Goal: Task Accomplishment & Management: Manage account settings

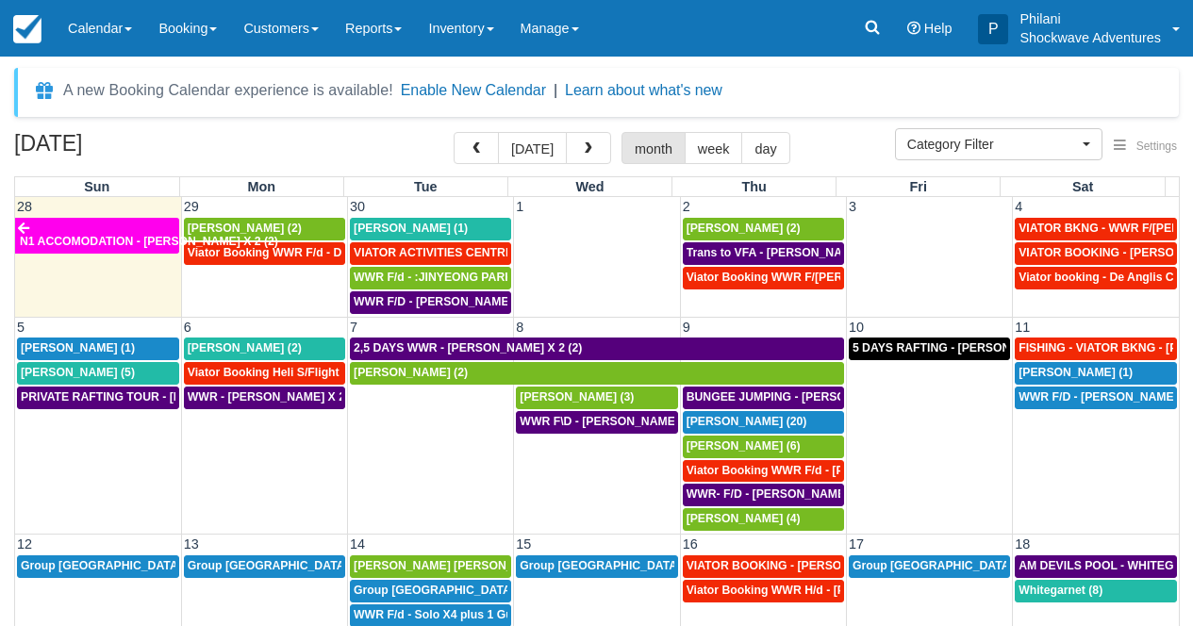
select select
click at [452, 224] on div "[PERSON_NAME] (1)" at bounding box center [431, 229] width 154 height 15
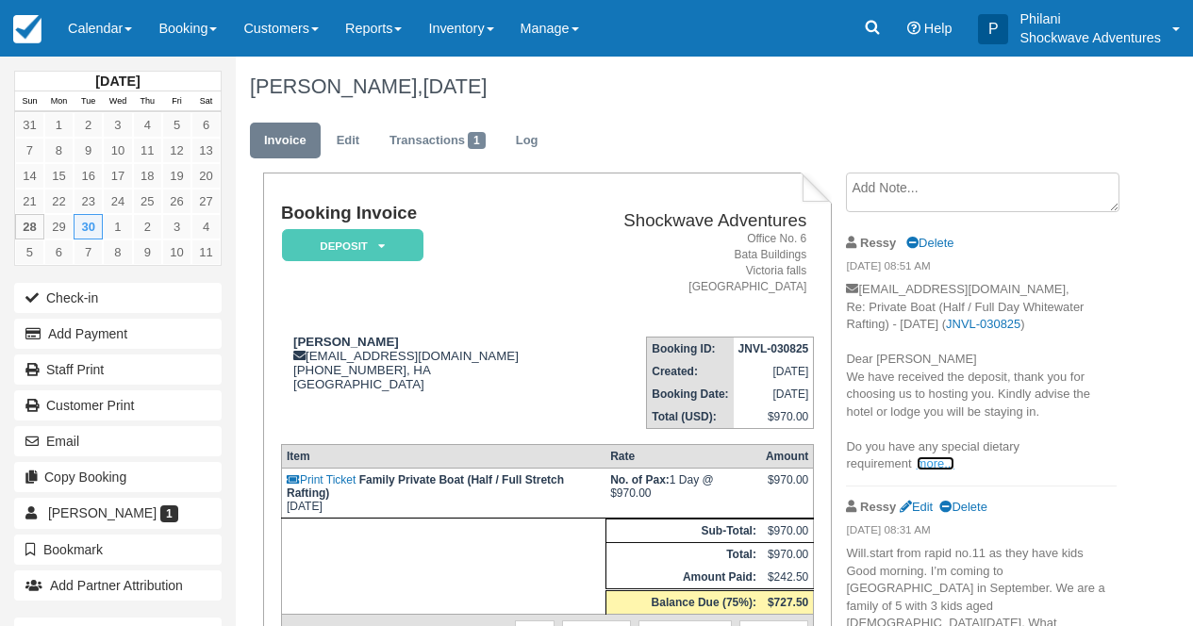
click at [932, 466] on link "more..." at bounding box center [935, 463] width 38 height 14
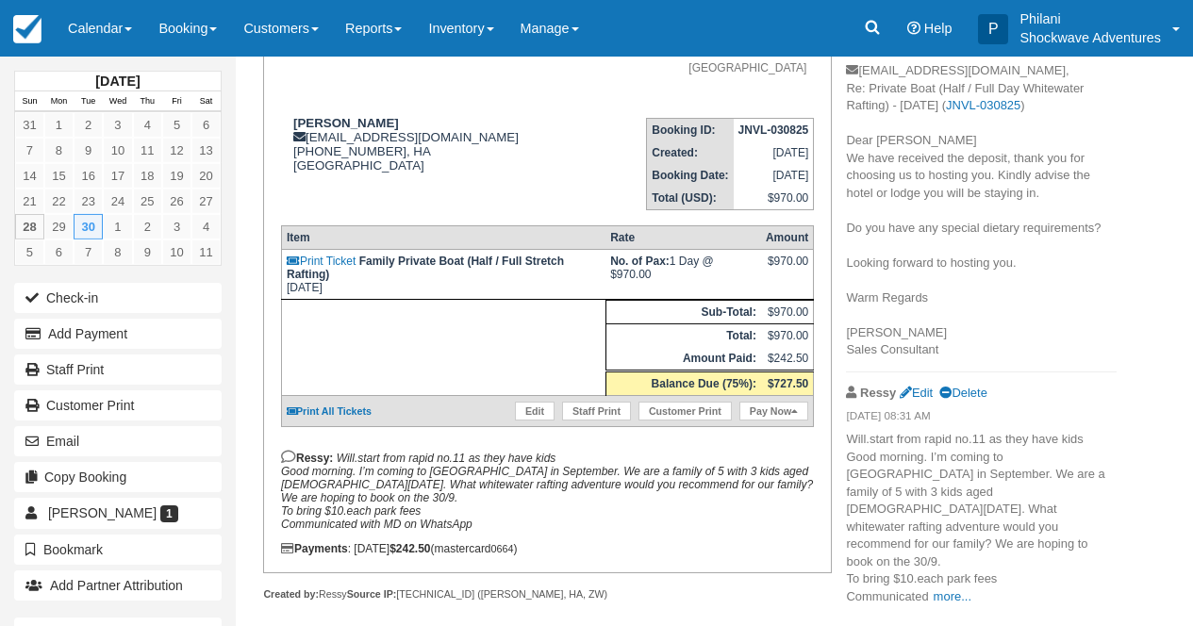
scroll to position [264, 0]
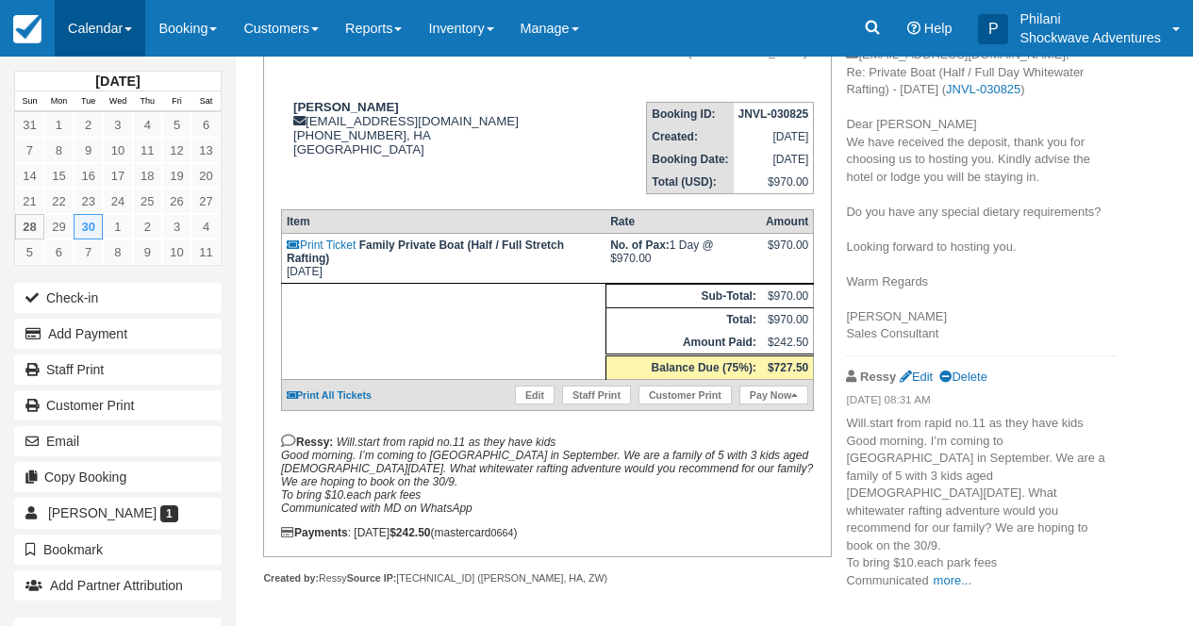
click at [111, 28] on link "Calendar" at bounding box center [100, 28] width 91 height 57
click at [111, 33] on link "Calendar" at bounding box center [100, 28] width 91 height 57
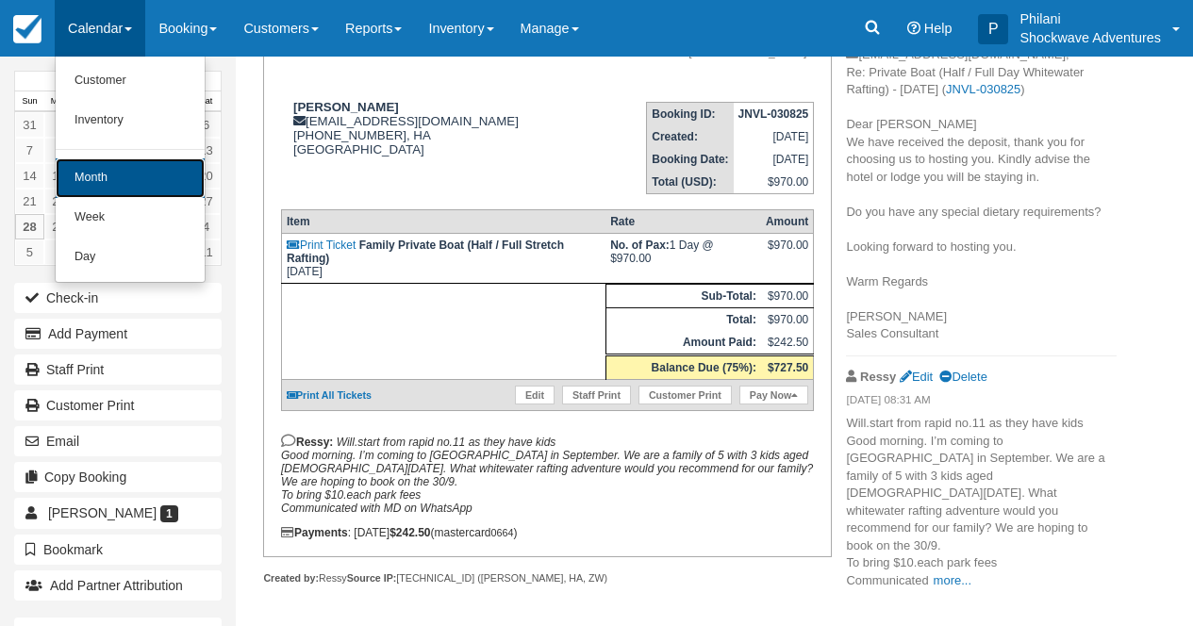
click at [91, 185] on link "Month" at bounding box center [130, 178] width 149 height 40
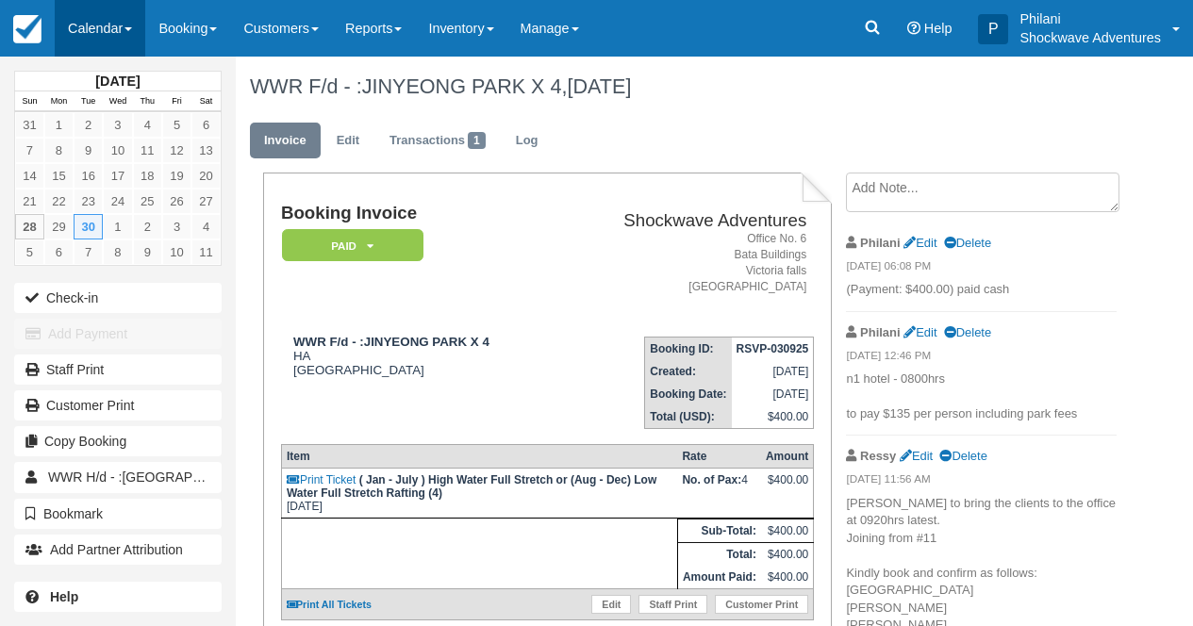
click at [110, 29] on link "Calendar" at bounding box center [100, 28] width 91 height 57
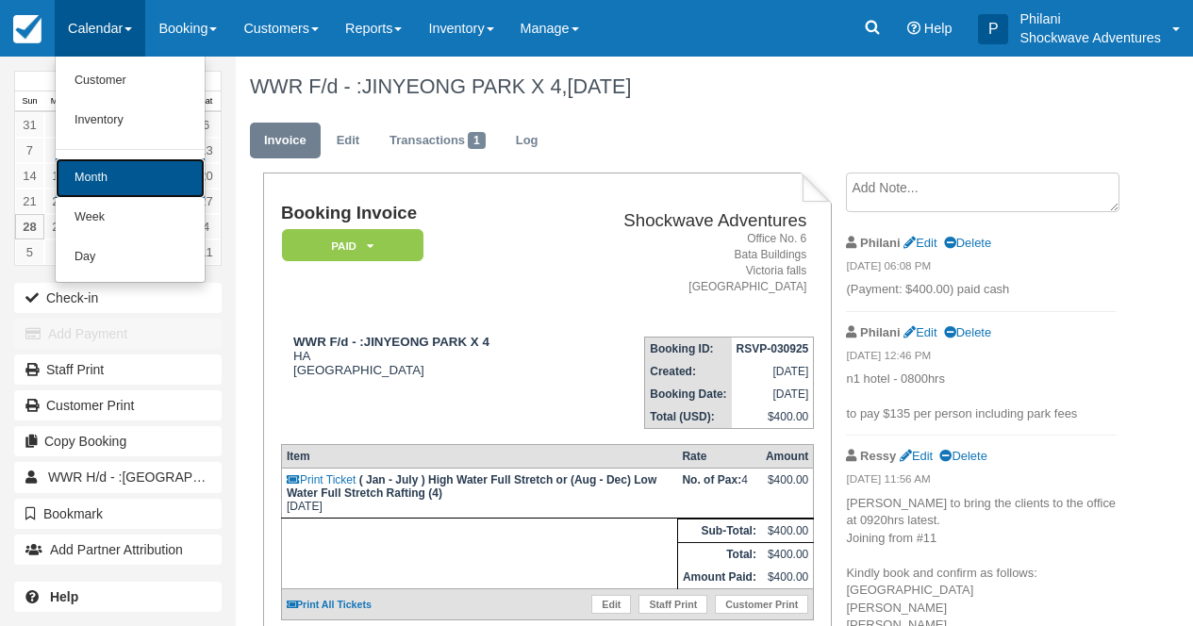
click at [140, 181] on link "Month" at bounding box center [130, 178] width 149 height 40
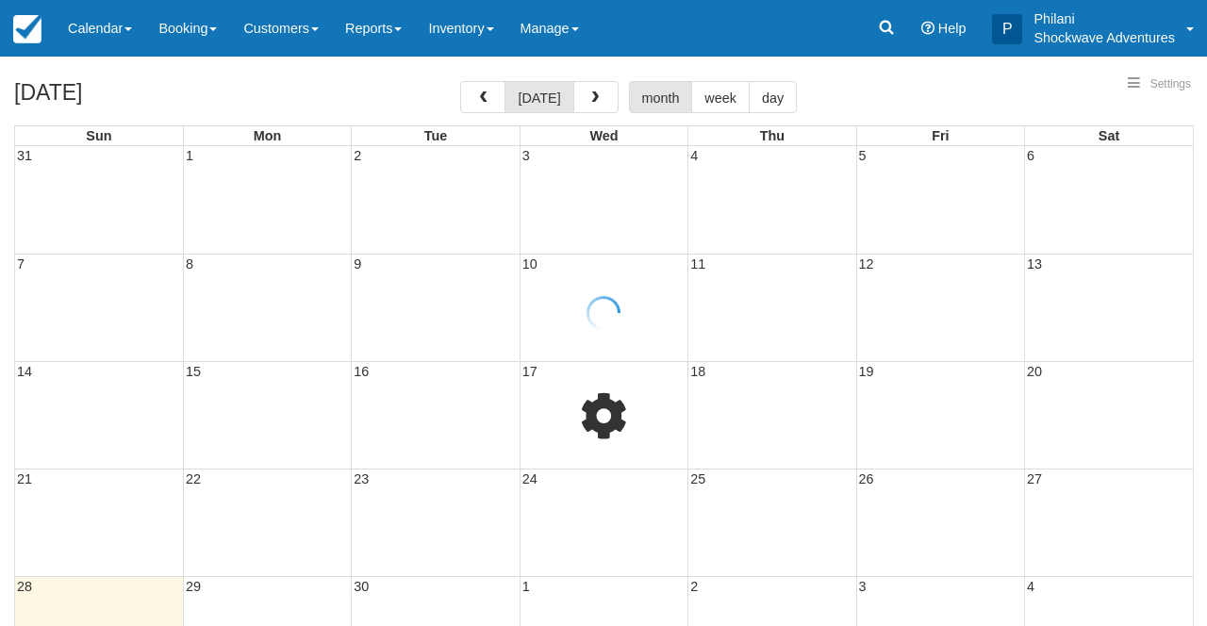
select select
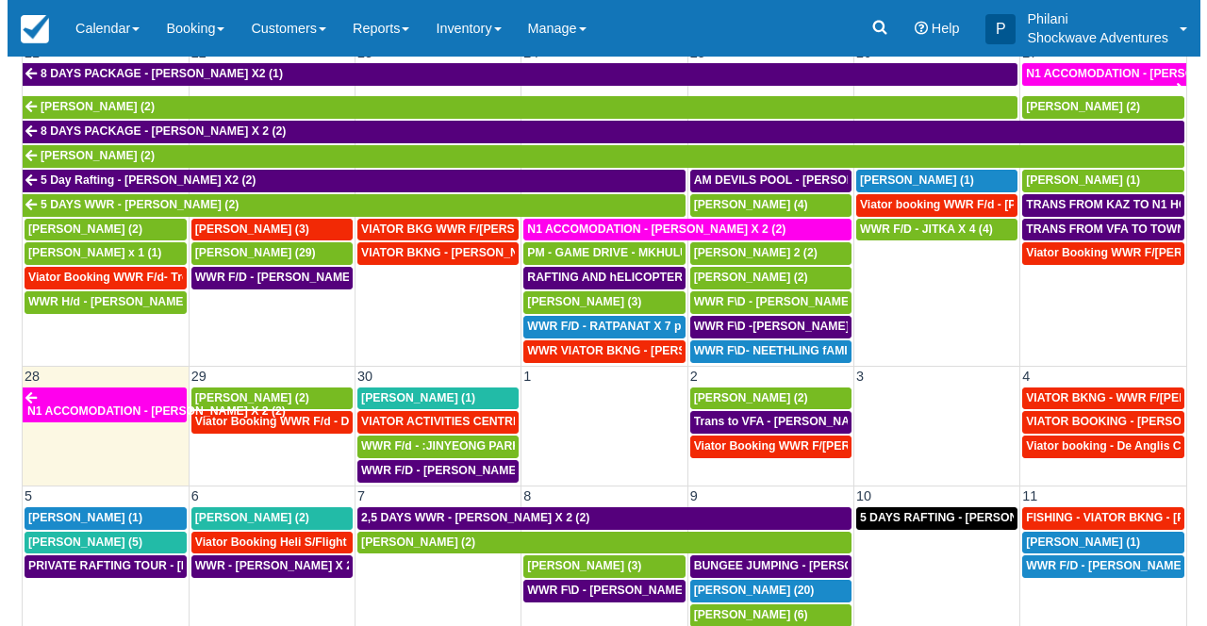
scroll to position [224, 0]
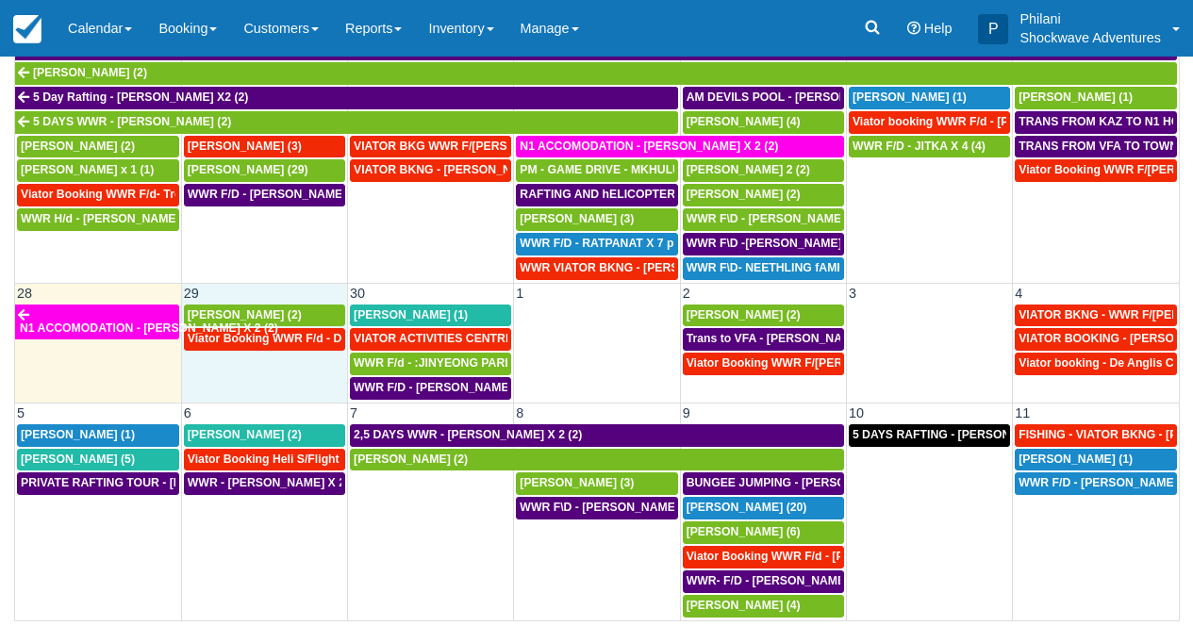
click at [247, 384] on td "Viator Booking WWR F/d - Duty [PERSON_NAME] 2 (2)" at bounding box center [264, 364] width 166 height 74
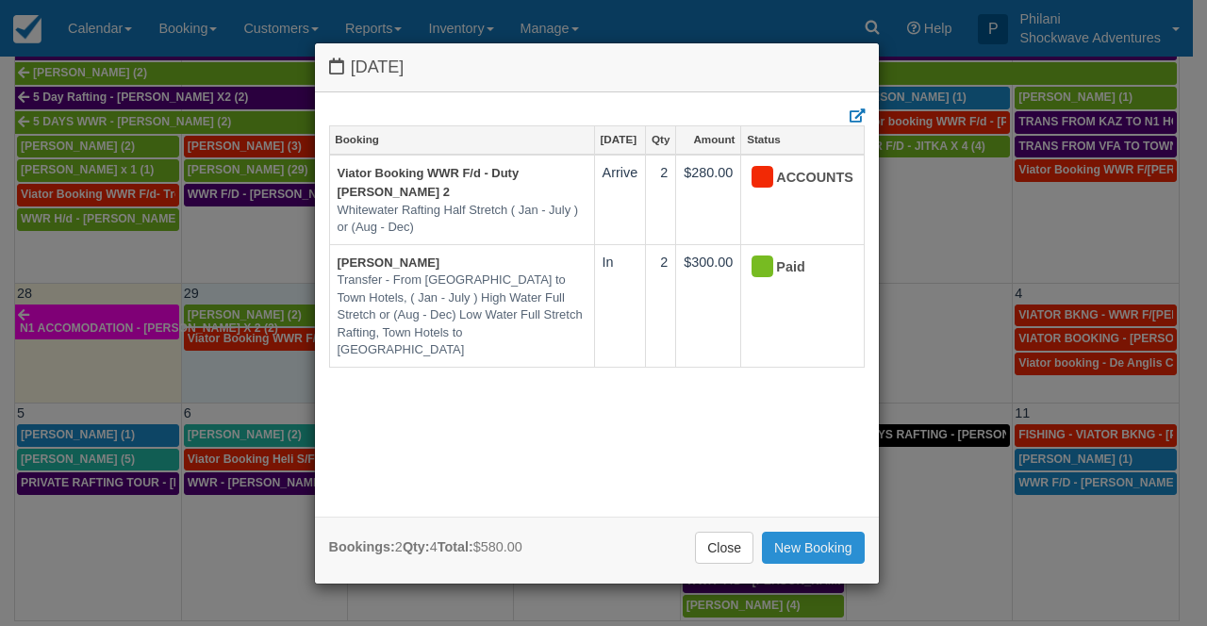
click at [834, 549] on link "New Booking" at bounding box center [813, 548] width 103 height 32
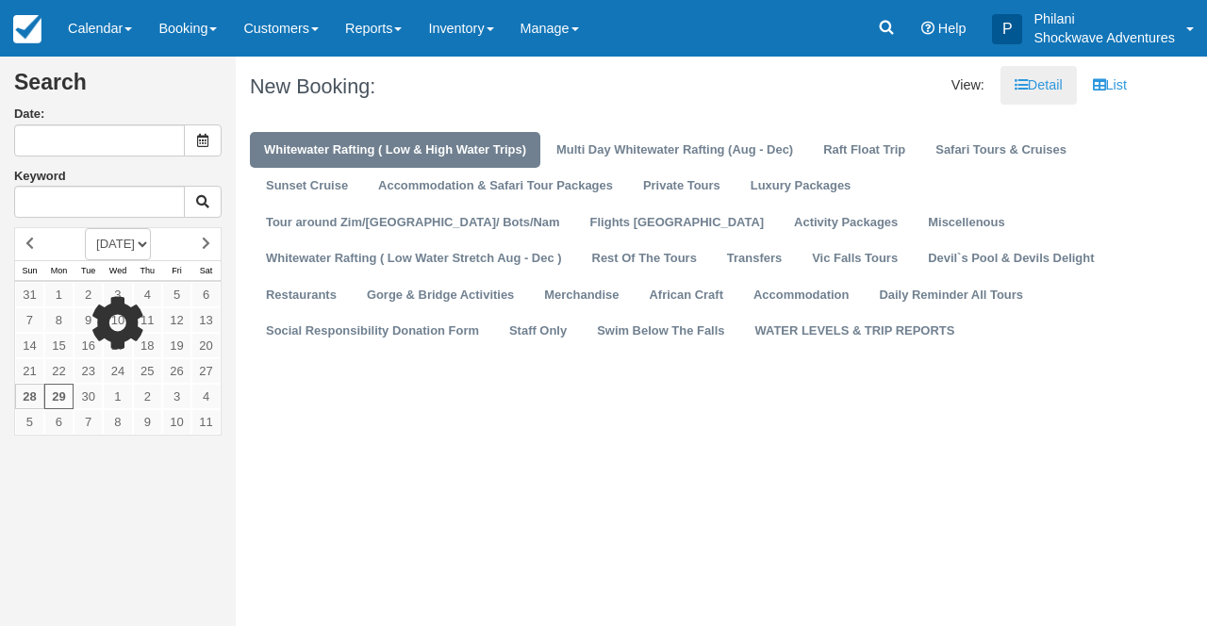
type input "09/29/25"
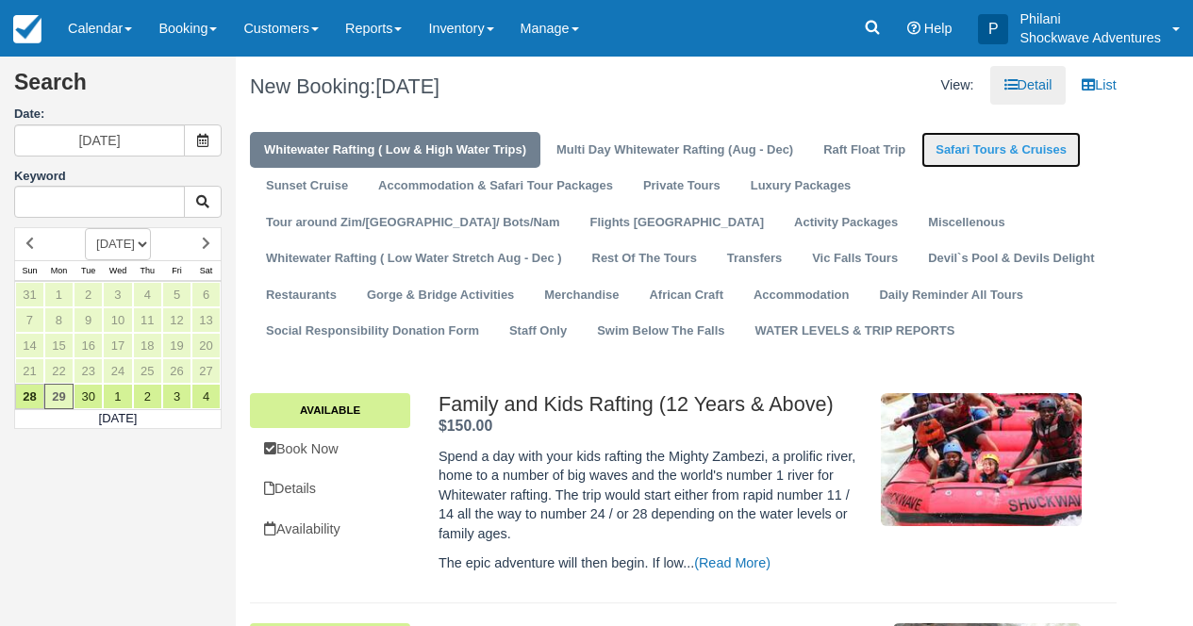
click at [974, 155] on link "Safari Tours & Cruises" at bounding box center [1000, 150] width 159 height 37
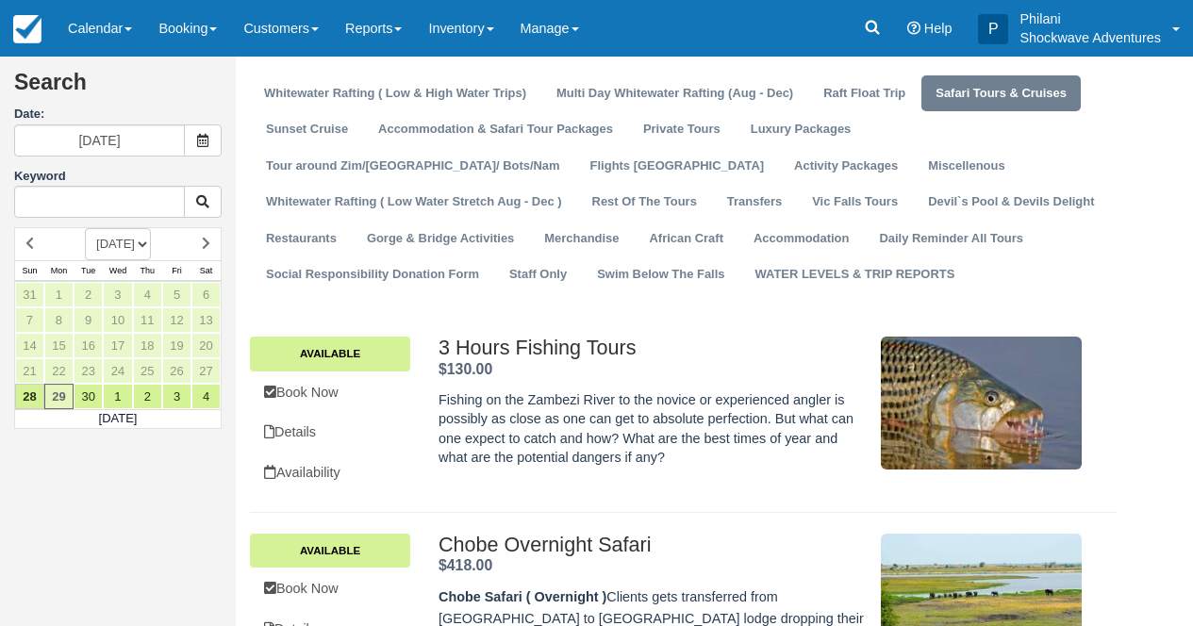
scroll to position [60, 0]
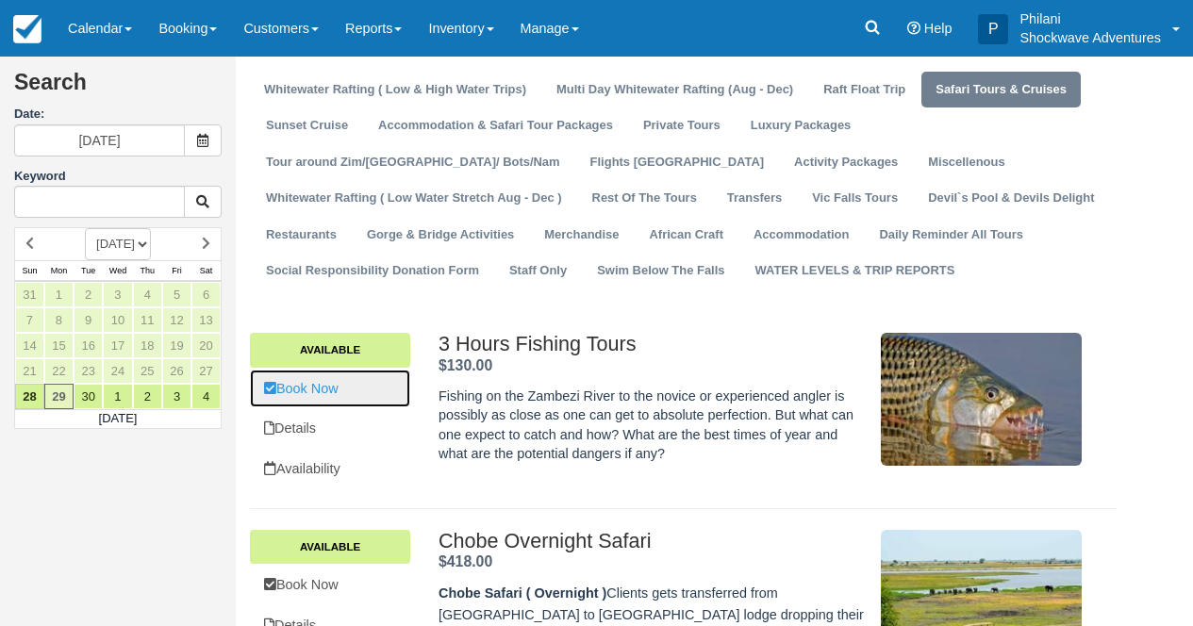
click at [340, 391] on link "Book Now" at bounding box center [330, 389] width 160 height 39
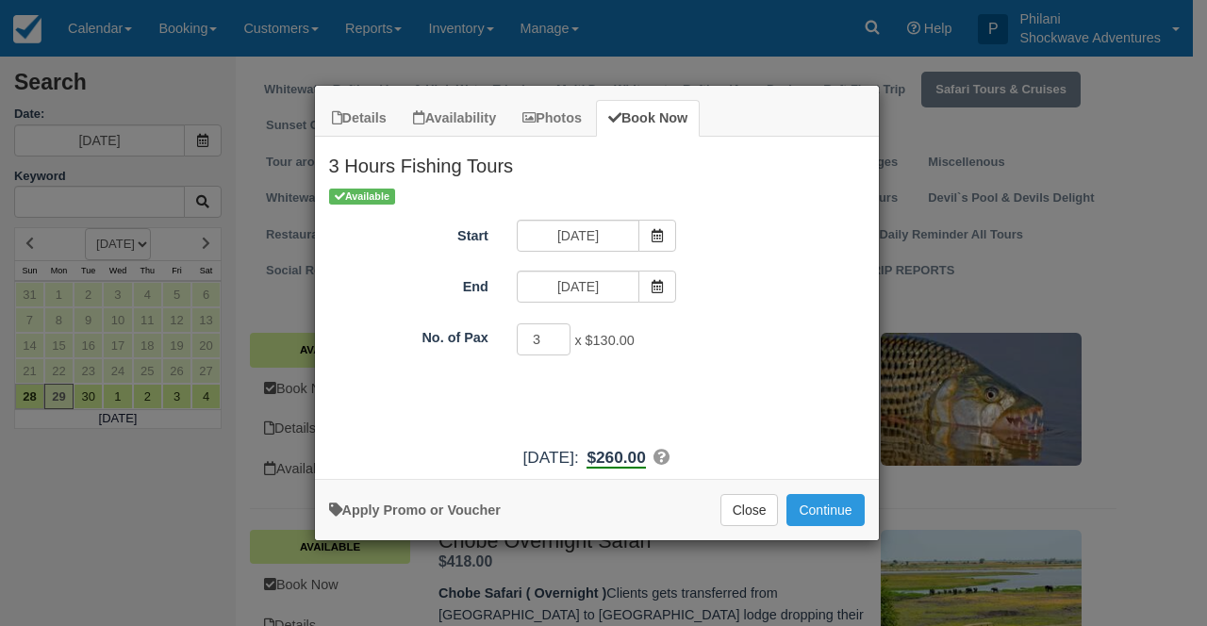
type input "3"
click at [556, 337] on input "3" at bounding box center [544, 339] width 55 height 32
click at [751, 517] on button "Close" at bounding box center [749, 510] width 58 height 32
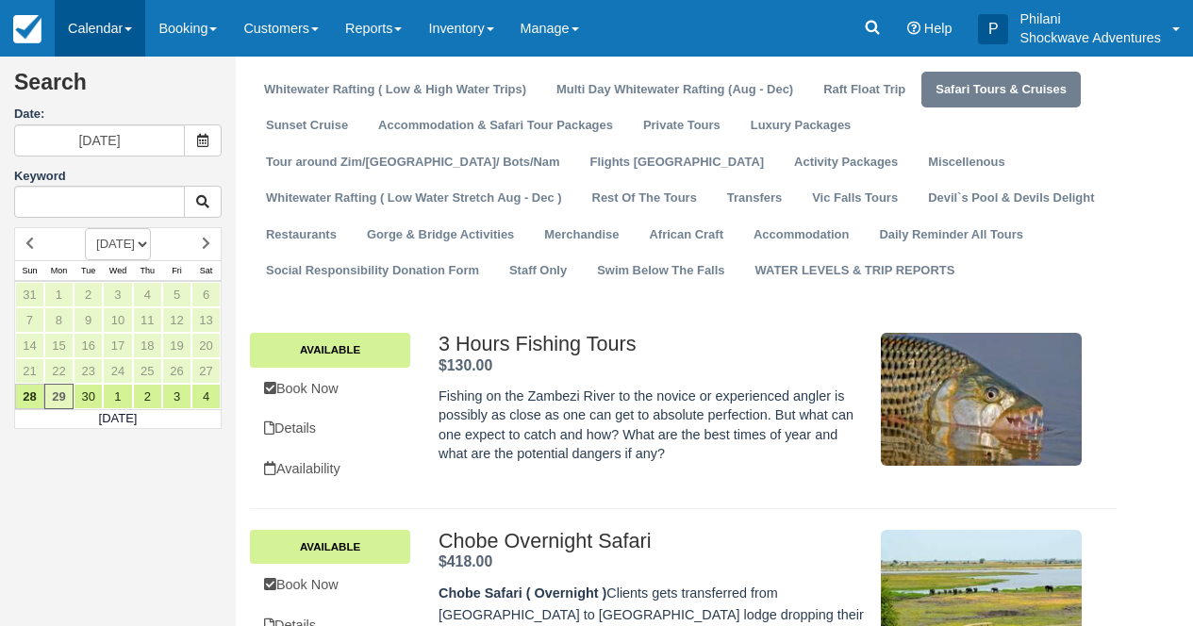
click at [108, 27] on link "Calendar" at bounding box center [100, 28] width 91 height 57
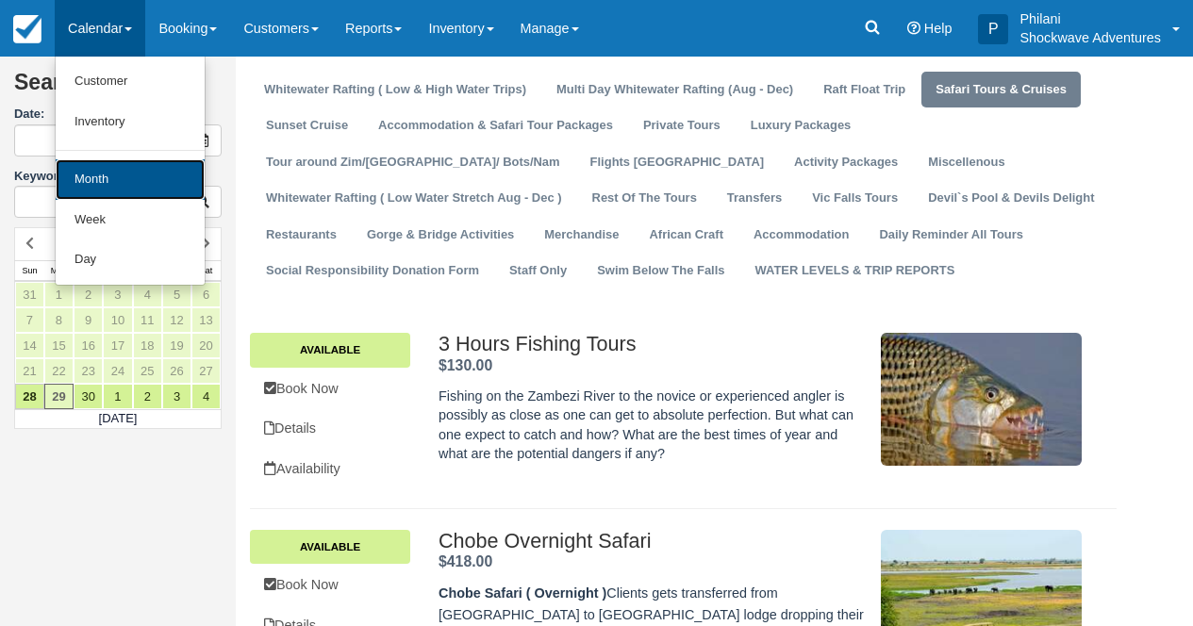
click at [134, 179] on link "Month" at bounding box center [130, 179] width 149 height 41
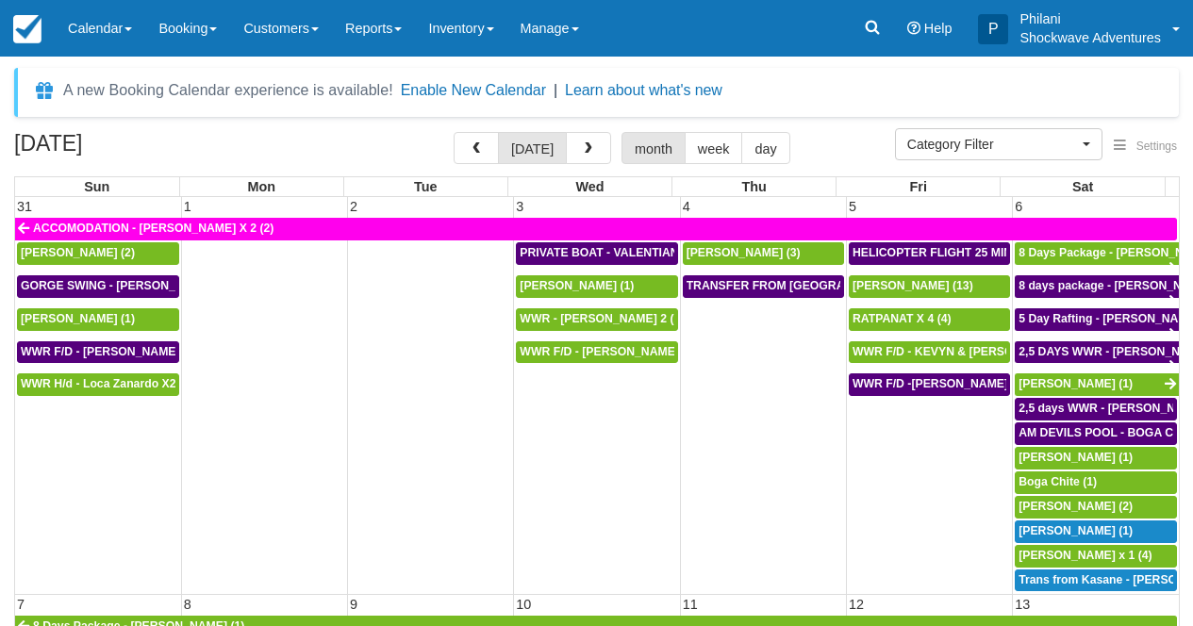
select select
click at [577, 149] on button "button" at bounding box center [588, 148] width 45 height 32
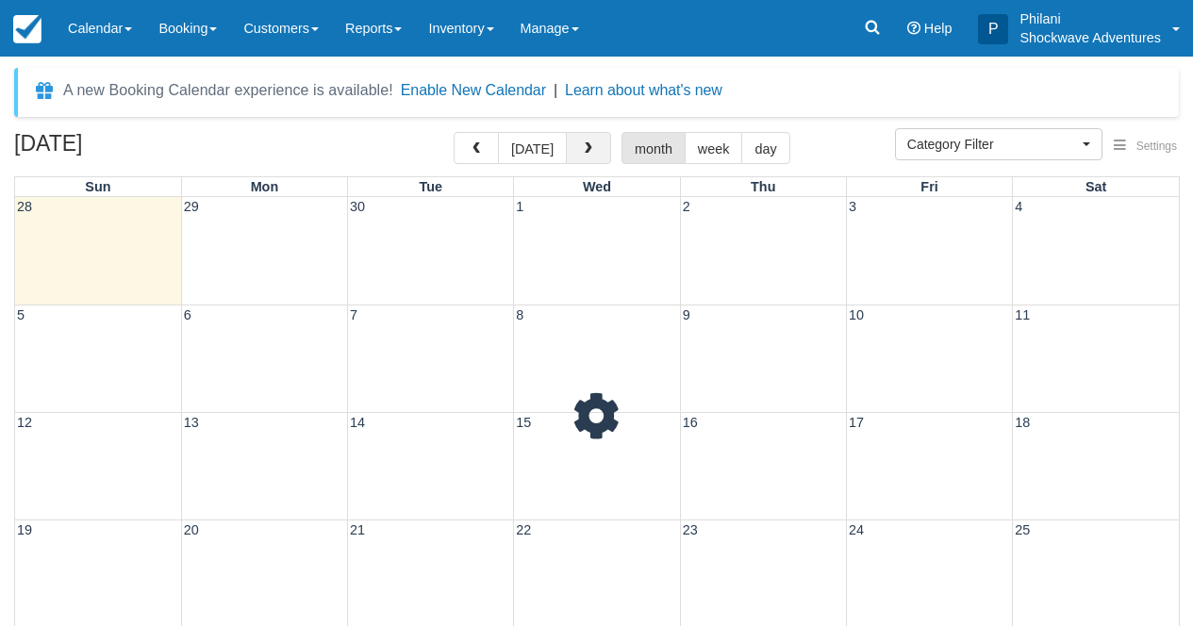
click at [577, 149] on button "button" at bounding box center [588, 148] width 45 height 32
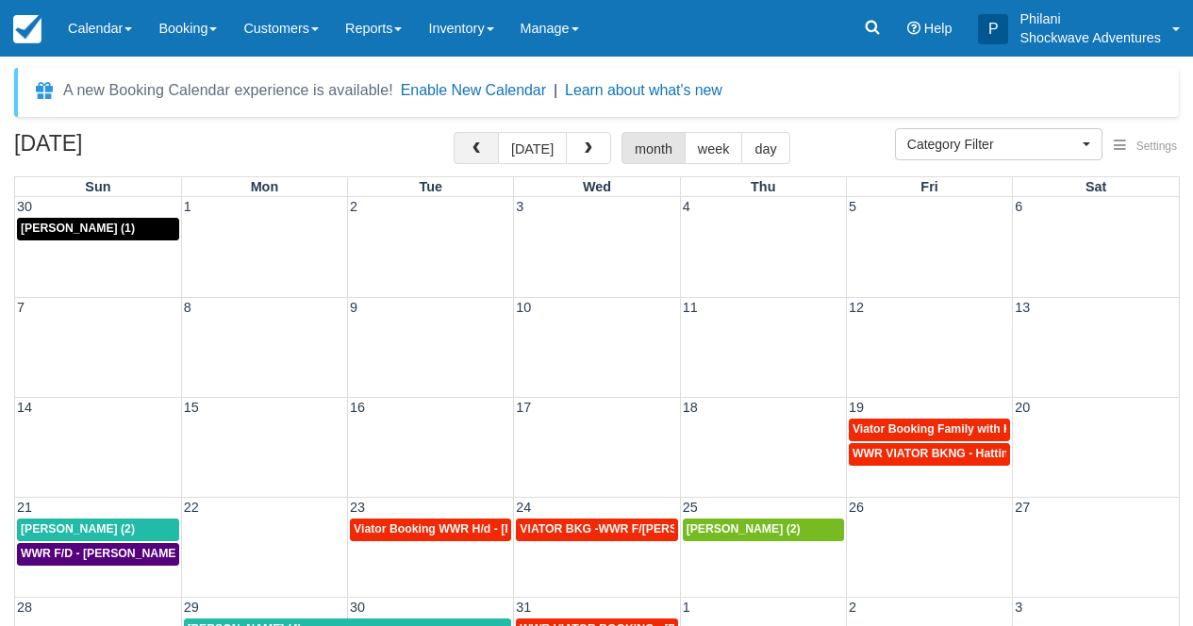
click at [491, 146] on button "button" at bounding box center [476, 148] width 45 height 32
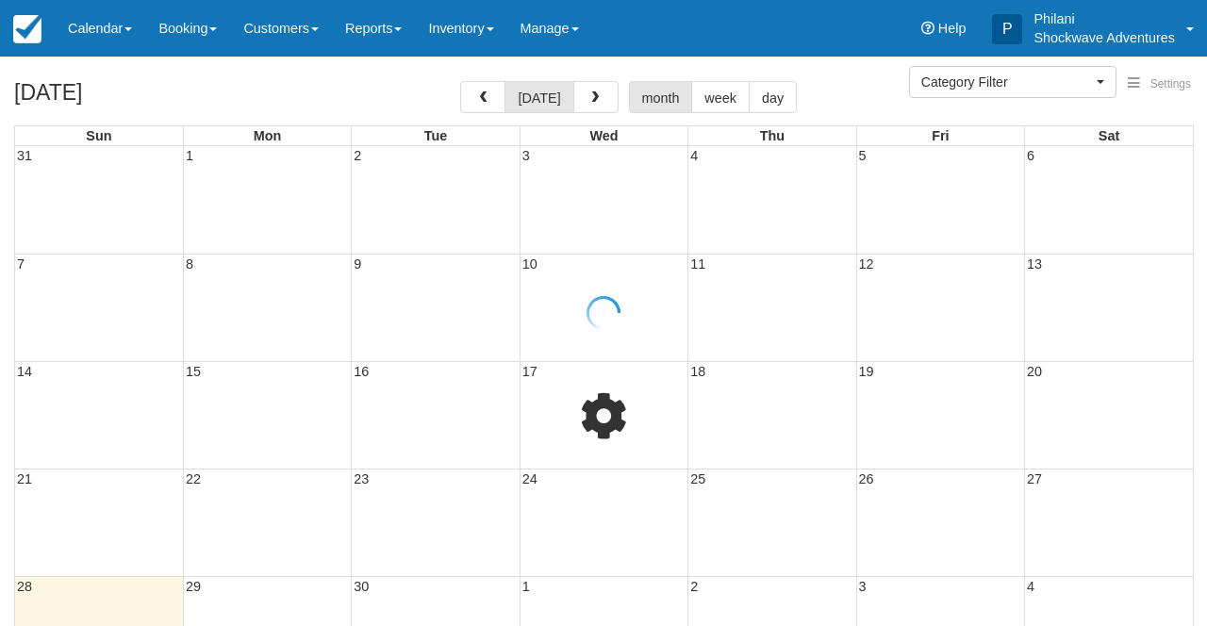
select select
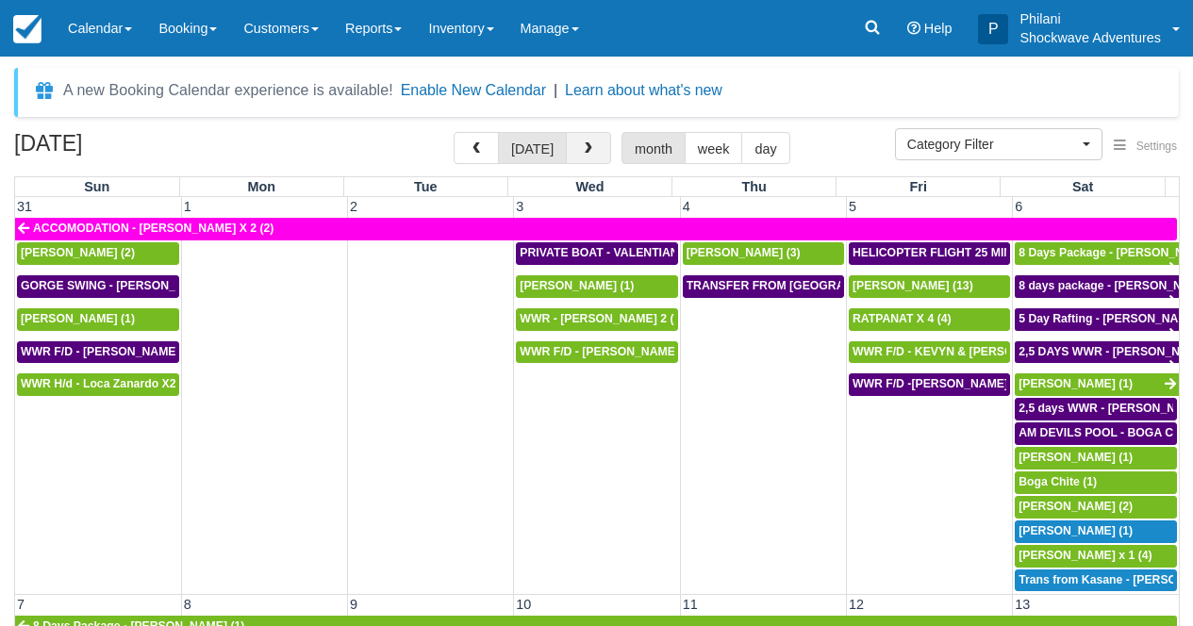
click at [585, 147] on span "button" at bounding box center [588, 148] width 13 height 13
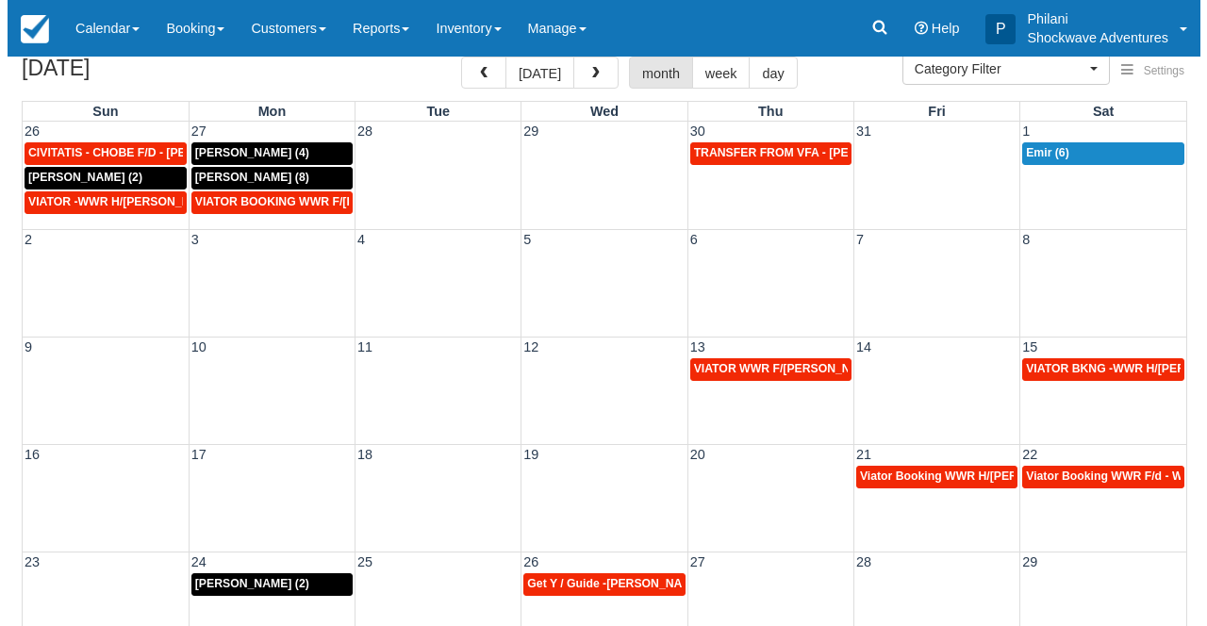
scroll to position [166, 0]
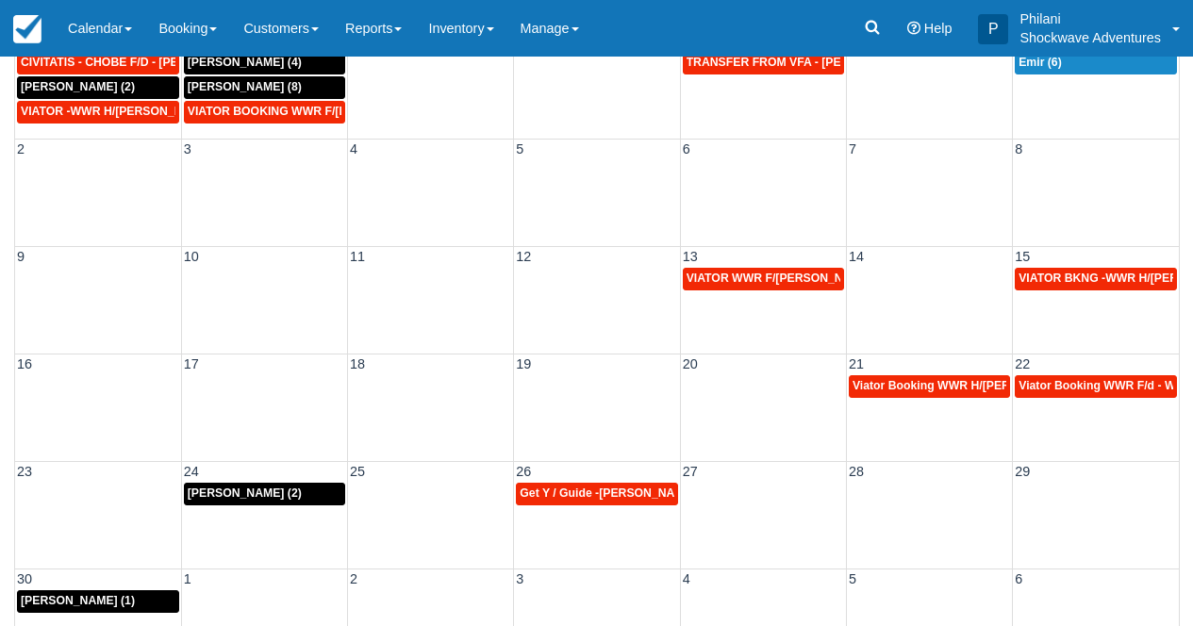
click at [916, 424] on div "16 17 18 19 20 21 22 Viator Booking WWR H/[PERSON_NAME] 2 (2) Viator Booking WW…" at bounding box center [597, 407] width 1164 height 107
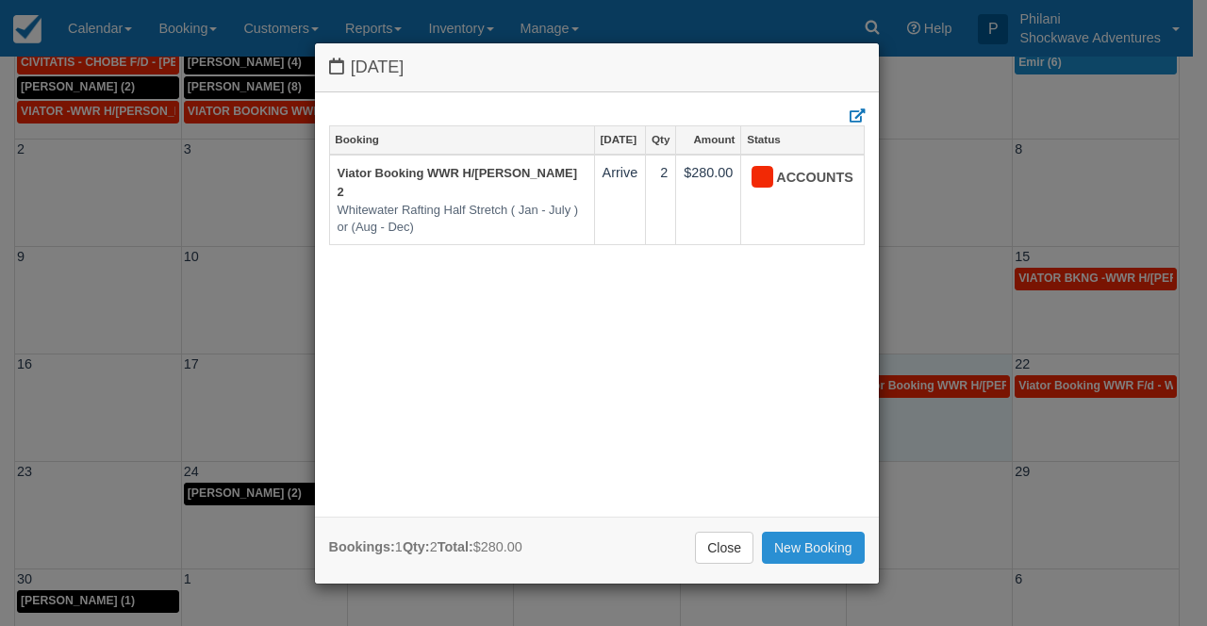
click at [806, 546] on link "New Booking" at bounding box center [813, 548] width 103 height 32
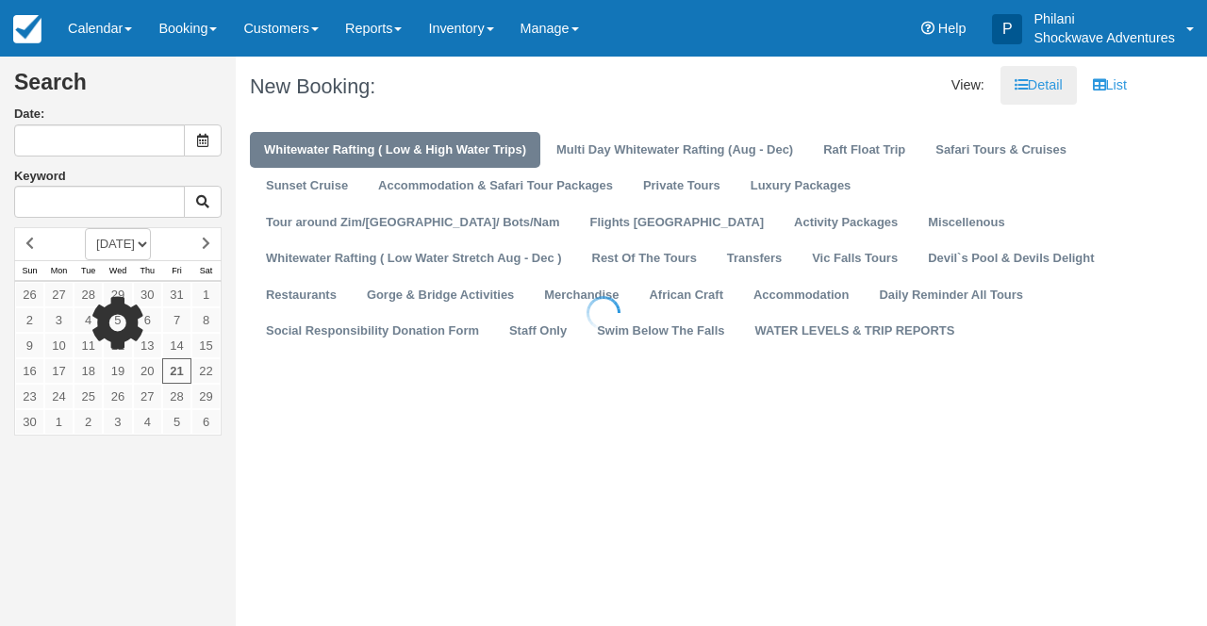
type input "11/21/25"
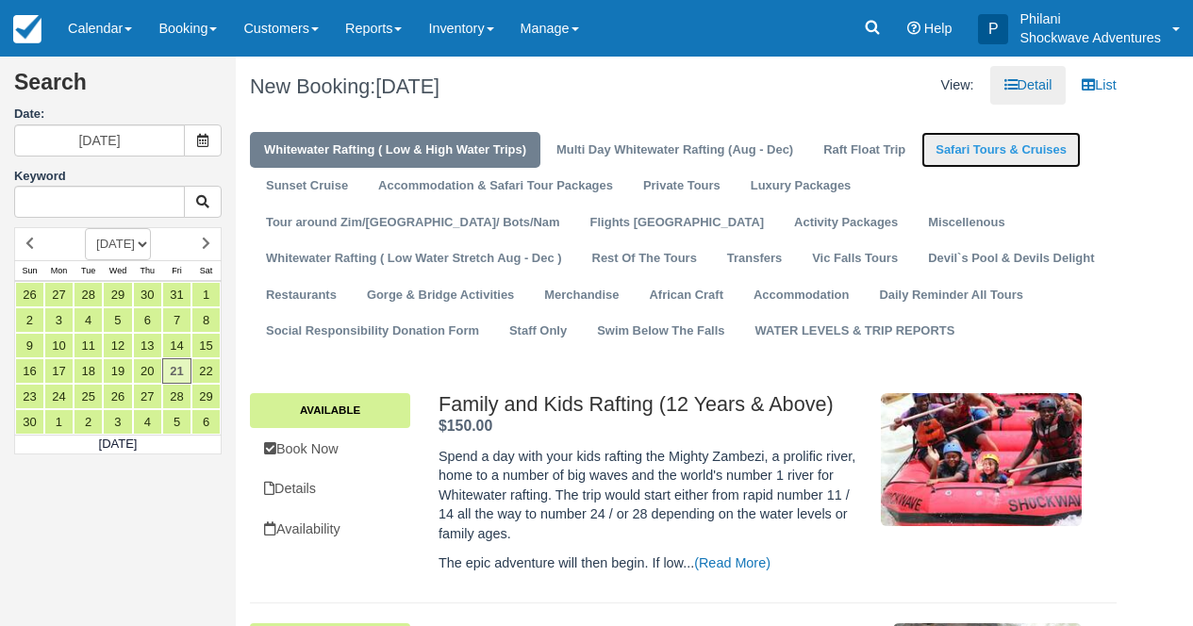
click at [982, 157] on link "Safari Tours & Cruises" at bounding box center [1000, 150] width 159 height 37
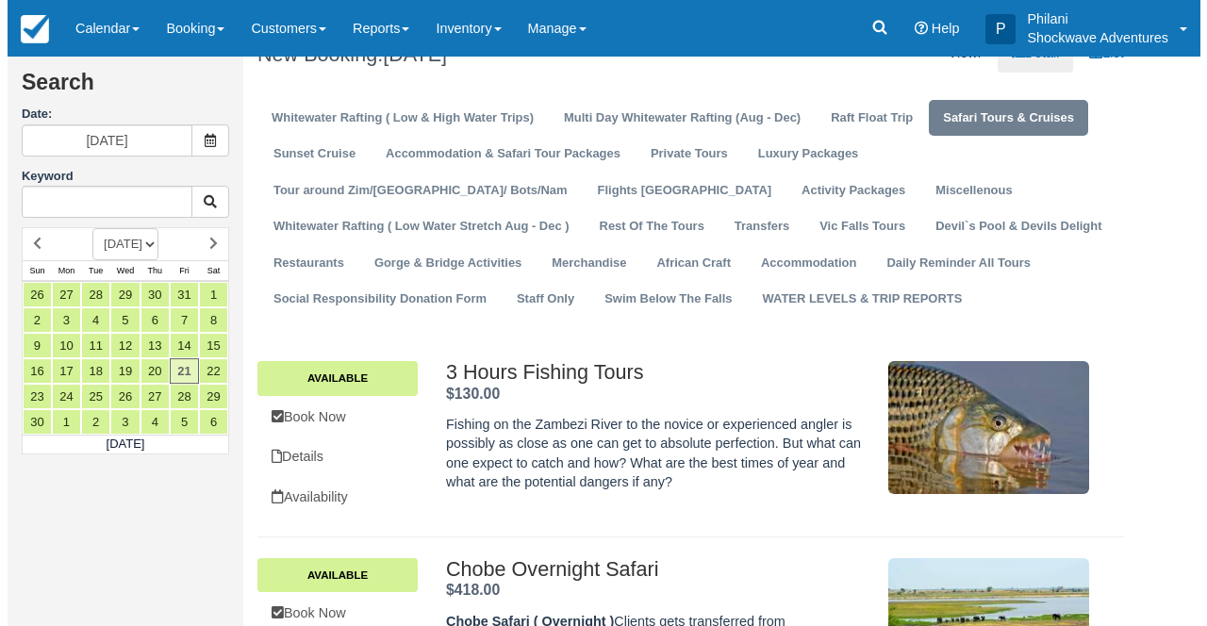
scroll to position [60, 0]
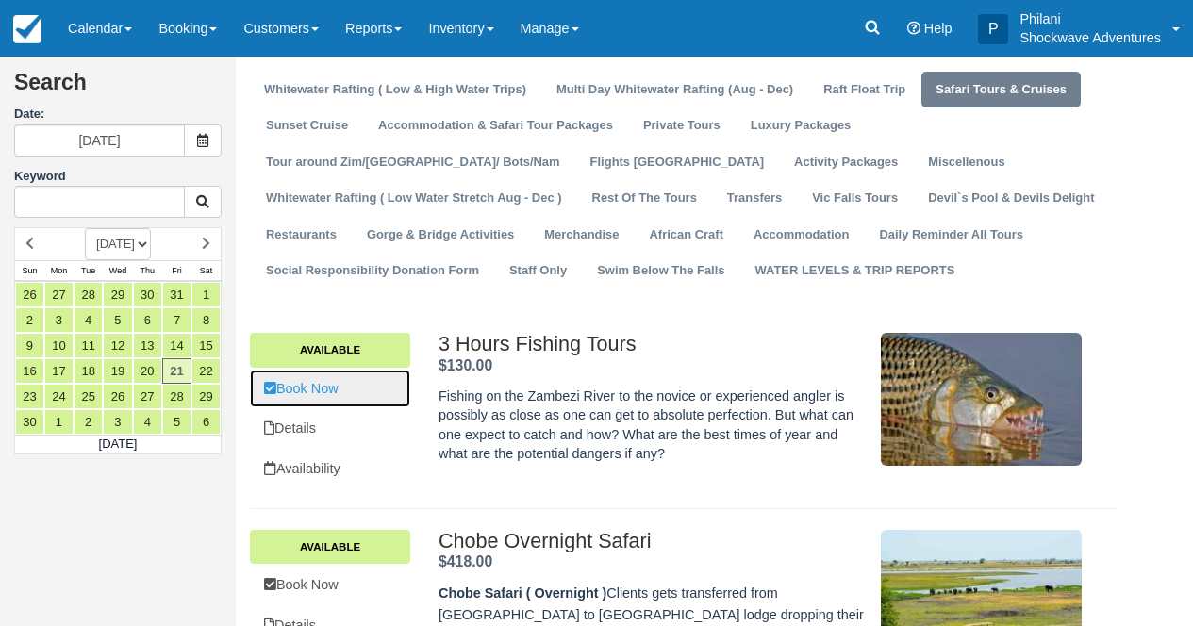
click at [348, 399] on link "Book Now" at bounding box center [330, 389] width 160 height 39
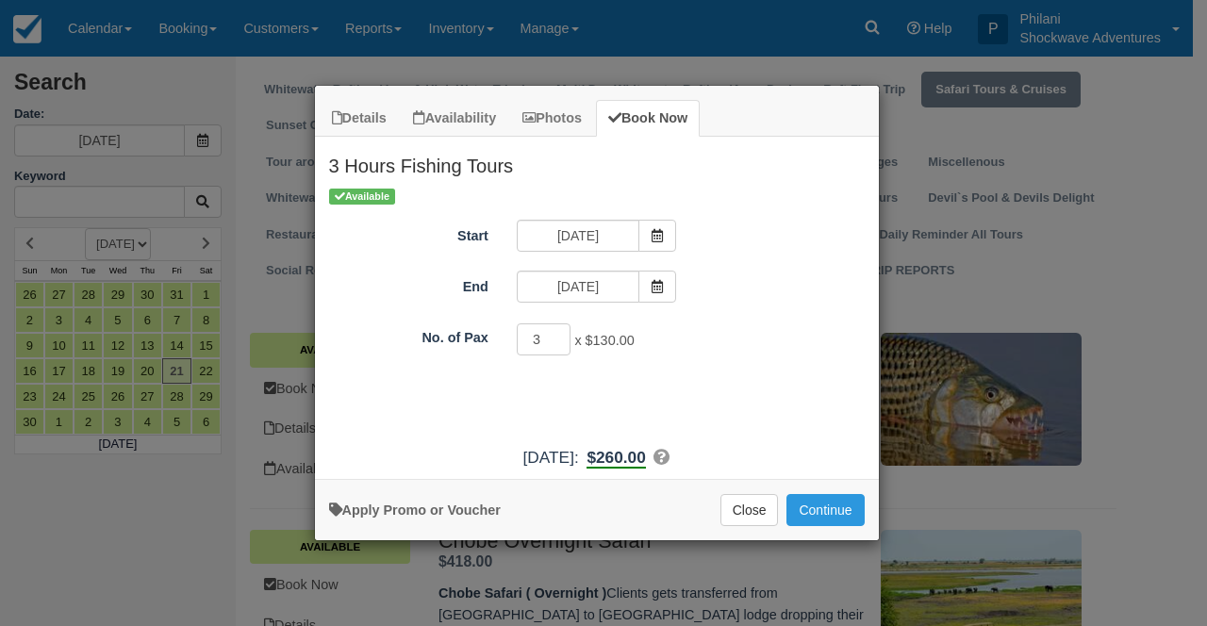
click at [556, 338] on input "3" at bounding box center [544, 339] width 55 height 32
click at [553, 337] on input "4" at bounding box center [544, 339] width 55 height 32
click at [553, 337] on input "5" at bounding box center [544, 339] width 55 height 32
click at [553, 337] on input "6" at bounding box center [544, 339] width 55 height 32
click at [553, 337] on input "7" at bounding box center [544, 339] width 55 height 32
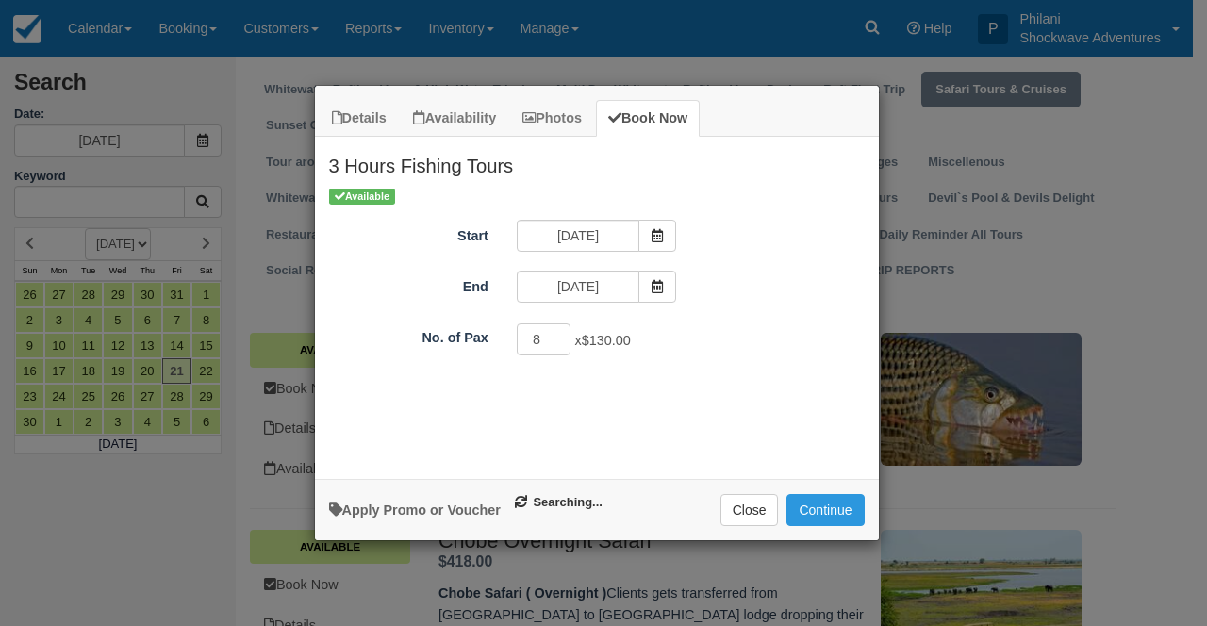
type input "8"
click at [553, 337] on input "8" at bounding box center [544, 339] width 55 height 32
click at [826, 509] on button "Continue" at bounding box center [824, 510] width 77 height 32
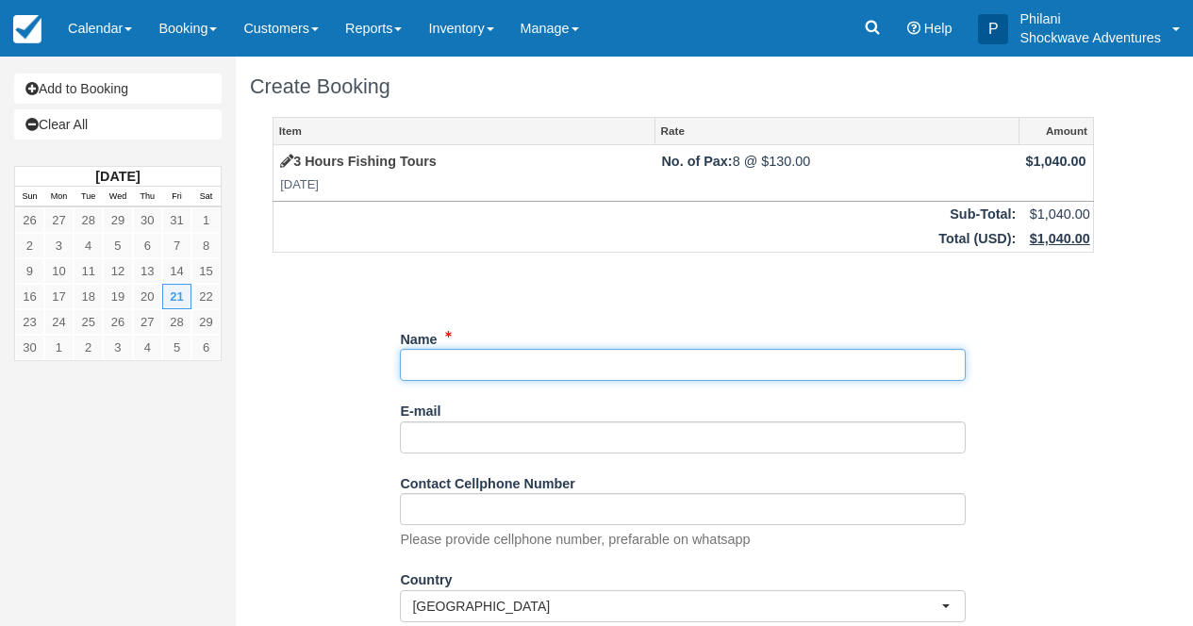
click at [536, 374] on input "Name" at bounding box center [683, 365] width 566 height 32
click at [434, 365] on input "Name" at bounding box center [683, 365] width 566 height 32
paste input "Shaun R"
type input "Shaun R"
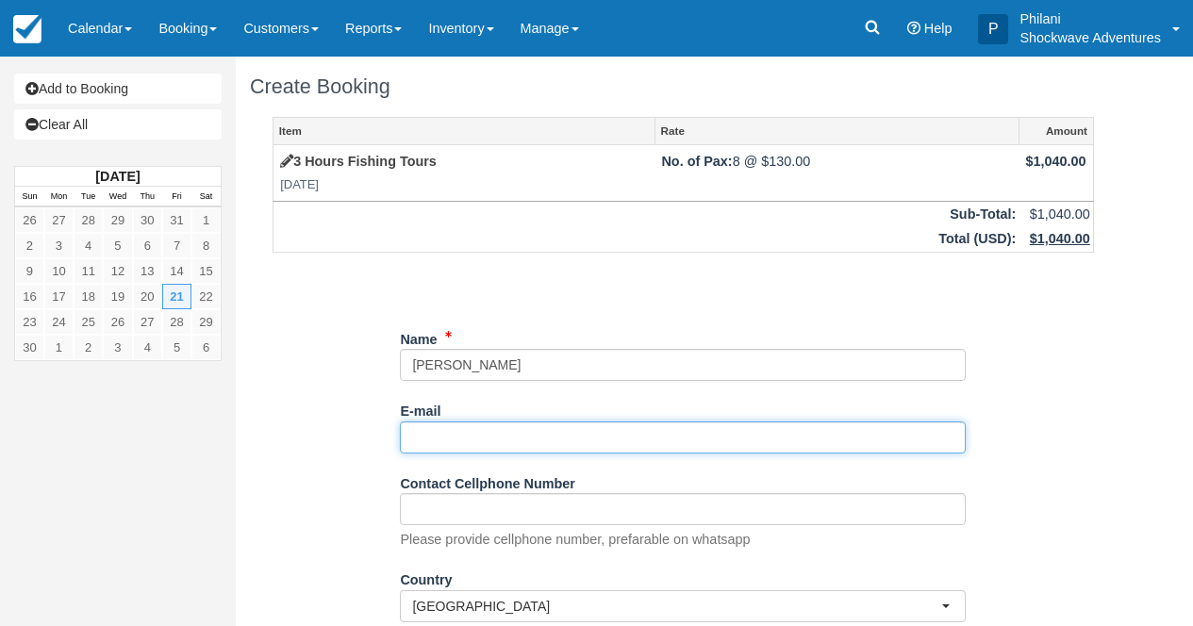
click at [436, 447] on input "E-mail" at bounding box center [683, 437] width 566 height 32
click at [437, 433] on input "E-mail" at bounding box center [683, 437] width 566 height 32
paste input "shaunr80@gmail.com"
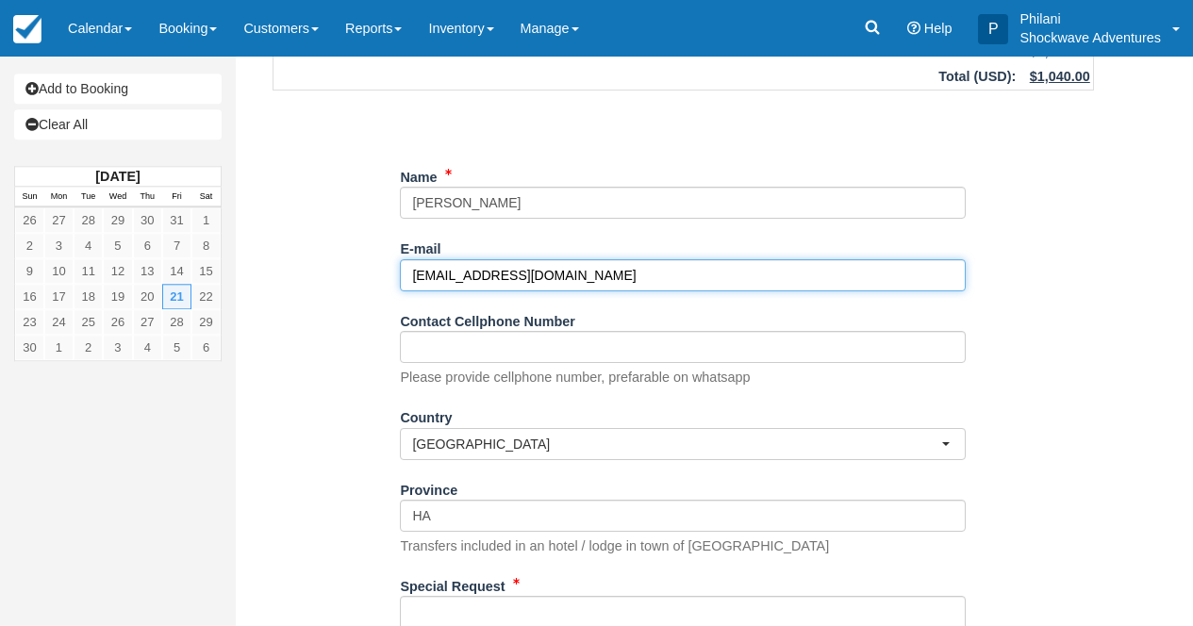
scroll to position [287, 0]
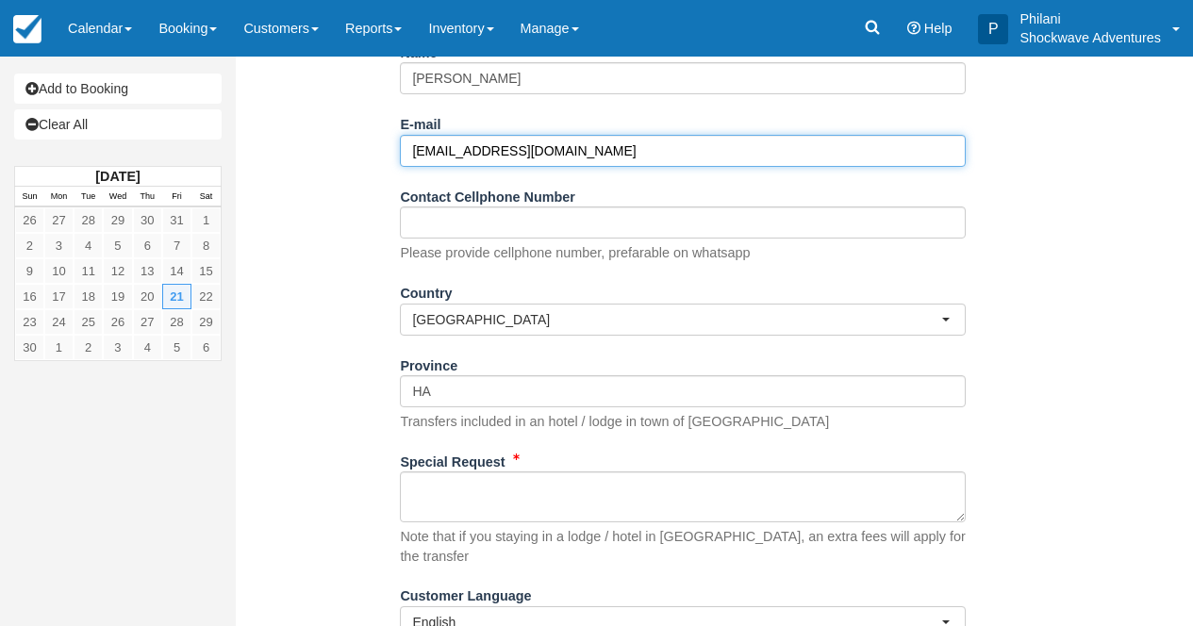
type input "shaunr80@gmail.com"
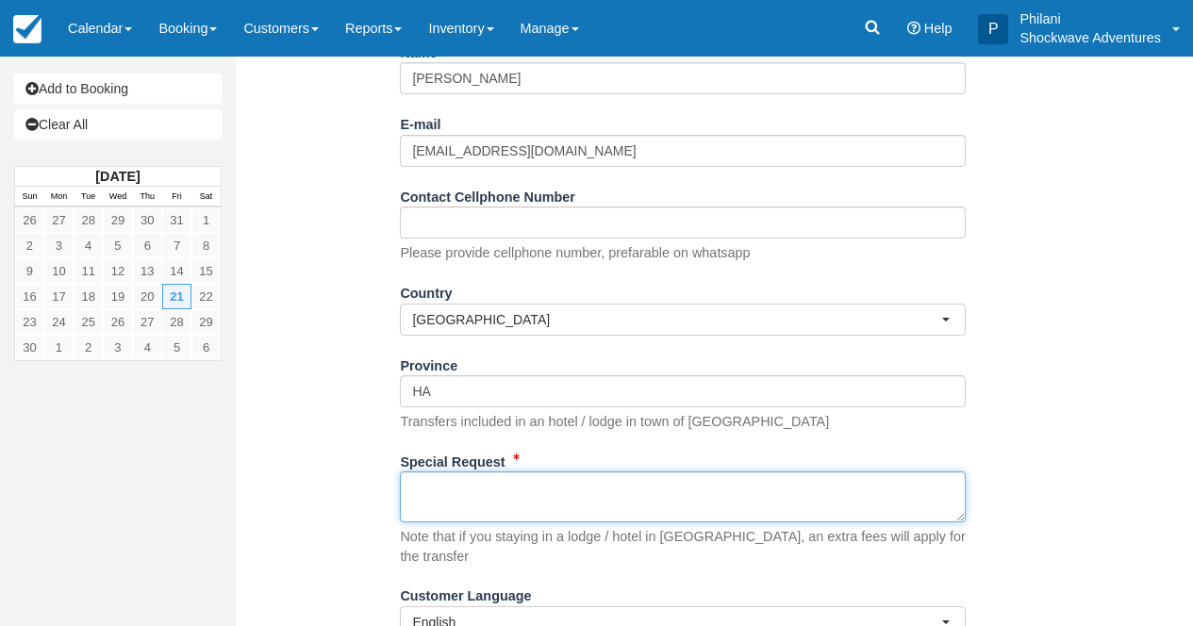
click at [447, 503] on textarea "Special Request" at bounding box center [683, 496] width 566 height 51
click at [444, 498] on textarea "Special Request" at bounding box center [683, 496] width 566 height 51
paste textarea "Hi, I am interested in early morning fishing by boat during this time. We will …"
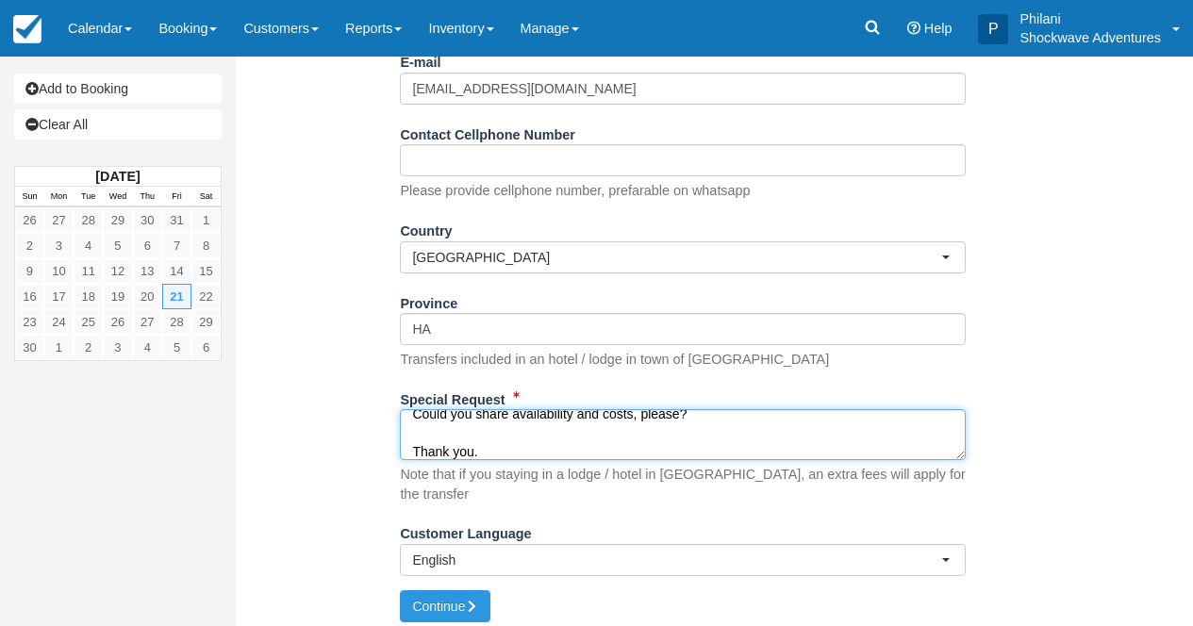
scroll to position [132, 0]
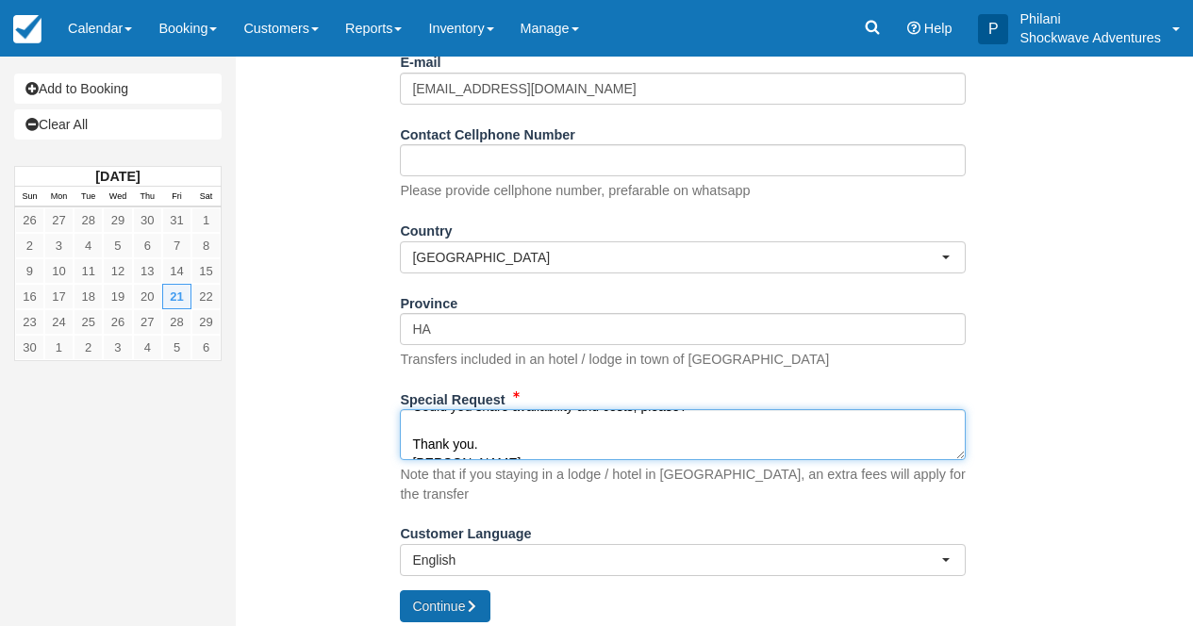
type textarea "Hi, I am interested in early morning fishing by boat during this time. We will …"
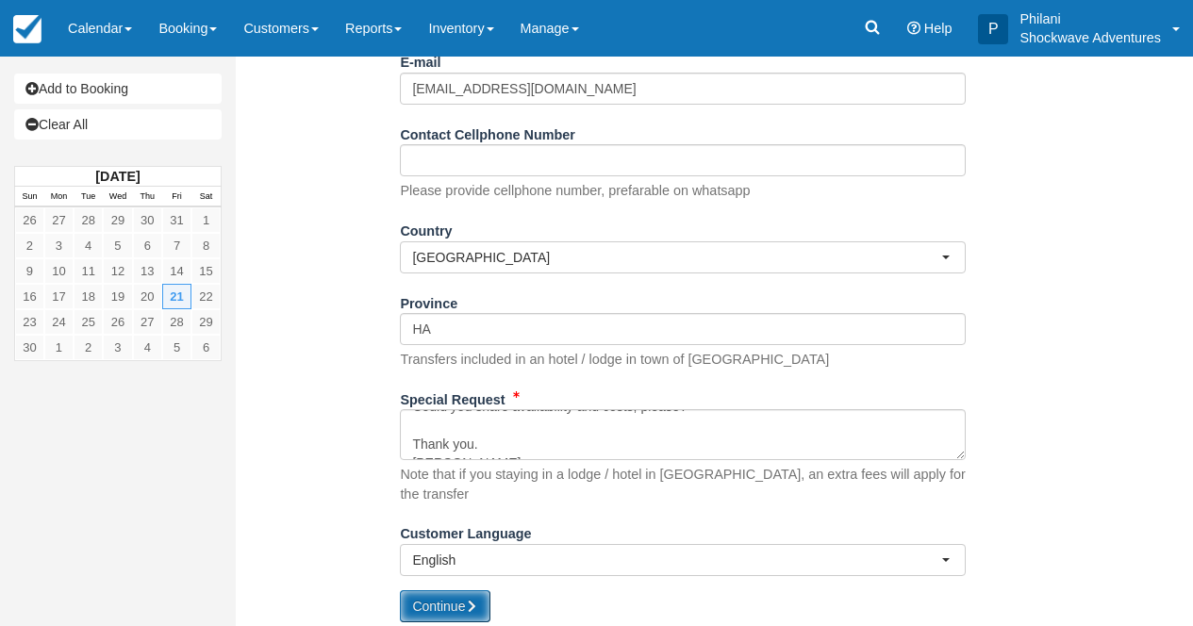
click at [458, 594] on button "Continue" at bounding box center [445, 606] width 91 height 32
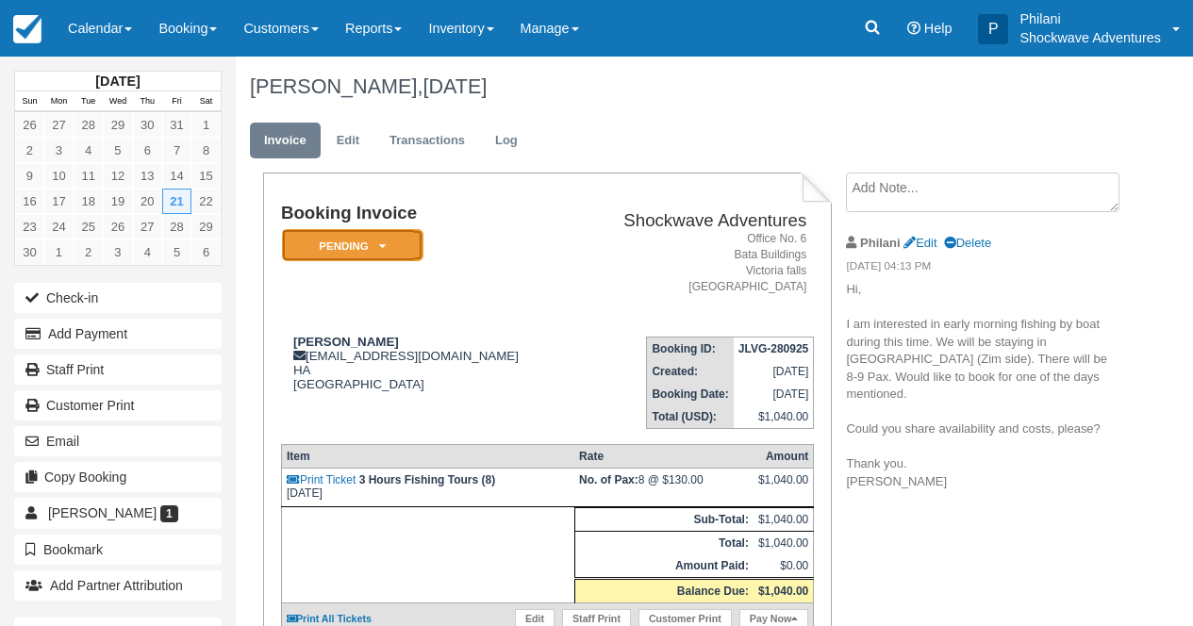
click at [386, 250] on em "Pending" at bounding box center [352, 245] width 141 height 33
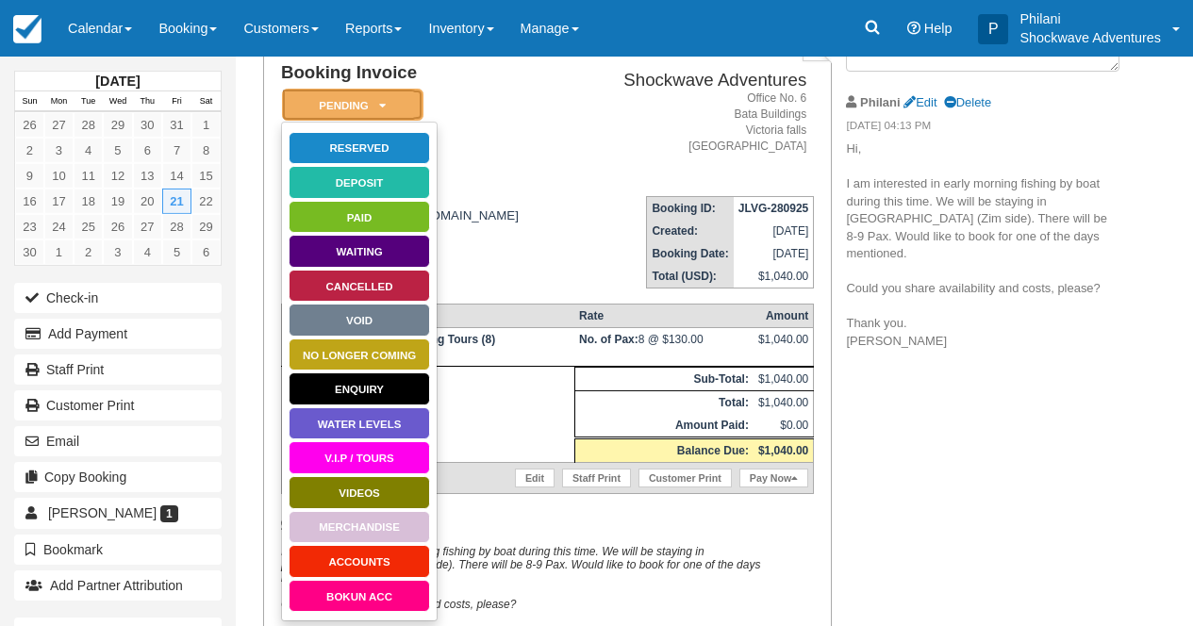
scroll to position [196, 0]
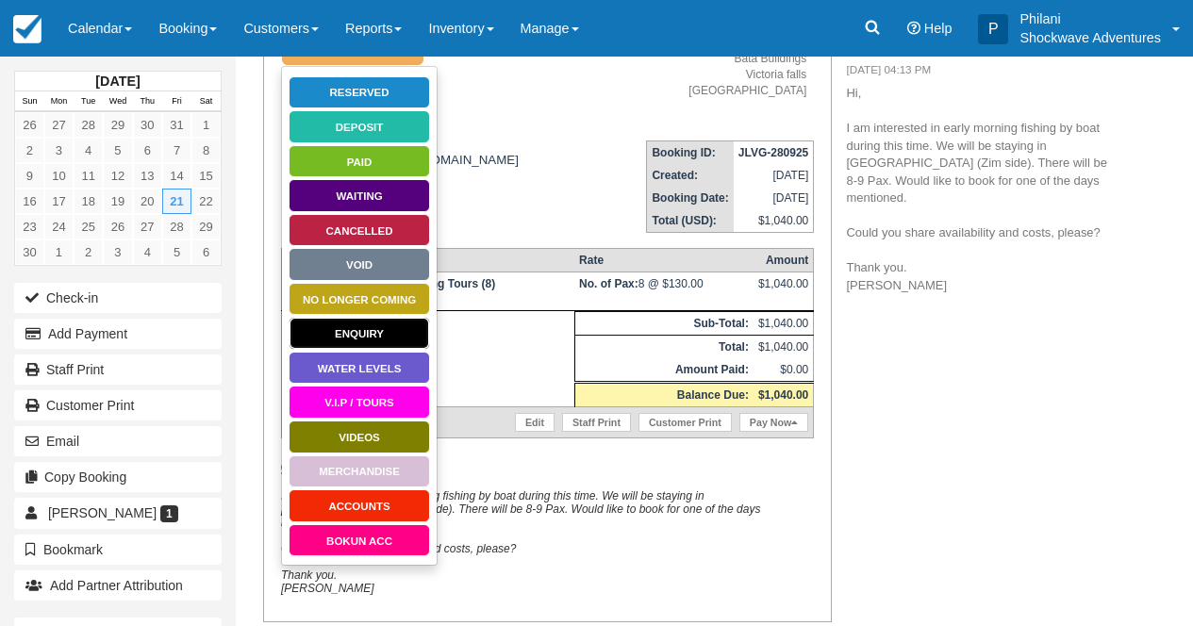
click at [361, 333] on link "Enquiry" at bounding box center [359, 333] width 141 height 33
click at [361, 333] on td at bounding box center [427, 359] width 293 height 96
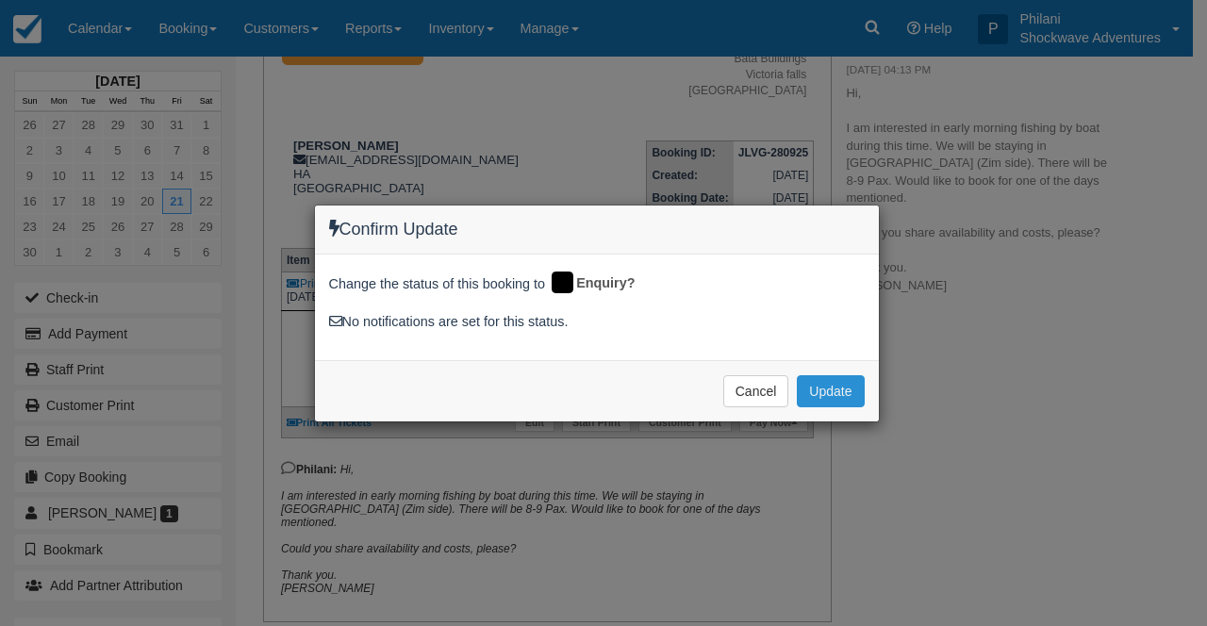
click at [825, 388] on button "Update" at bounding box center [830, 391] width 67 height 32
click at [825, 388] on span "Please wait" at bounding box center [822, 391] width 84 height 14
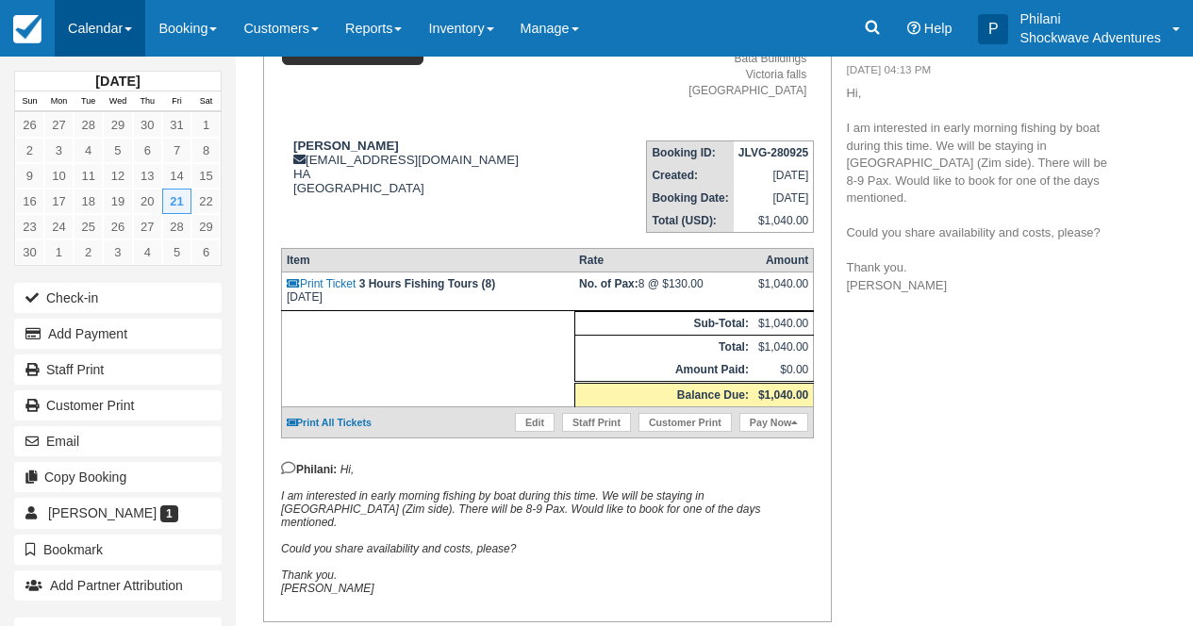
click at [130, 33] on link "Calendar" at bounding box center [100, 28] width 91 height 57
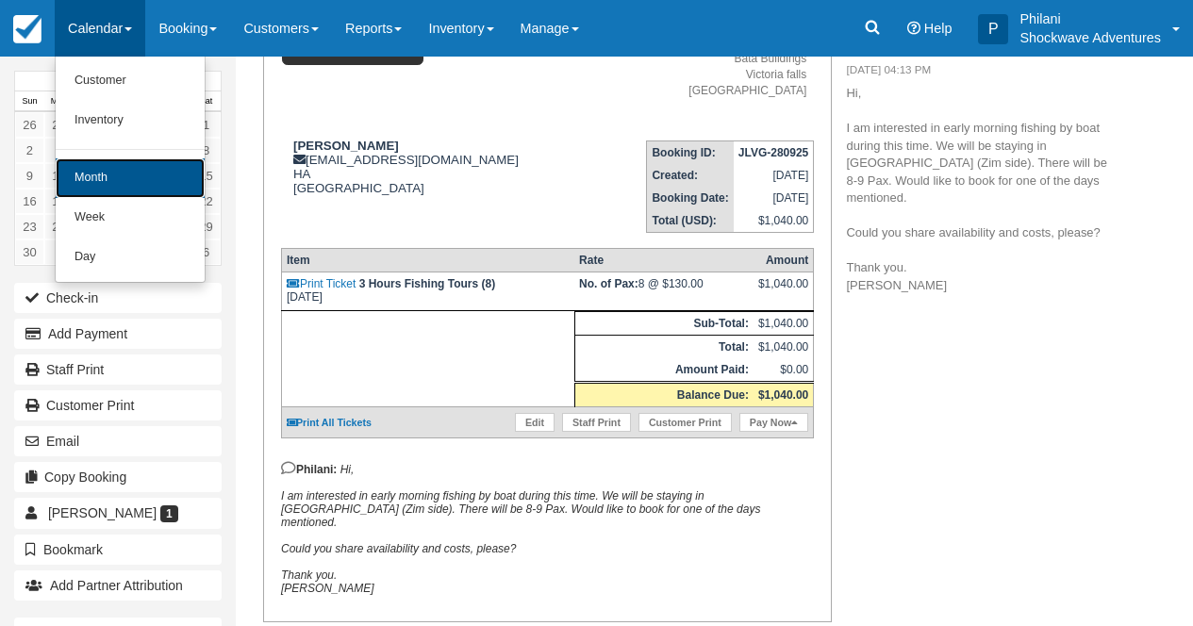
click at [132, 171] on link "Month" at bounding box center [130, 178] width 149 height 40
click at [132, 171] on link "12" at bounding box center [117, 175] width 29 height 25
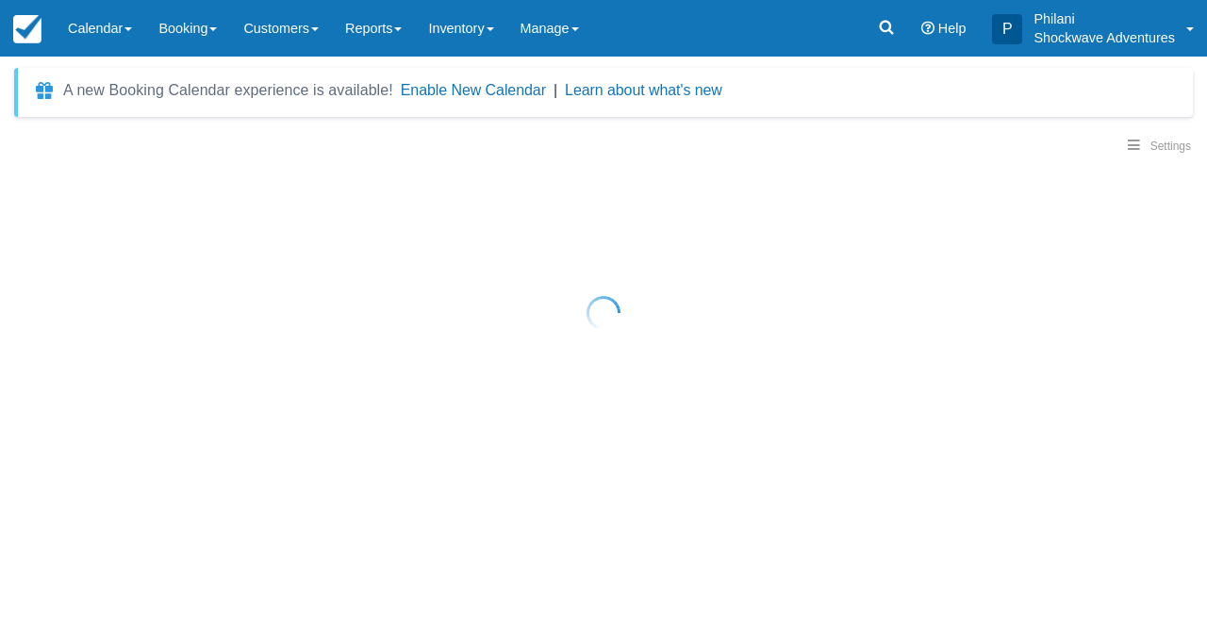
select select
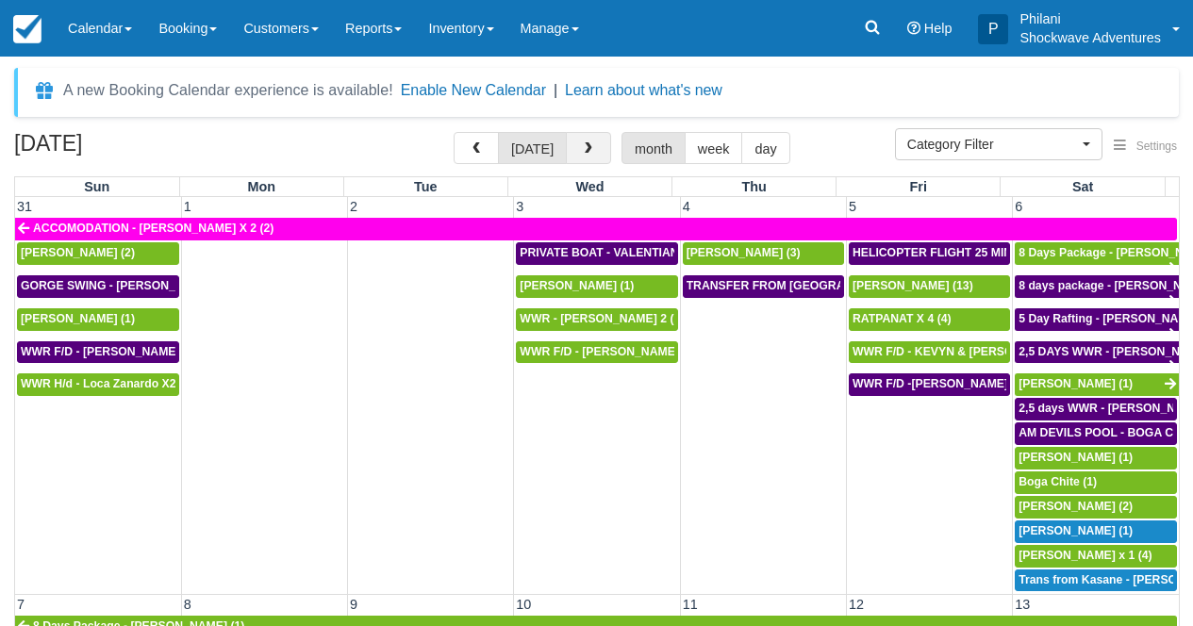
click at [590, 157] on button "button" at bounding box center [588, 148] width 45 height 32
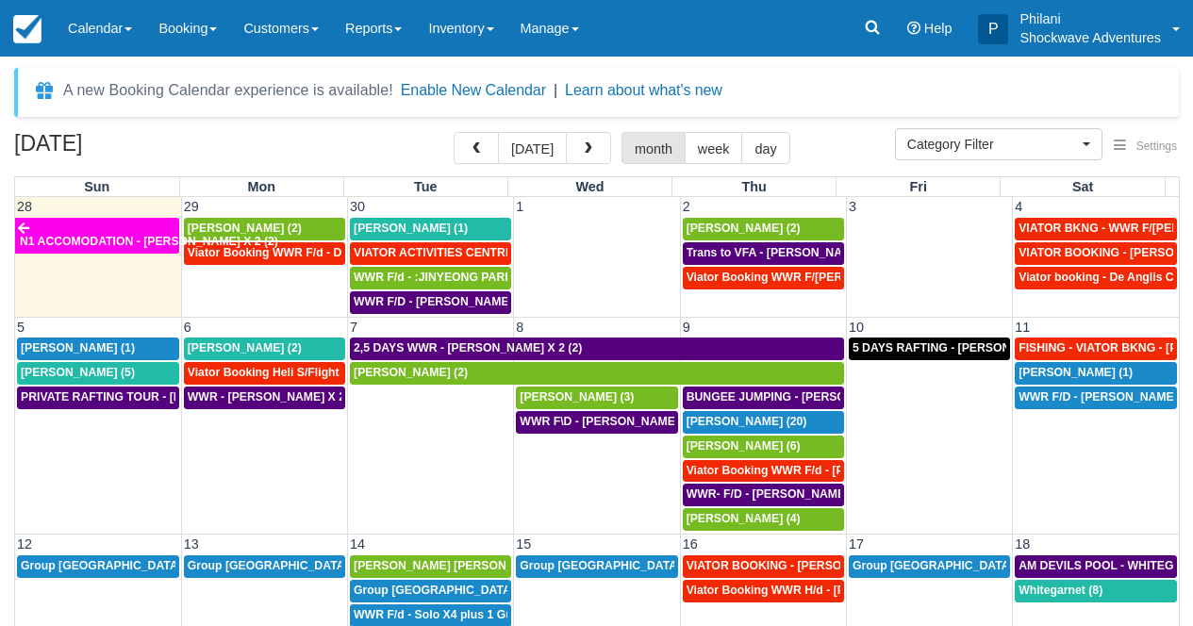
click at [252, 284] on td "Viator Booking WWR F/d - Duty [PERSON_NAME] 2 (2)" at bounding box center [264, 278] width 166 height 74
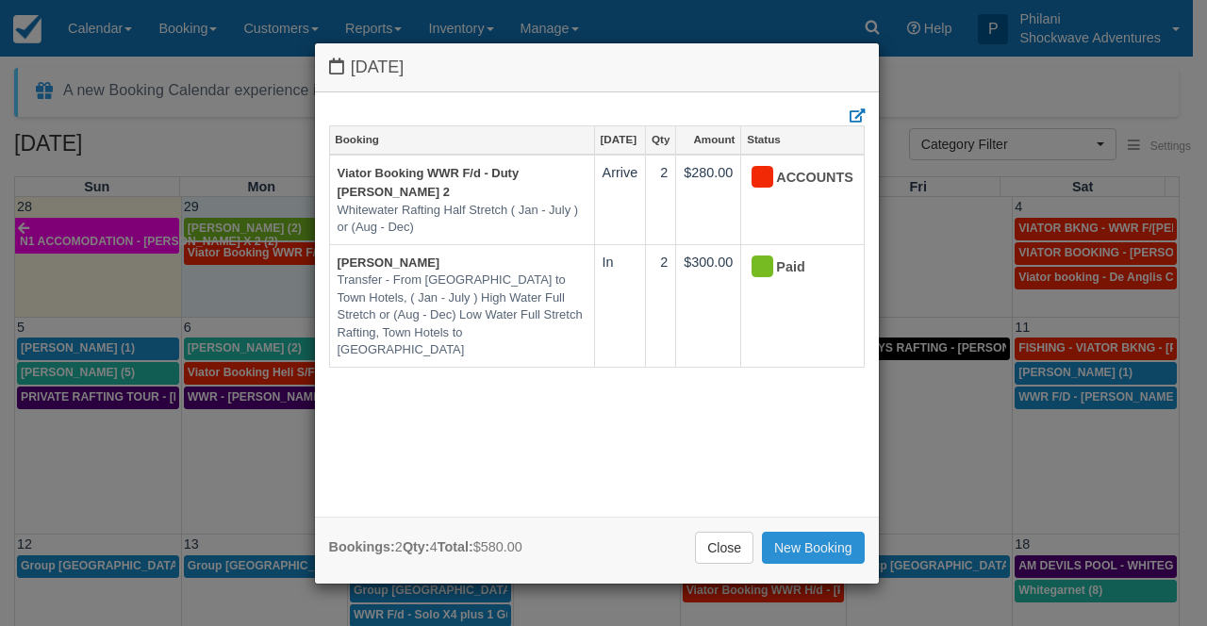
click at [786, 540] on link "New Booking" at bounding box center [813, 548] width 103 height 32
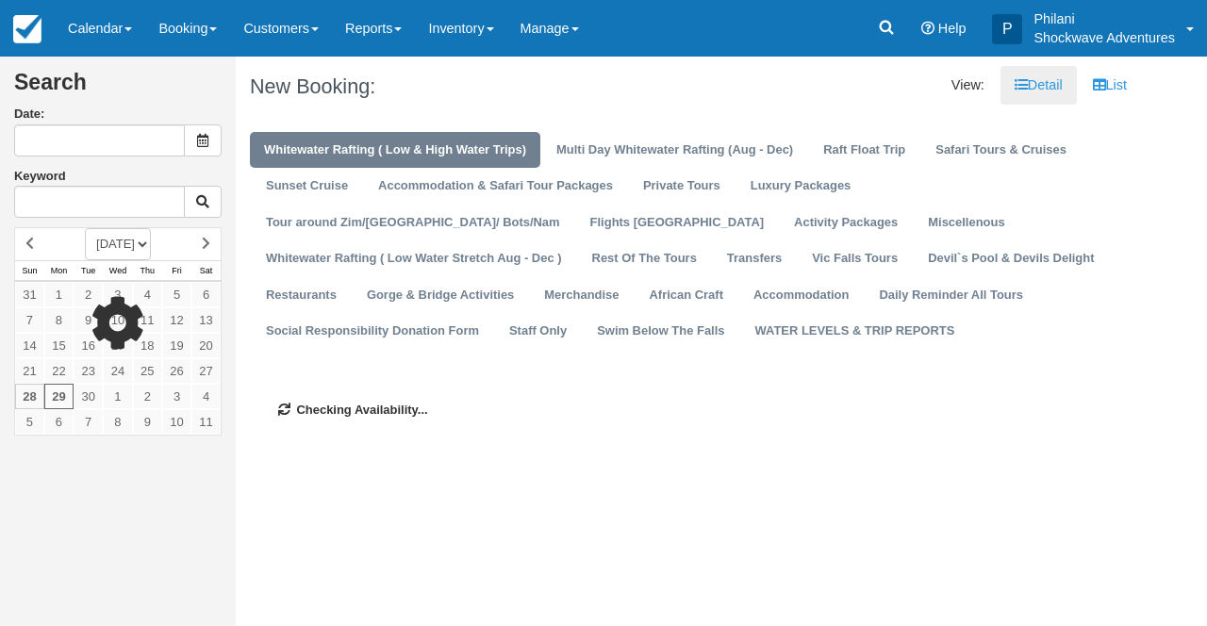
type input "[DATE]"
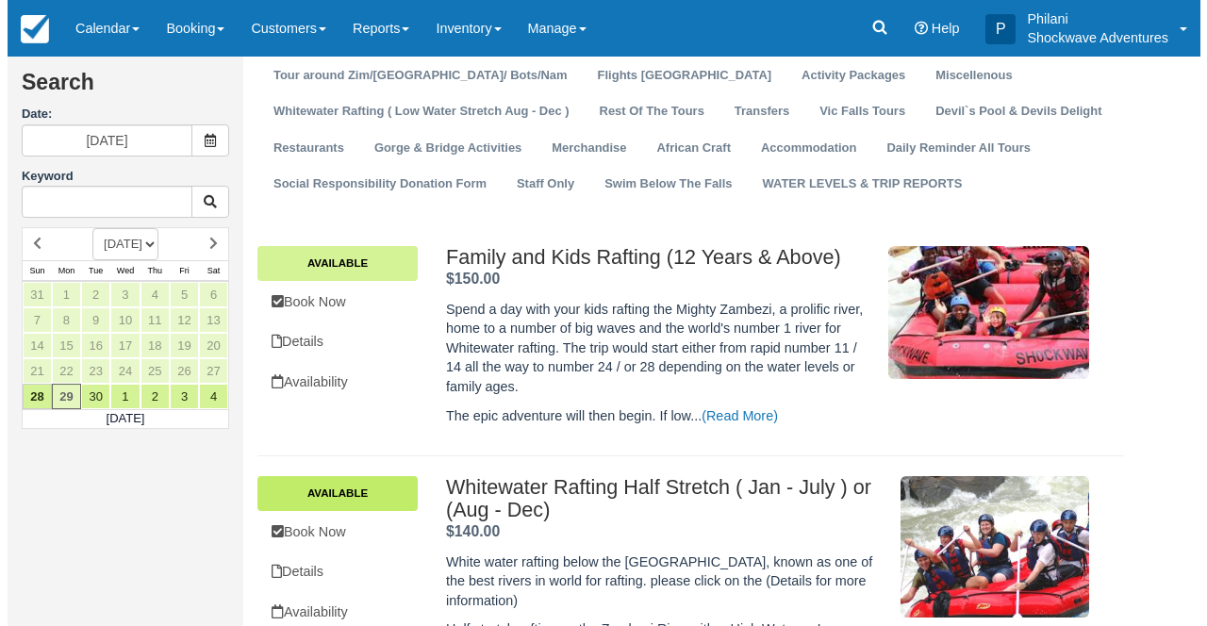
scroll to position [151, 0]
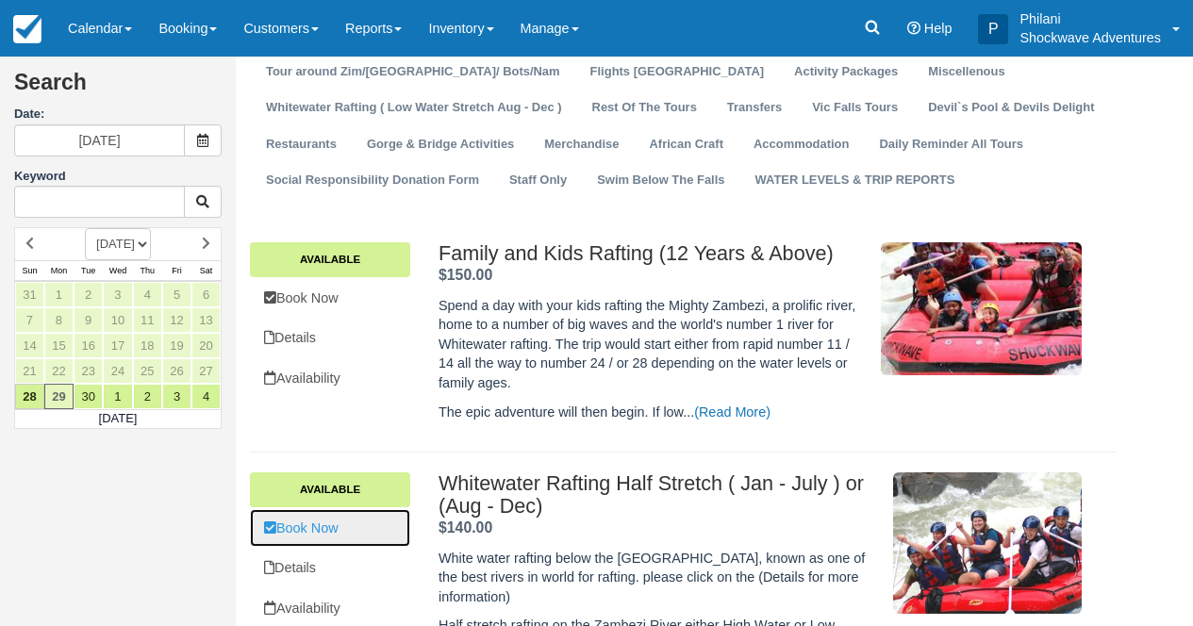
click at [338, 531] on link "Book Now" at bounding box center [330, 528] width 160 height 39
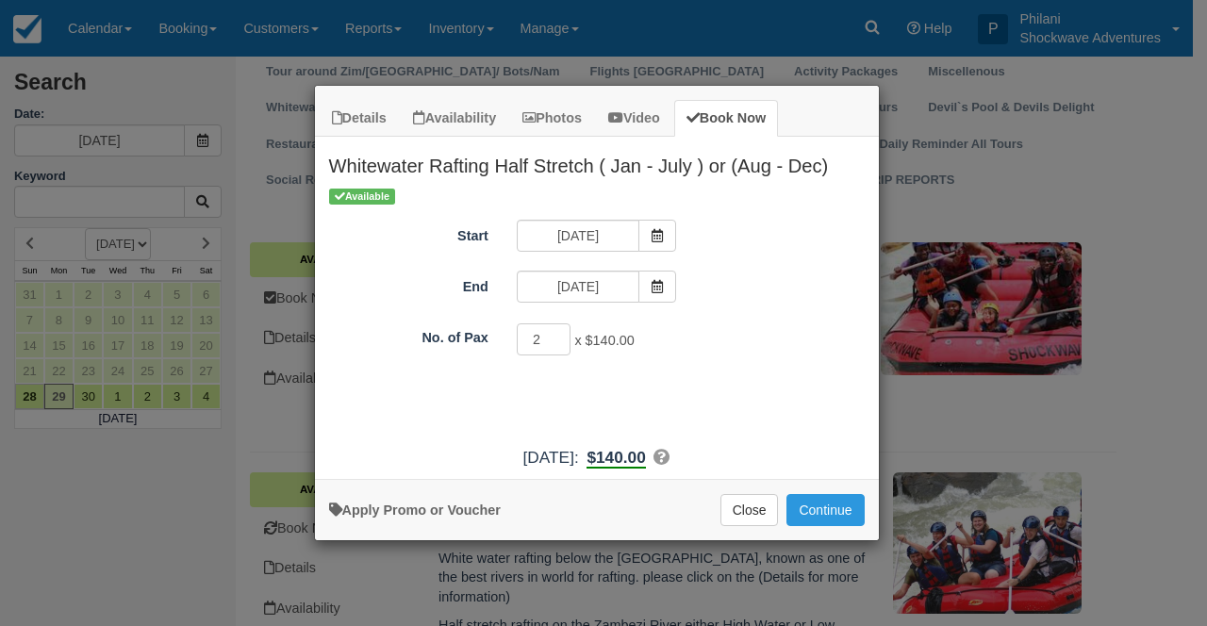
click at [556, 337] on input "2" at bounding box center [544, 339] width 55 height 32
click at [556, 337] on input "3" at bounding box center [544, 339] width 55 height 32
type input "2"
click at [554, 343] on input "2" at bounding box center [544, 339] width 55 height 32
click at [802, 505] on button "Continue" at bounding box center [824, 510] width 77 height 32
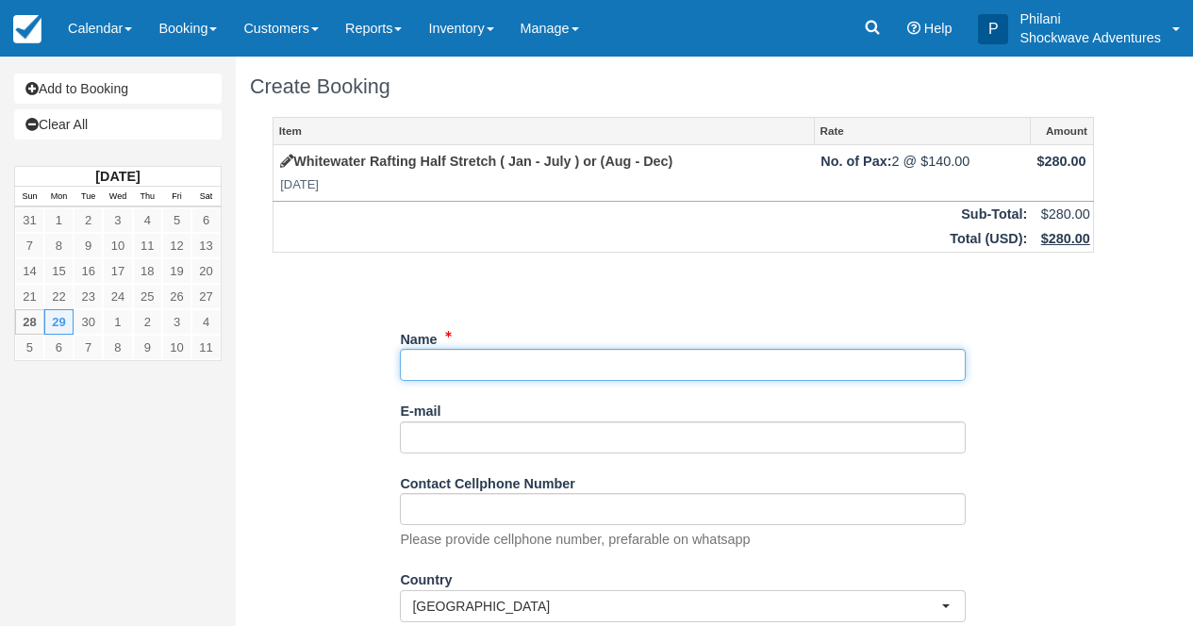
click at [437, 364] on input "Name" at bounding box center [683, 365] width 566 height 32
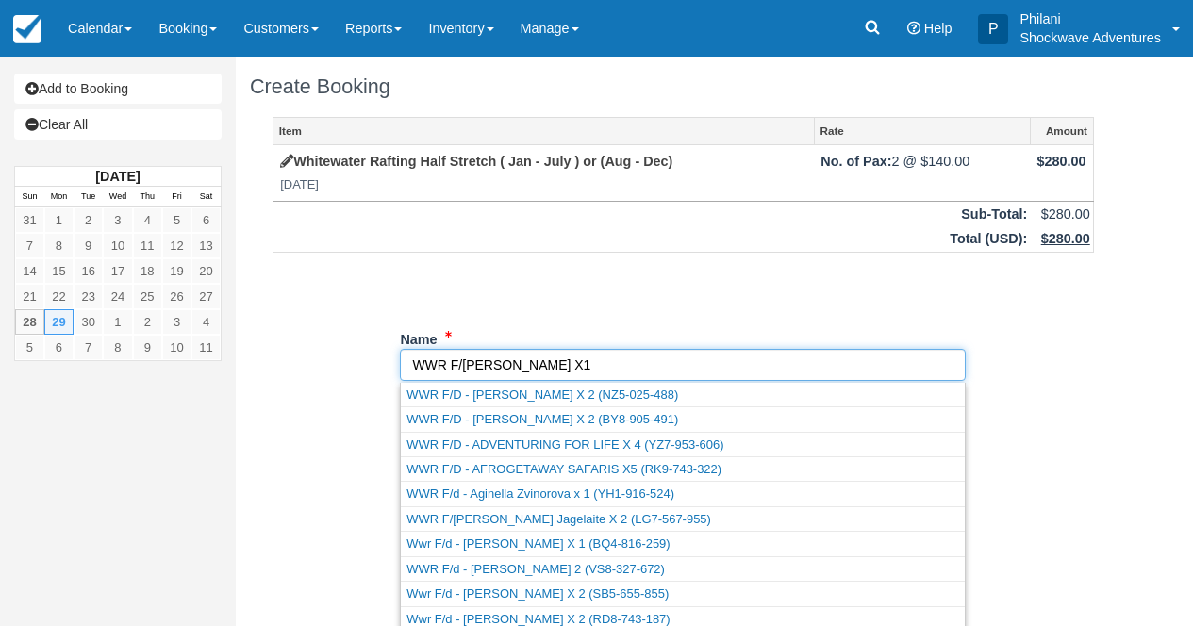
click at [531, 349] on input "Name" at bounding box center [683, 365] width 566 height 32
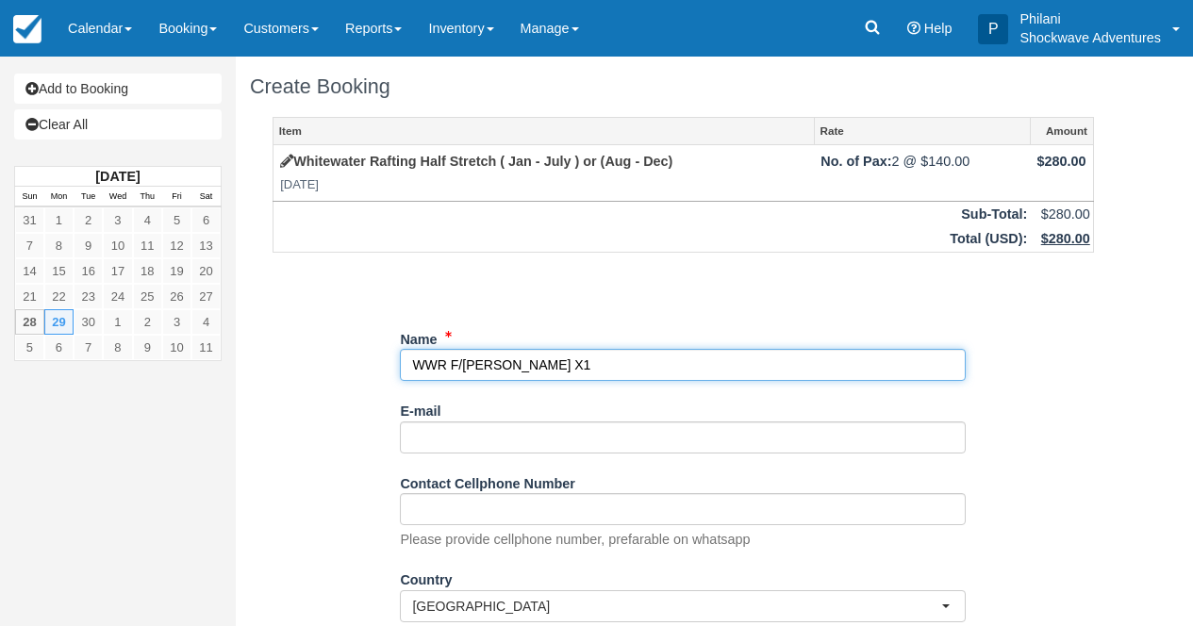
click at [587, 371] on input "Name" at bounding box center [683, 365] width 566 height 32
click at [586, 371] on input "Name" at bounding box center [683, 365] width 566 height 32
click at [586, 370] on input "Name" at bounding box center [683, 365] width 566 height 32
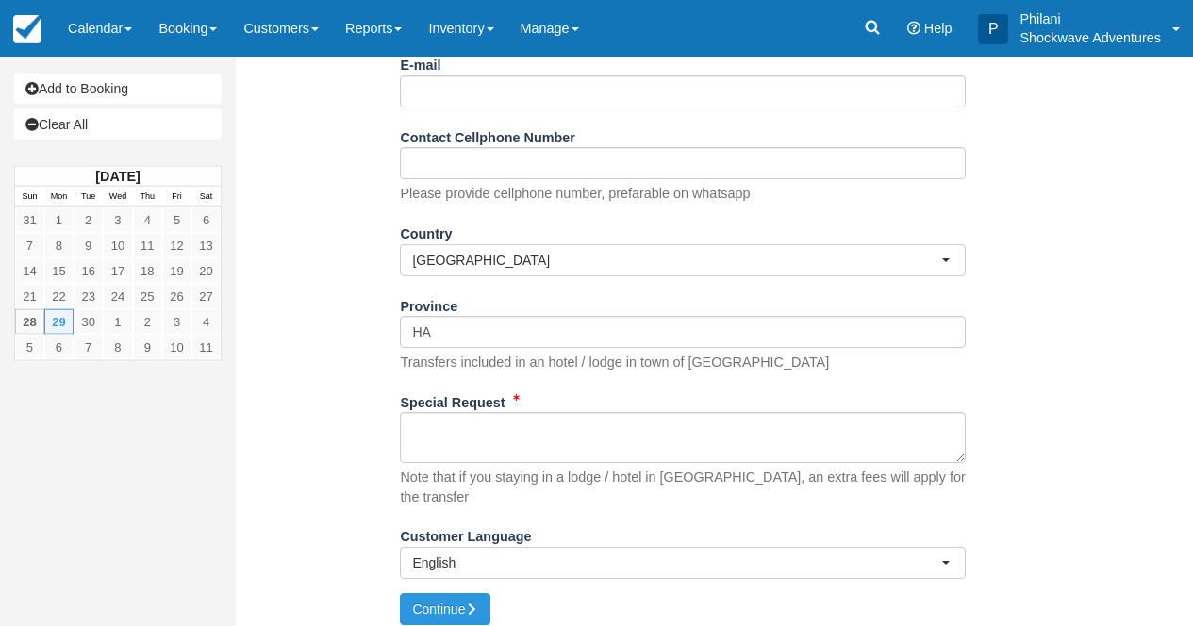
scroll to position [349, 0]
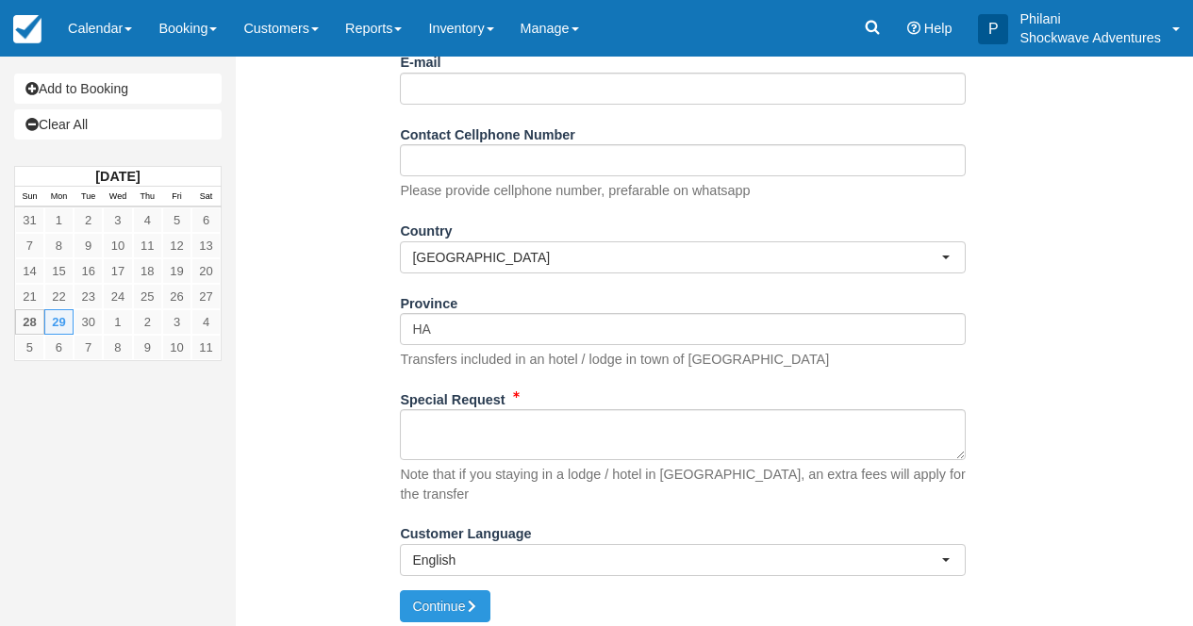
type input "WWR F/d - Parker X1"
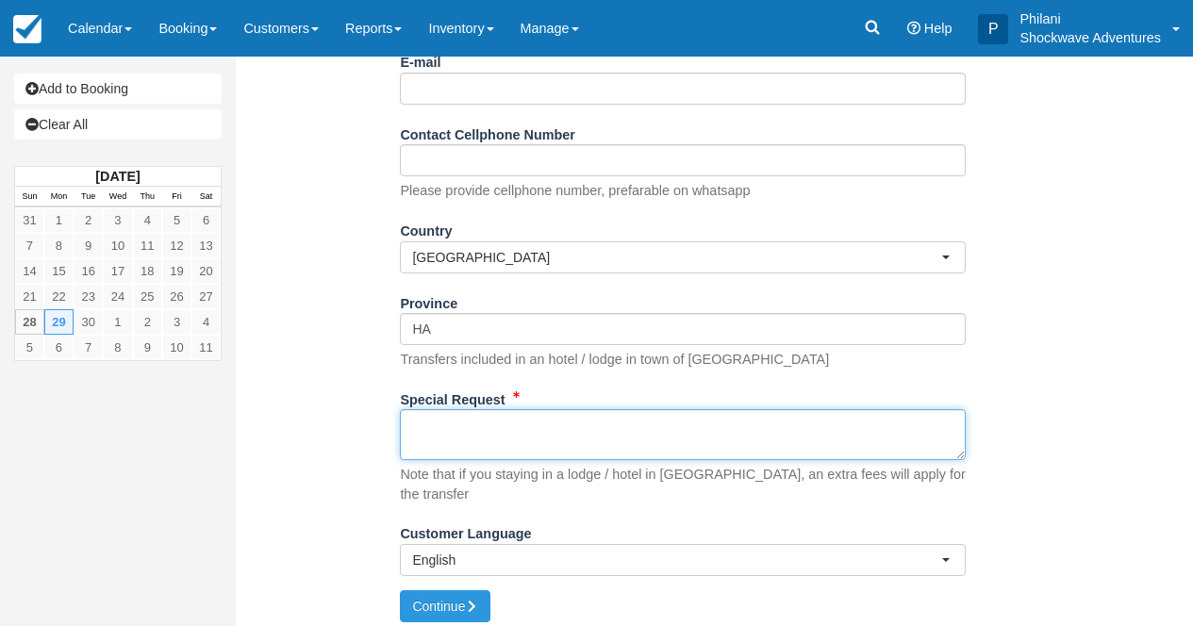
click at [451, 439] on textarea "Special Request" at bounding box center [683, 434] width 566 height 51
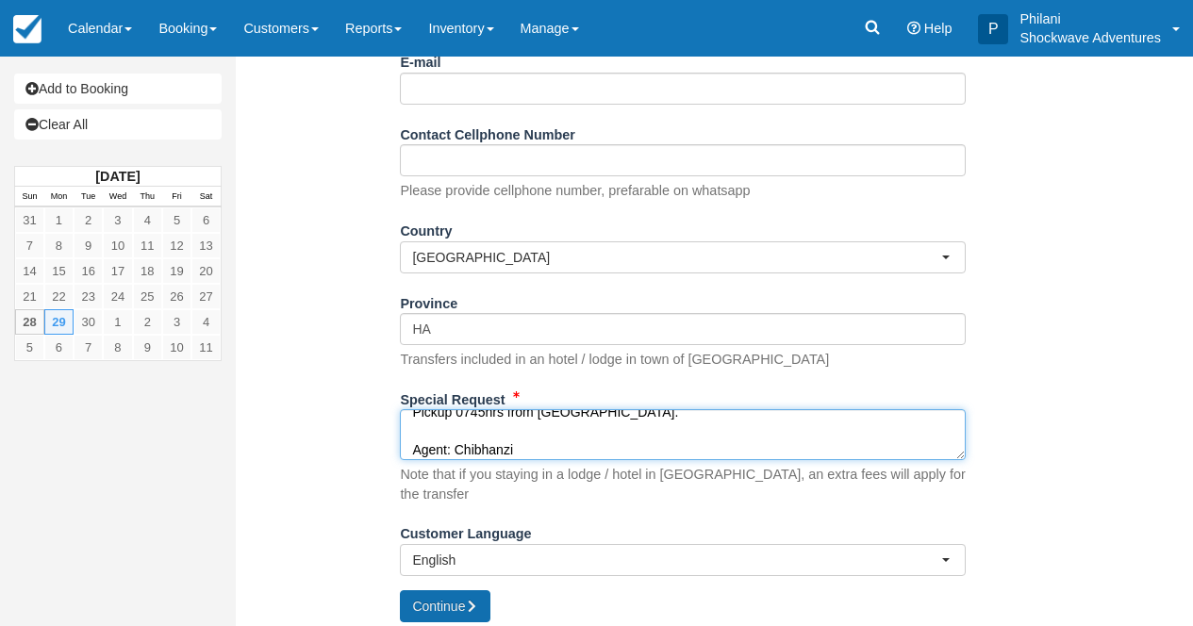
type textarea "Pickup 0745hrs from Premier Lodge. Agent: Chibhanzi"
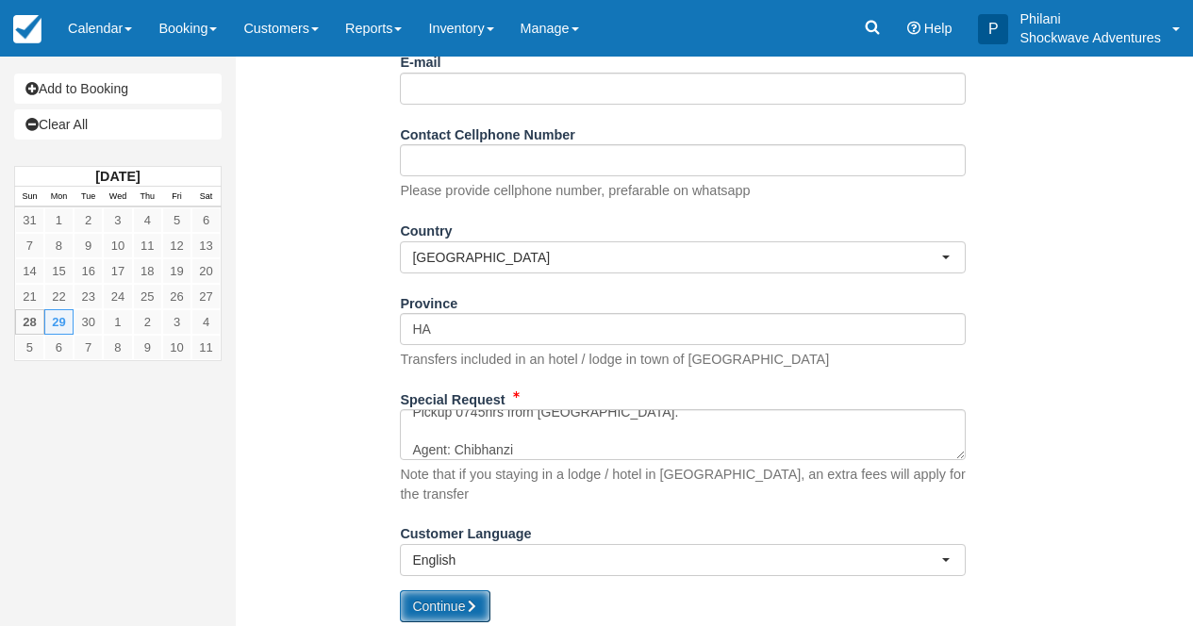
click at [448, 598] on button "Continue" at bounding box center [445, 606] width 91 height 32
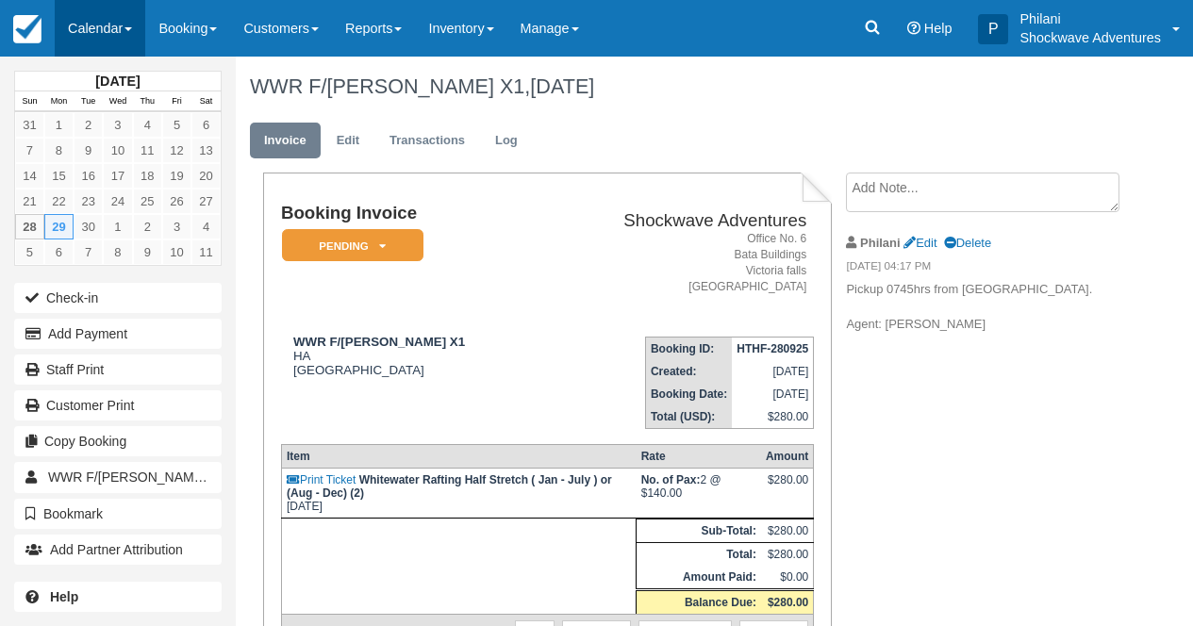
click at [112, 27] on link "Calendar" at bounding box center [100, 28] width 91 height 57
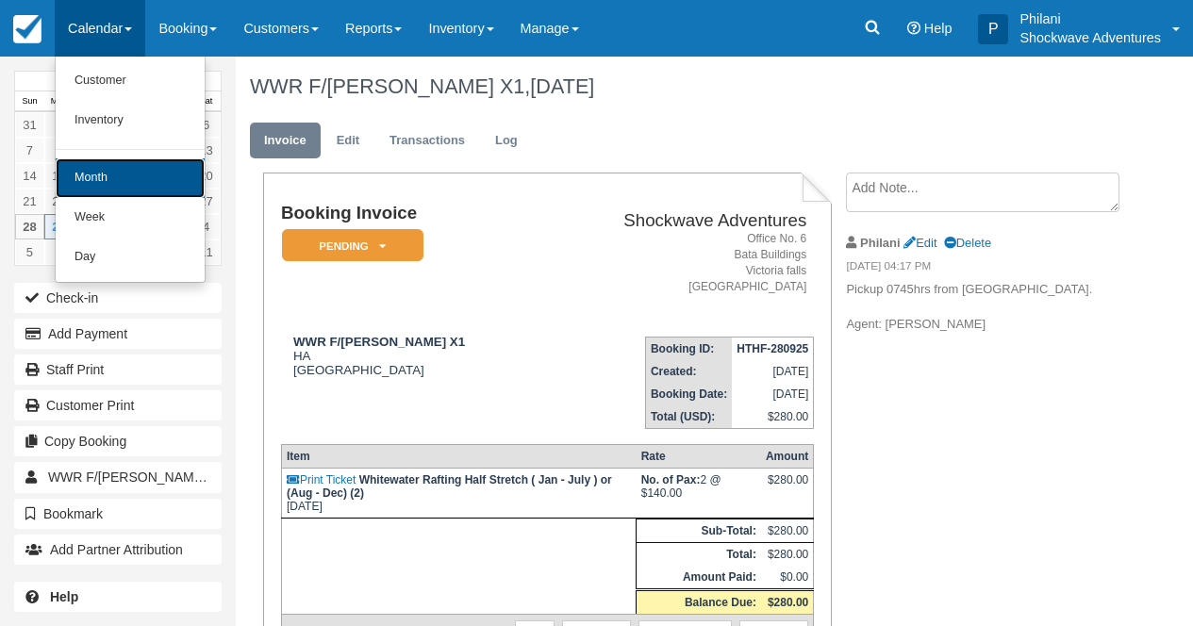
click at [145, 174] on link "Month" at bounding box center [130, 178] width 149 height 40
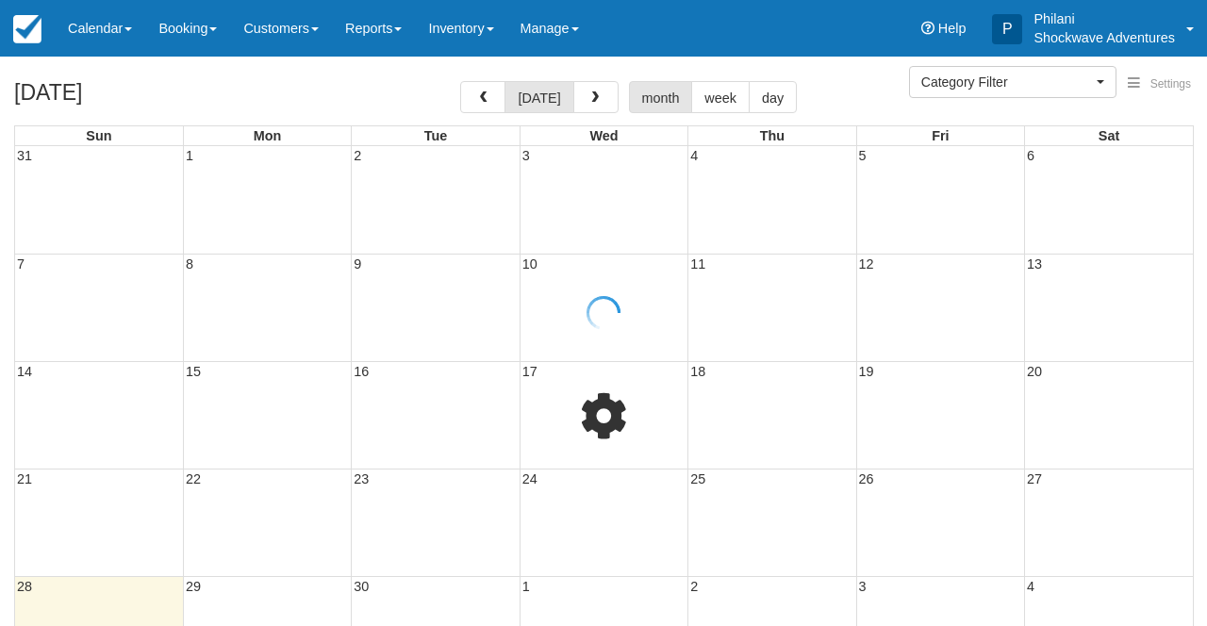
select select
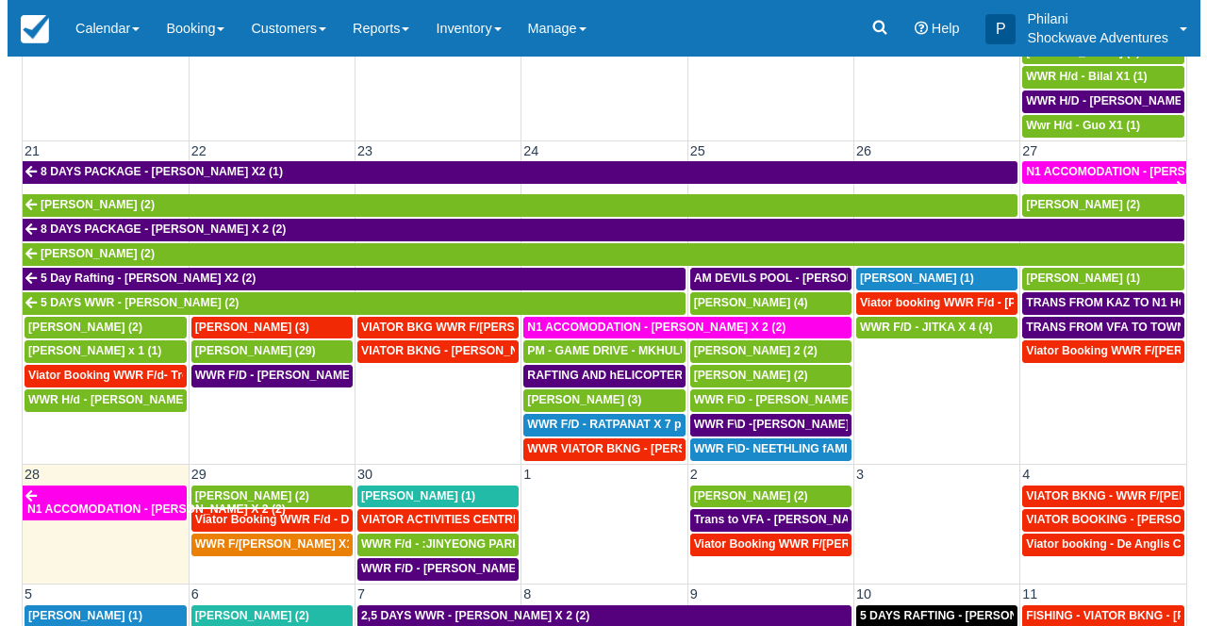
scroll to position [921, 0]
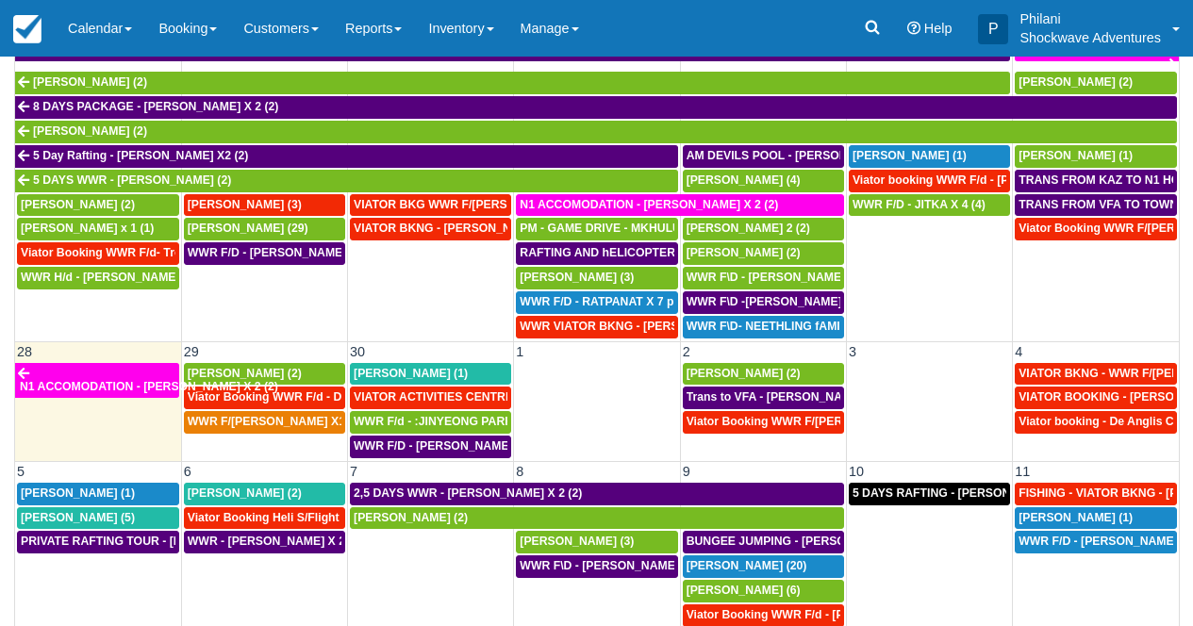
click at [279, 453] on td "WWR F/[PERSON_NAME] X1 (2)" at bounding box center [264, 434] width 166 height 49
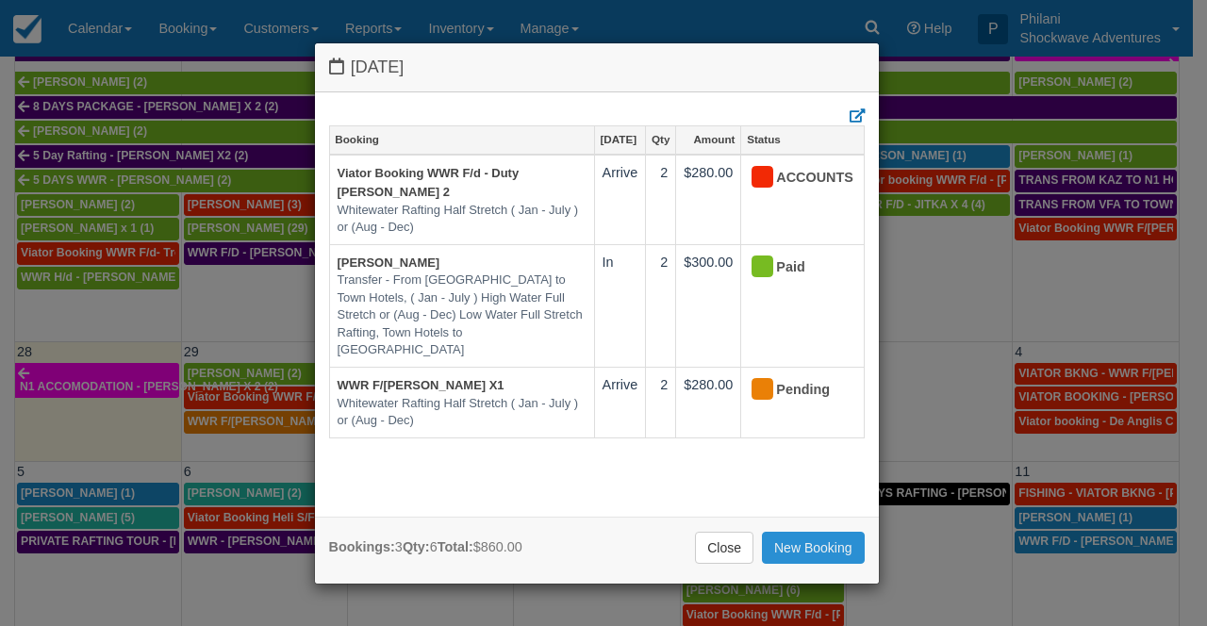
click at [827, 544] on link "New Booking" at bounding box center [813, 548] width 103 height 32
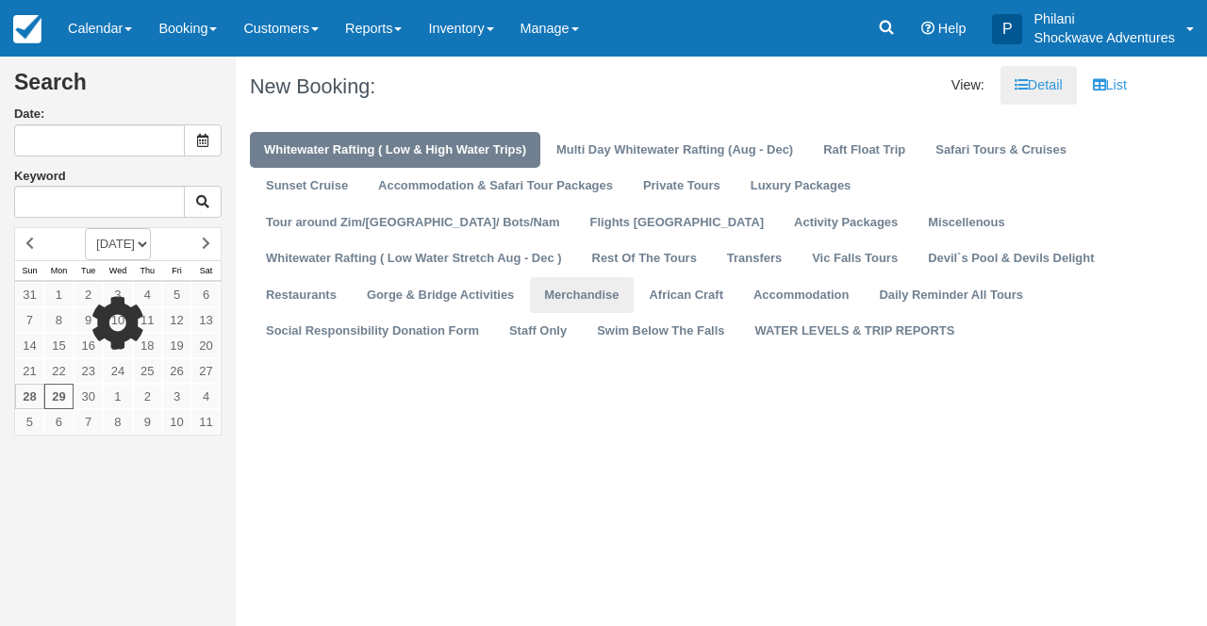
type input "[DATE]"
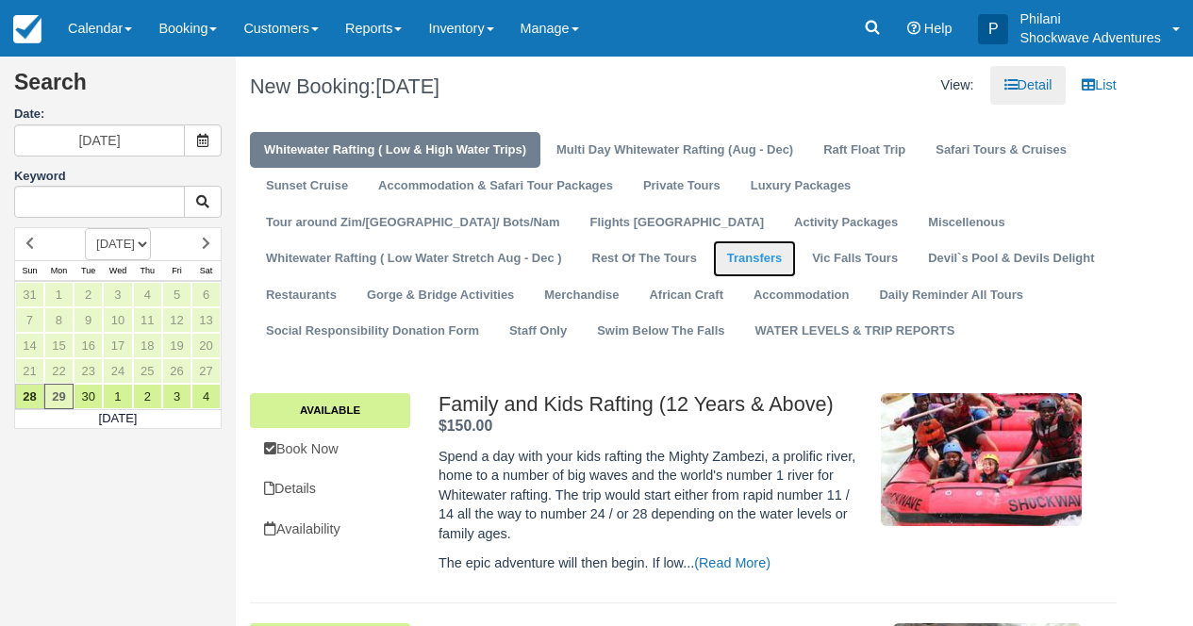
click at [713, 266] on link "Transfers" at bounding box center [754, 258] width 83 height 37
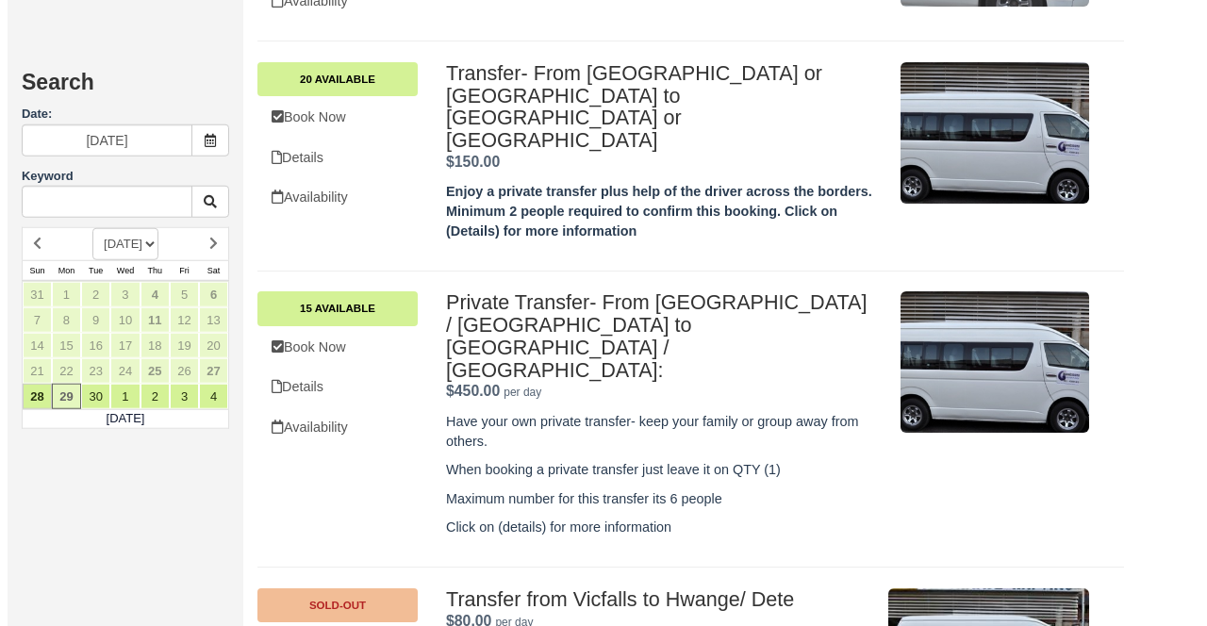
scroll to position [3374, 0]
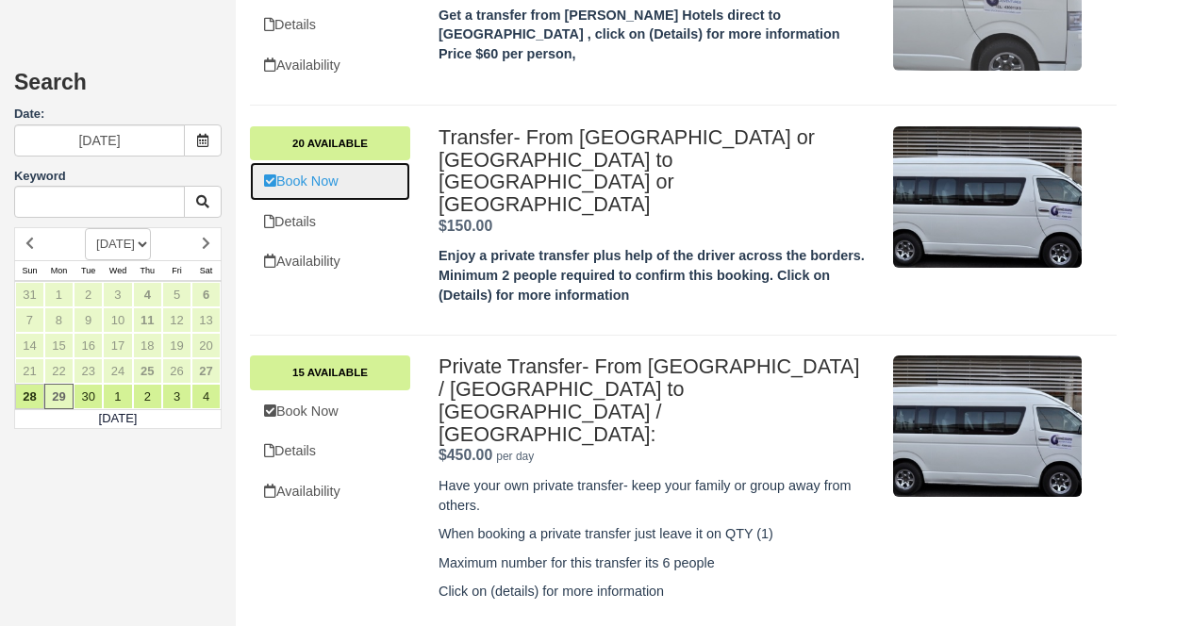
click at [304, 171] on link "Book Now" at bounding box center [330, 181] width 160 height 39
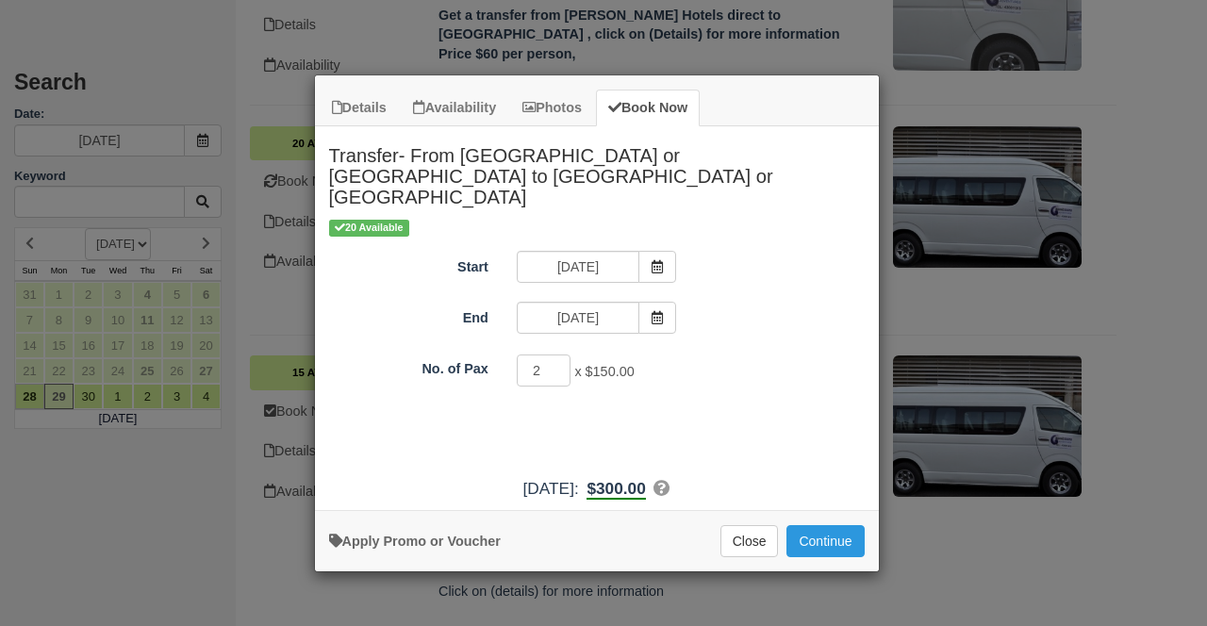
type input "2"
click at [555, 355] on input "2" at bounding box center [544, 371] width 55 height 32
click at [833, 525] on button "Continue" at bounding box center [824, 541] width 77 height 32
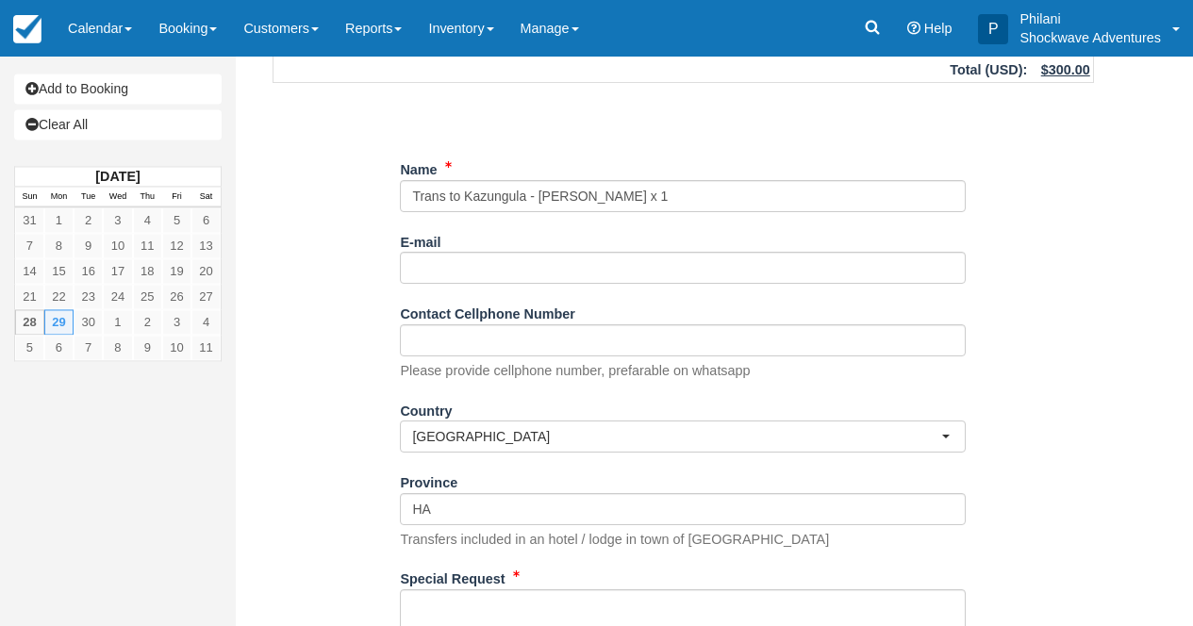
scroll to position [287, 0]
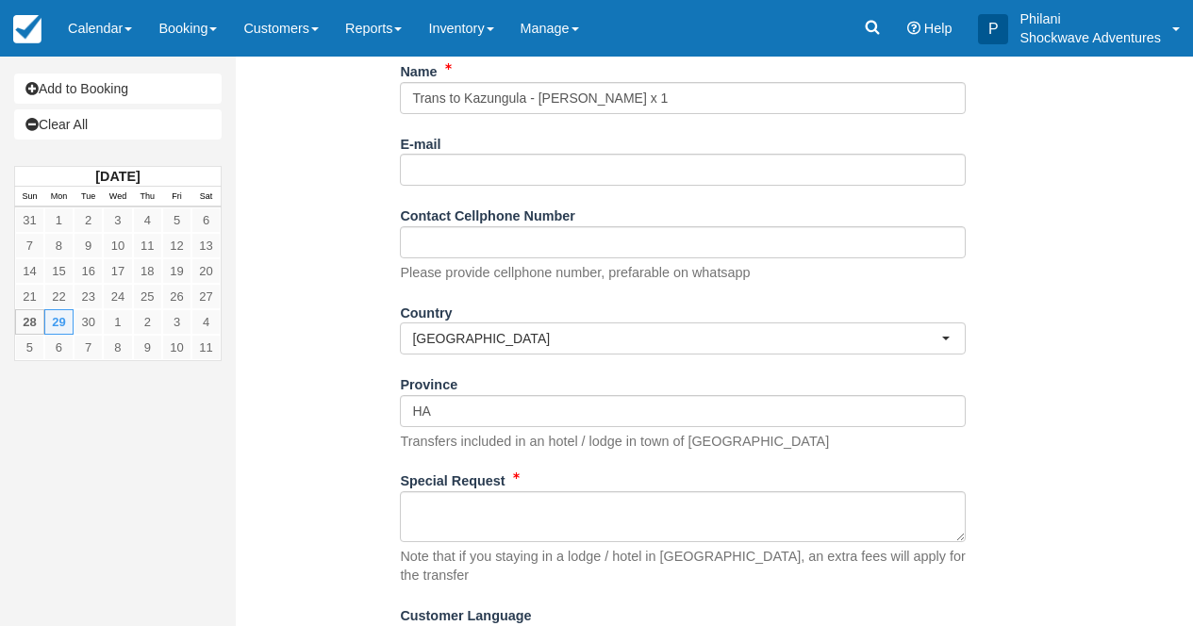
type input "Trans to Kazungula - Taylor Roberts x 1"
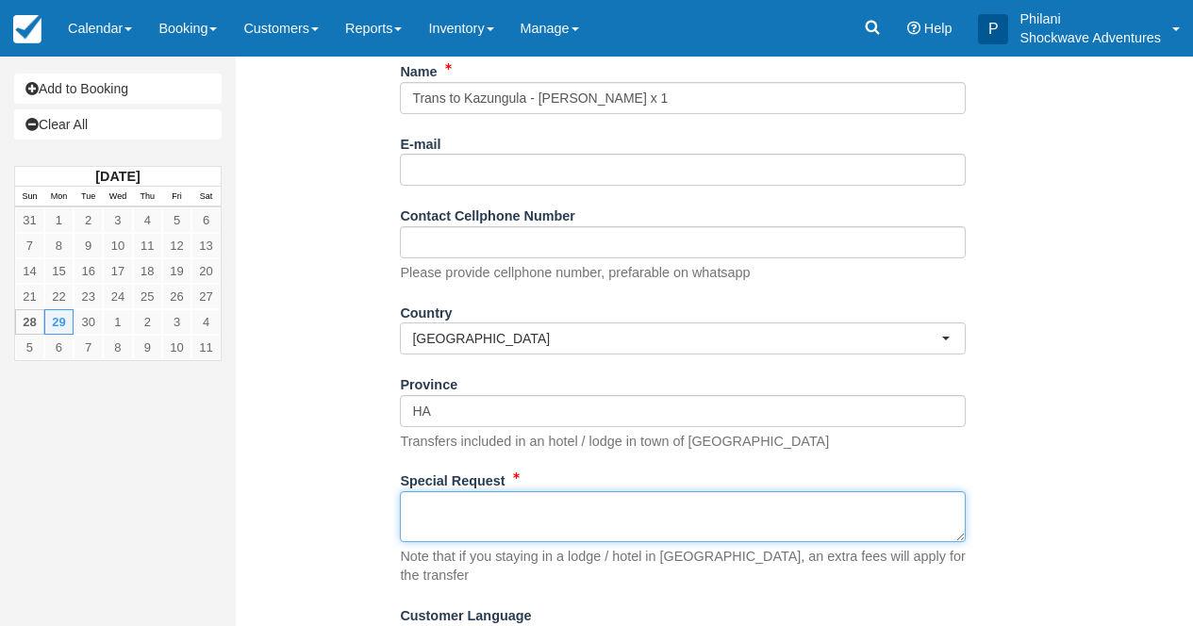
click at [513, 499] on textarea "Special Request" at bounding box center [683, 516] width 566 height 51
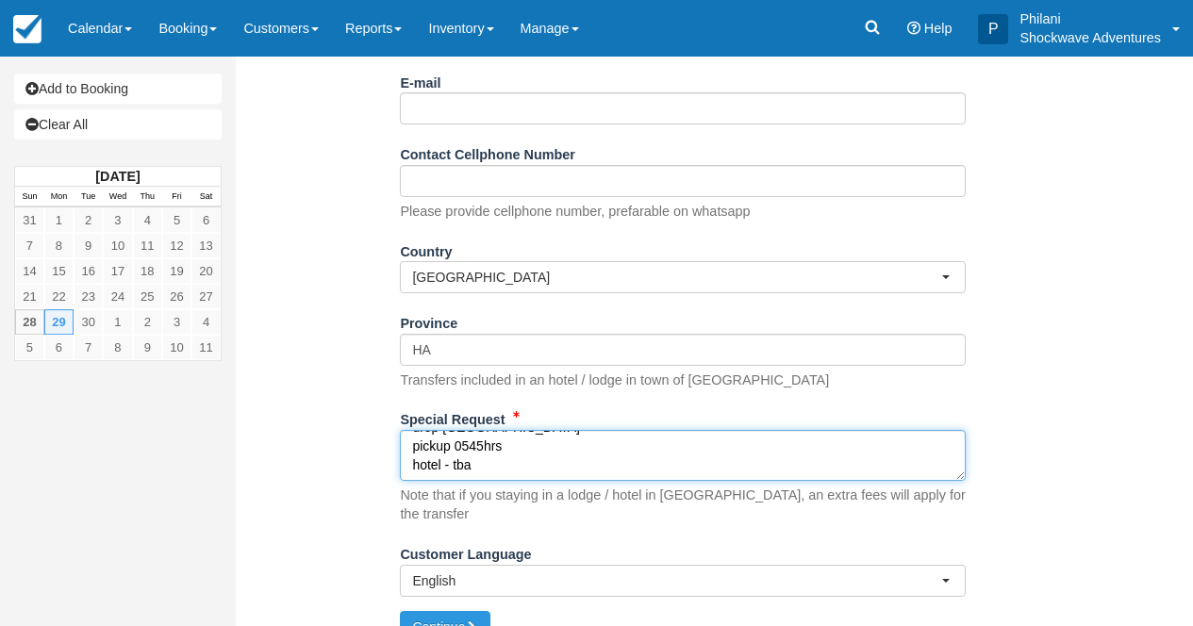
scroll to position [349, 0]
type textarea "drop Kasane airport pickup 0545hrs hotel - tba"
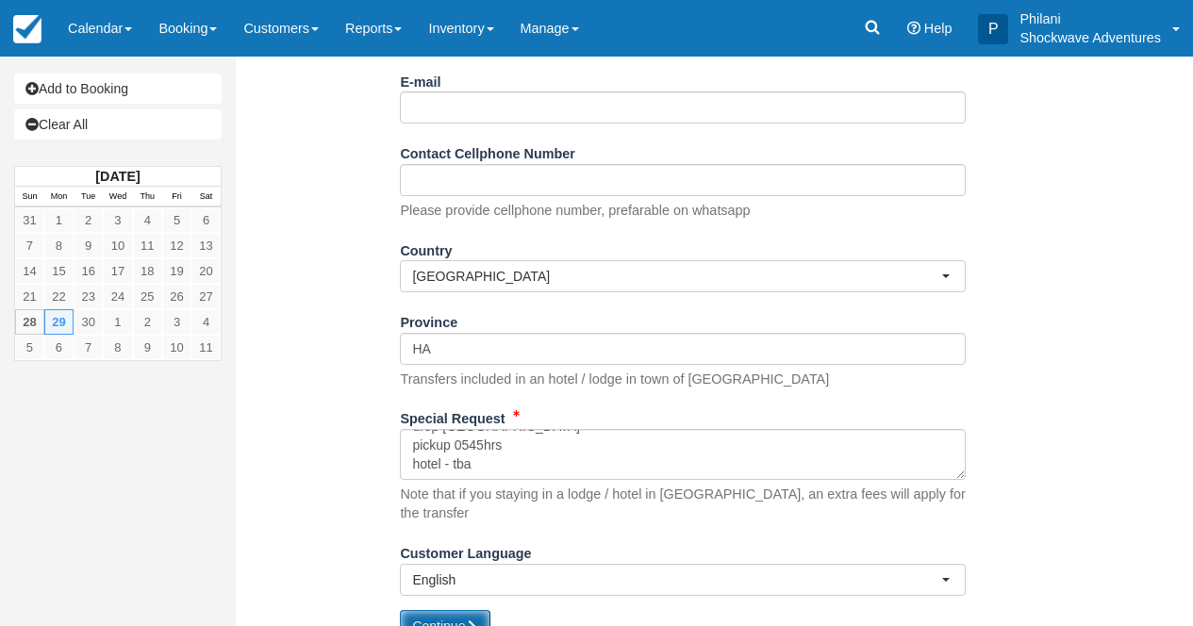
click at [454, 610] on button "Continue" at bounding box center [445, 626] width 91 height 32
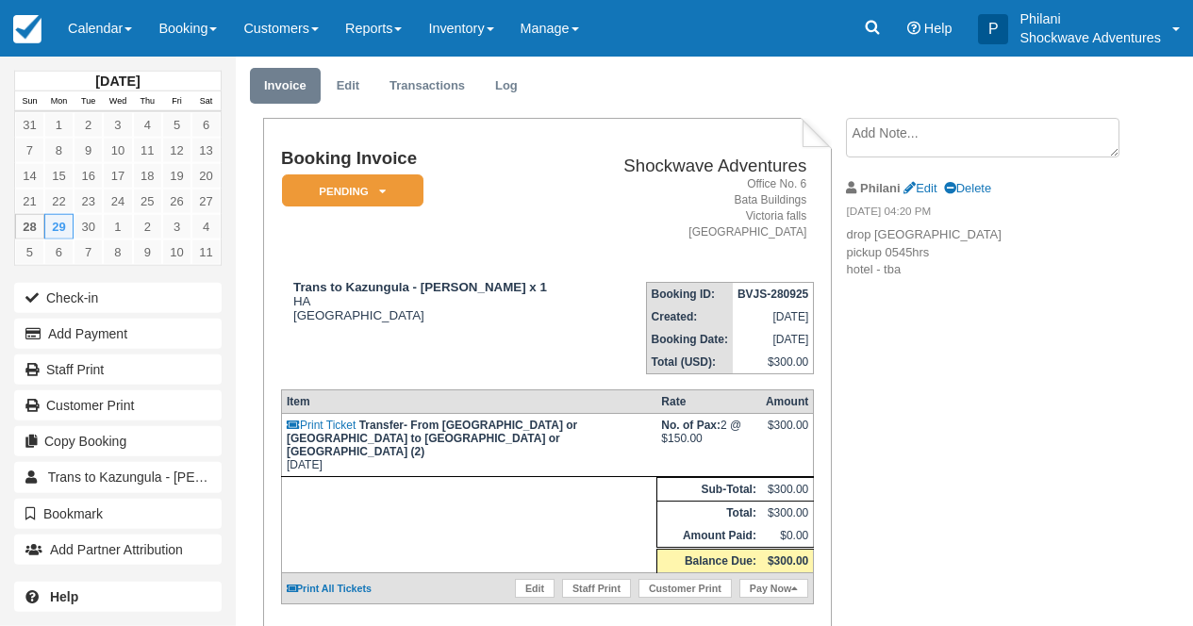
scroll to position [151, 0]
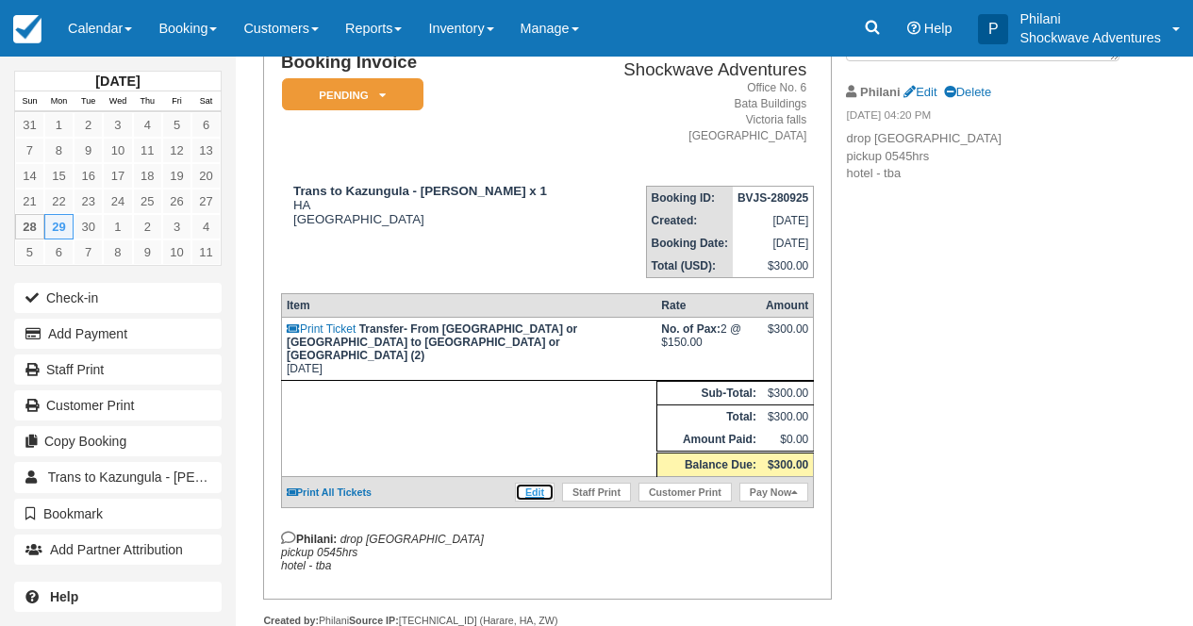
click at [536, 500] on link "Edit" at bounding box center [535, 492] width 40 height 19
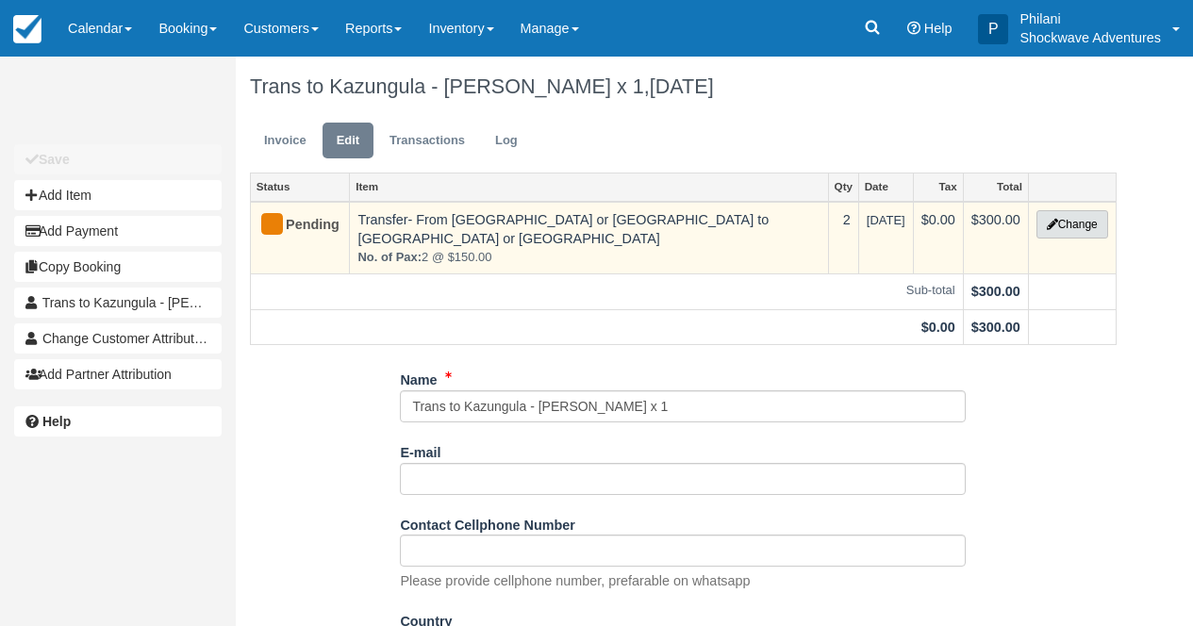
click at [1062, 224] on button "Change" at bounding box center [1072, 224] width 72 height 28
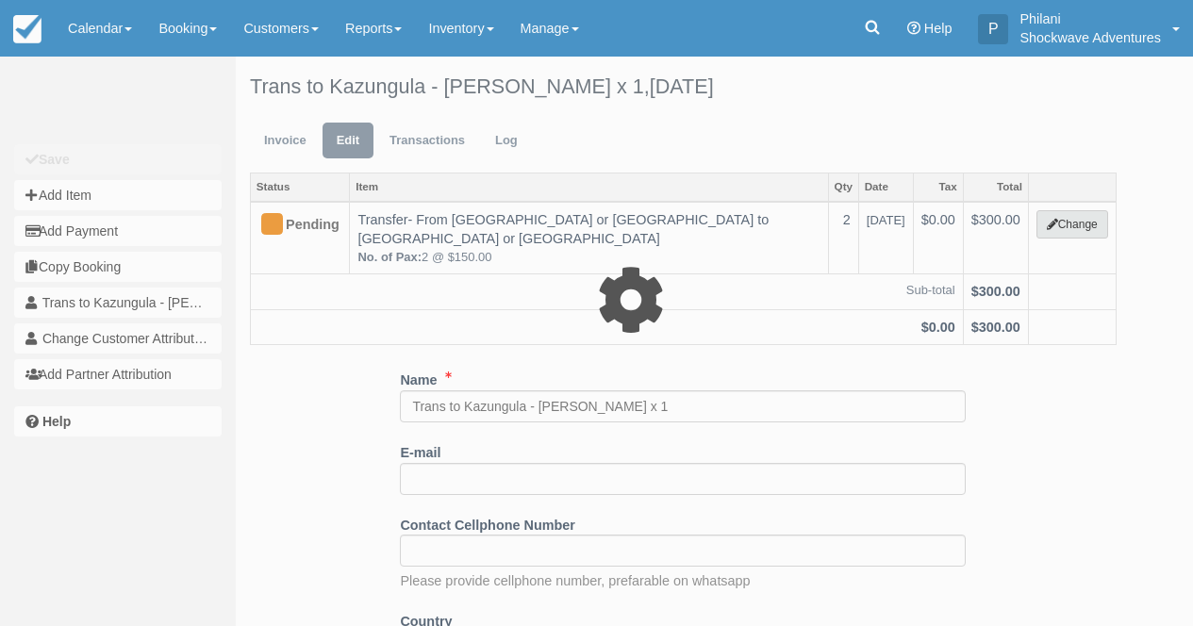
select select "25"
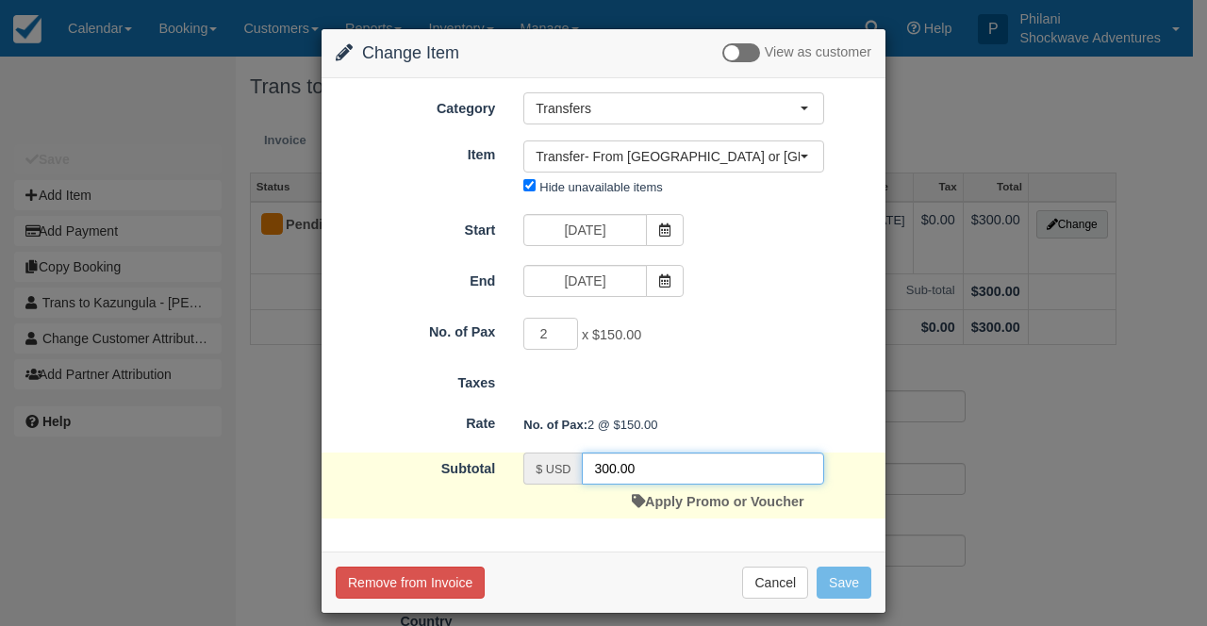
click at [597, 467] on input "300.00" at bounding box center [703, 469] width 242 height 32
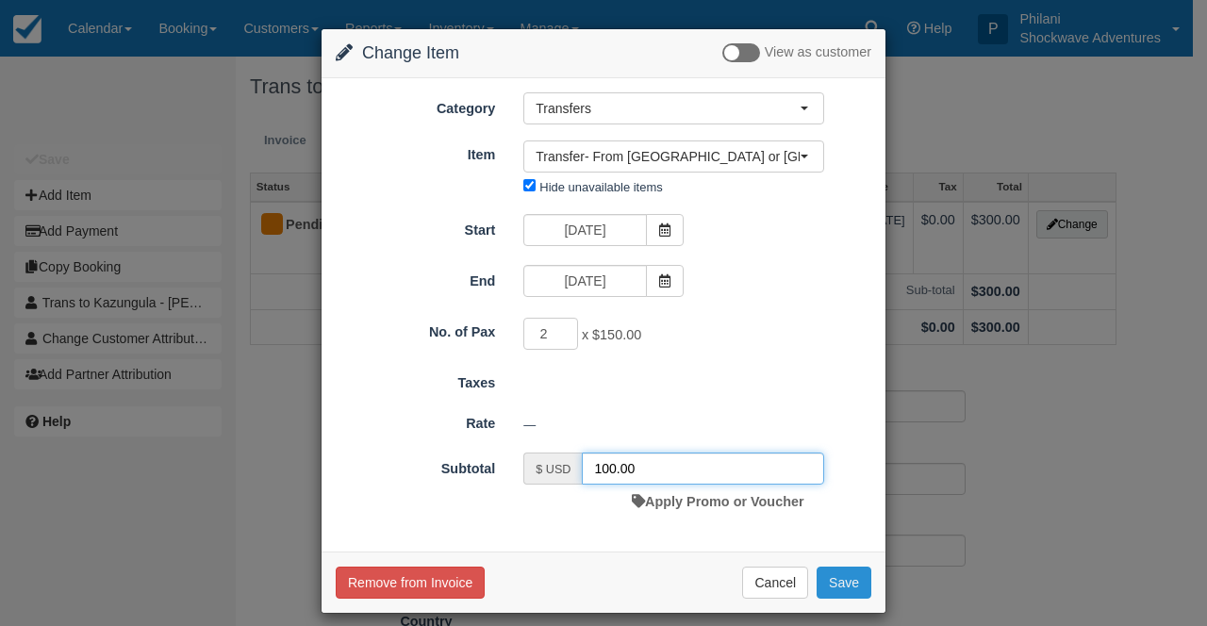
type input "100.00"
click at [831, 582] on button "Save" at bounding box center [844, 583] width 55 height 32
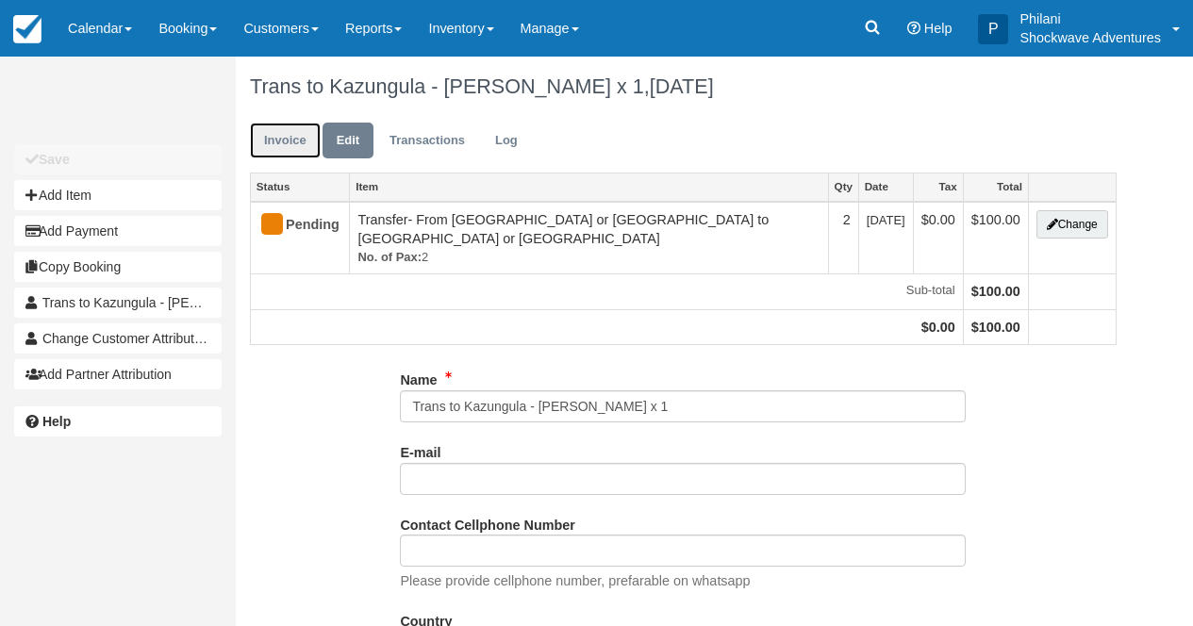
click at [280, 141] on link "Invoice" at bounding box center [285, 141] width 71 height 37
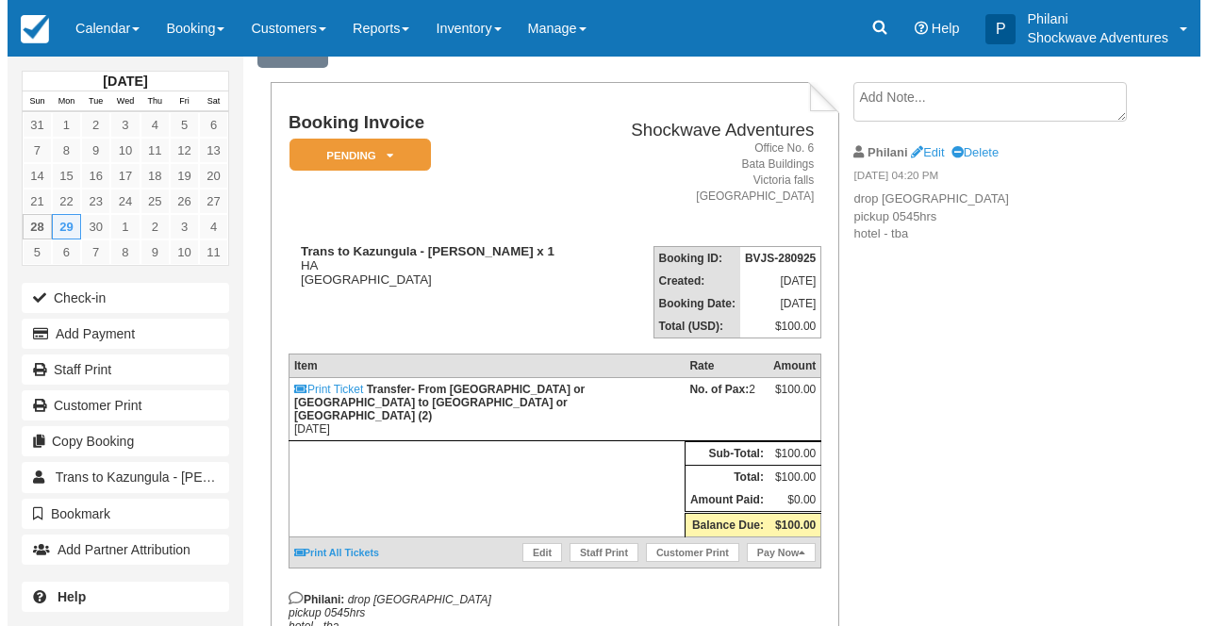
scroll to position [91, 0]
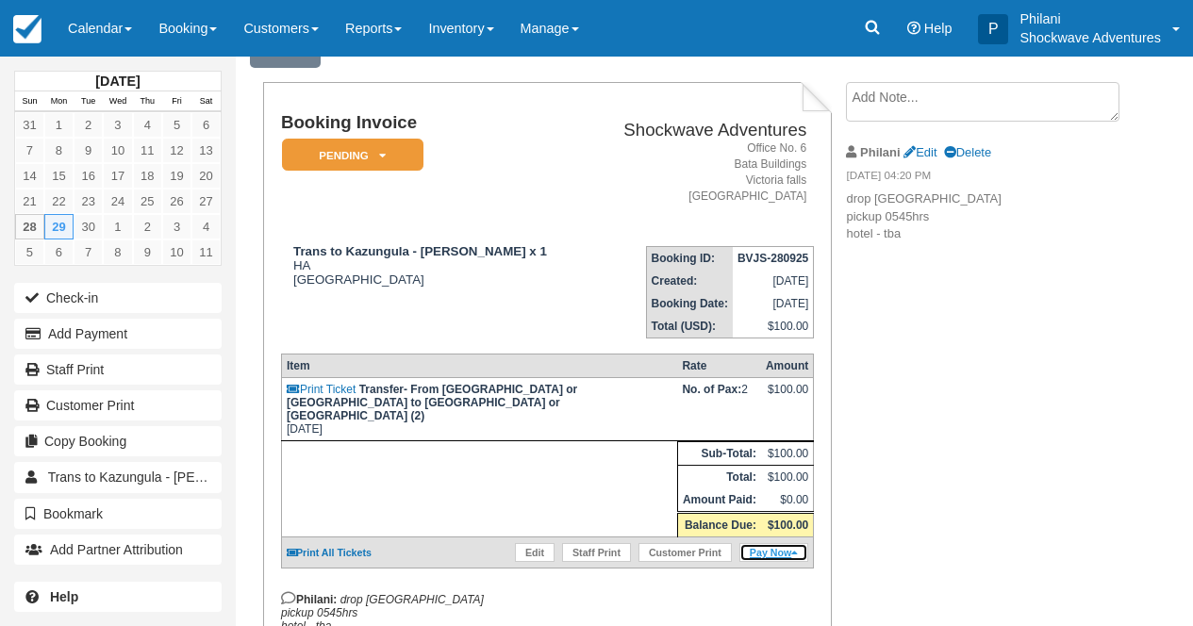
click at [750, 559] on link "Pay Now" at bounding box center [773, 552] width 69 height 19
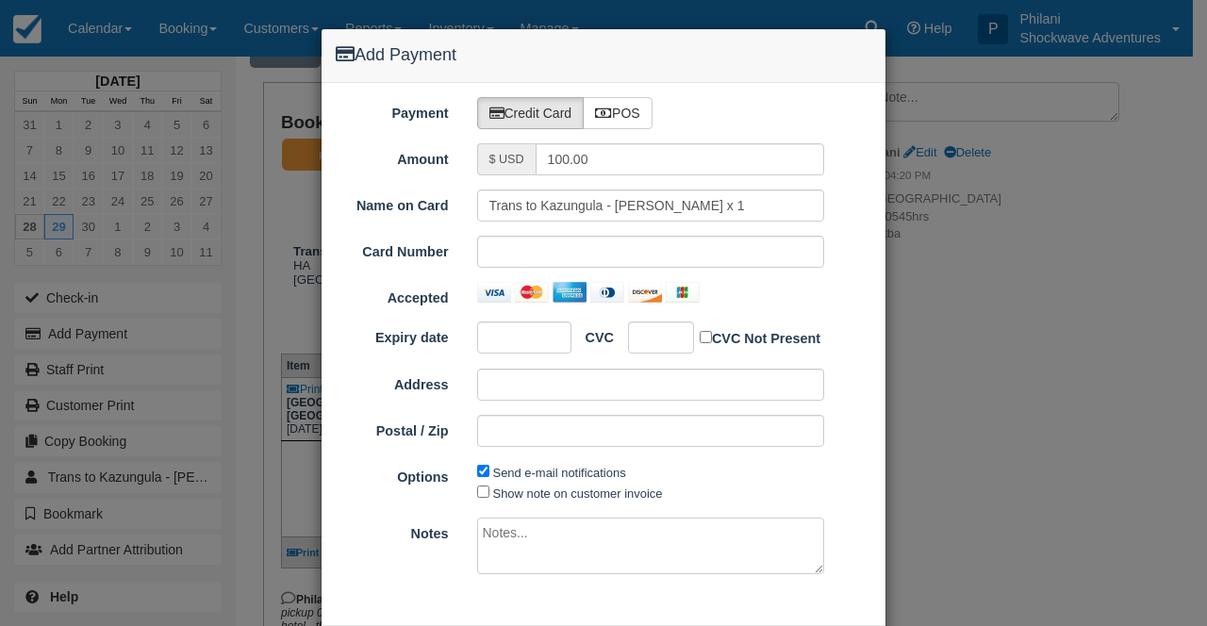
type input "09/28/25"
click at [623, 106] on label "POS" at bounding box center [618, 113] width 70 height 32
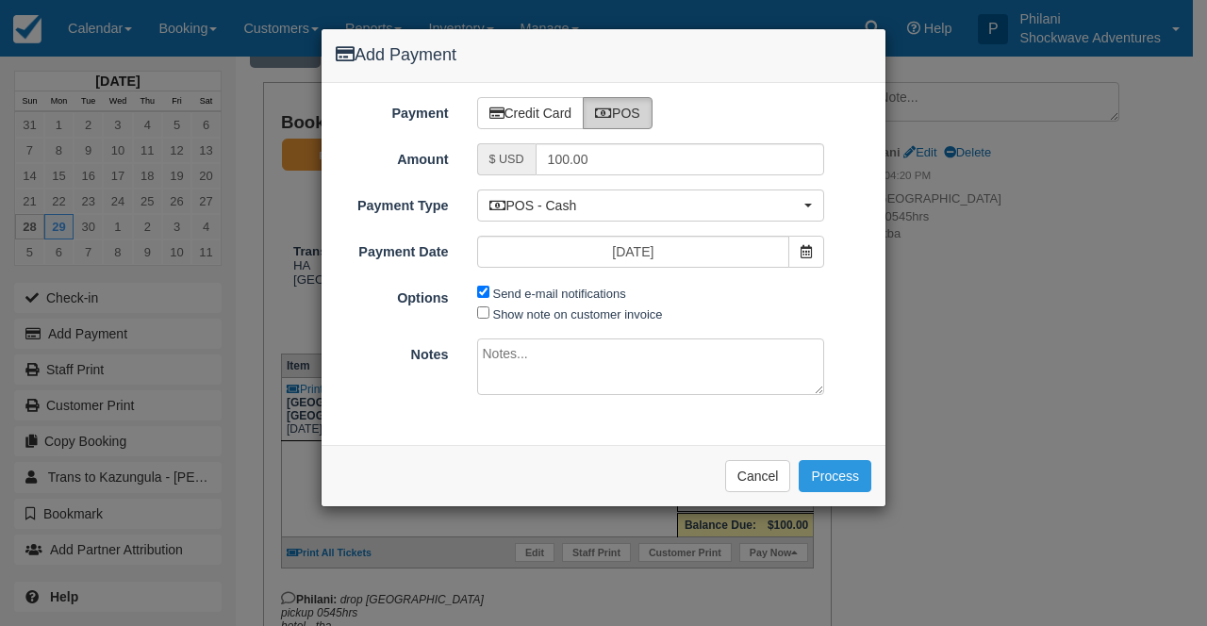
radio input "true"
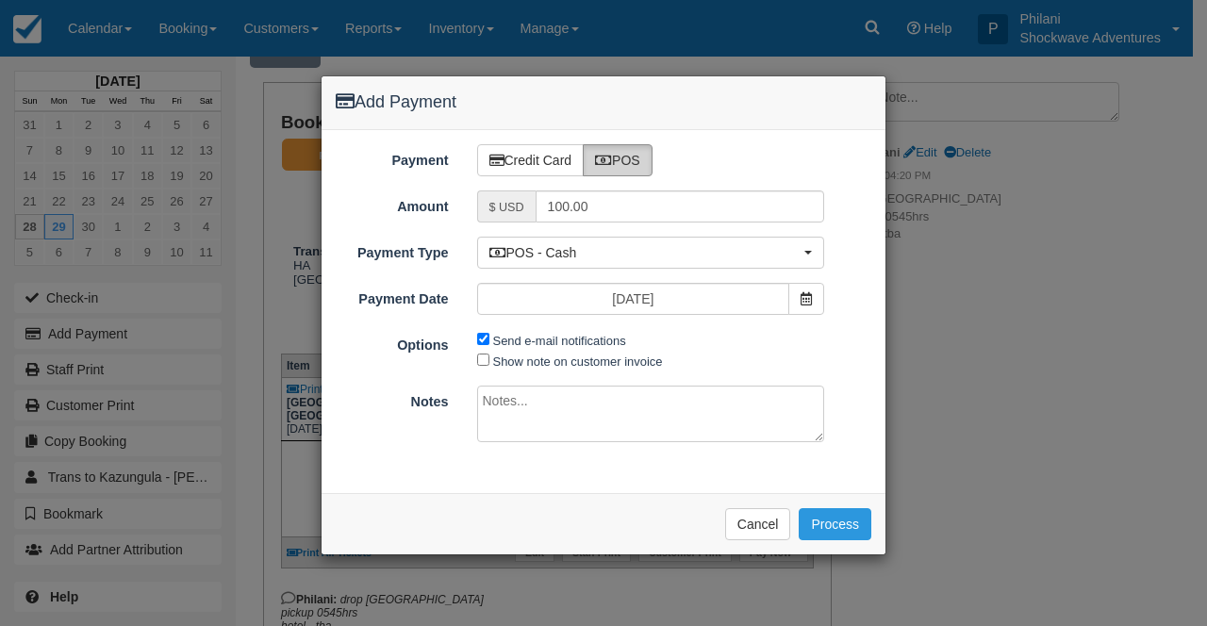
click at [522, 347] on label "Send e-mail notifications" at bounding box center [559, 341] width 133 height 14
click at [489, 345] on input "Send e-mail notifications" at bounding box center [483, 339] width 12 height 12
checkbox input "false"
click at [488, 363] on input "Show note on customer invoice" at bounding box center [483, 360] width 12 height 12
checkbox input "true"
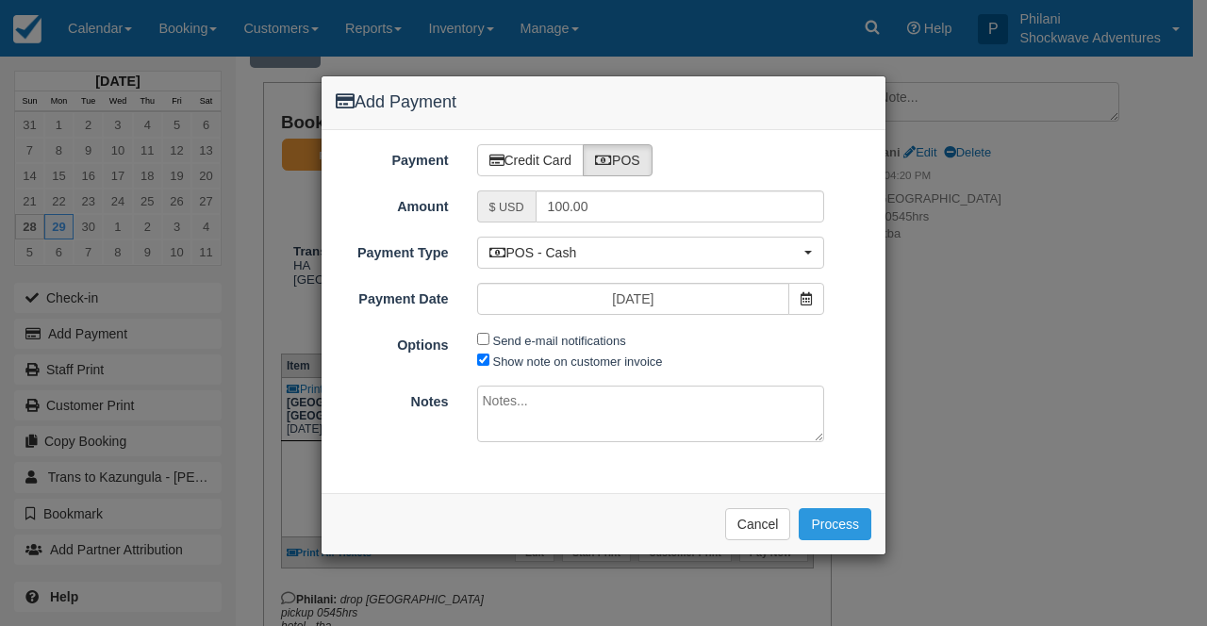
click at [500, 397] on textarea at bounding box center [651, 414] width 348 height 57
type textarea "t"
type textarea "paid on CBZ"
click at [830, 525] on button "Process" at bounding box center [835, 524] width 73 height 32
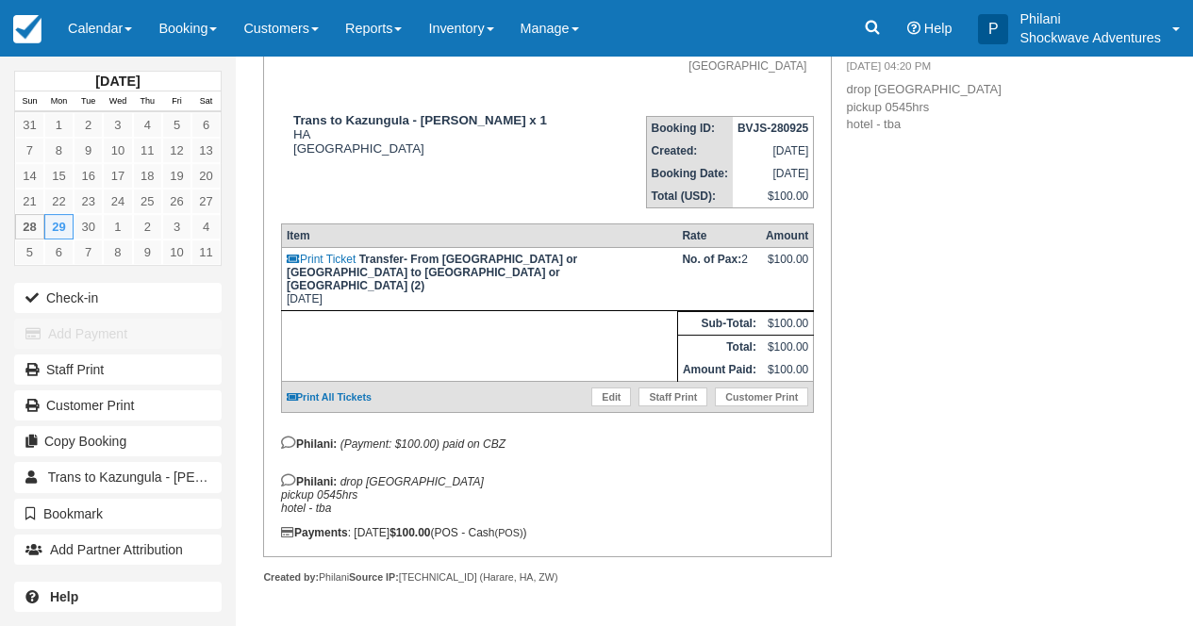
scroll to position [302, 0]
click at [100, 37] on link "Calendar" at bounding box center [100, 28] width 91 height 57
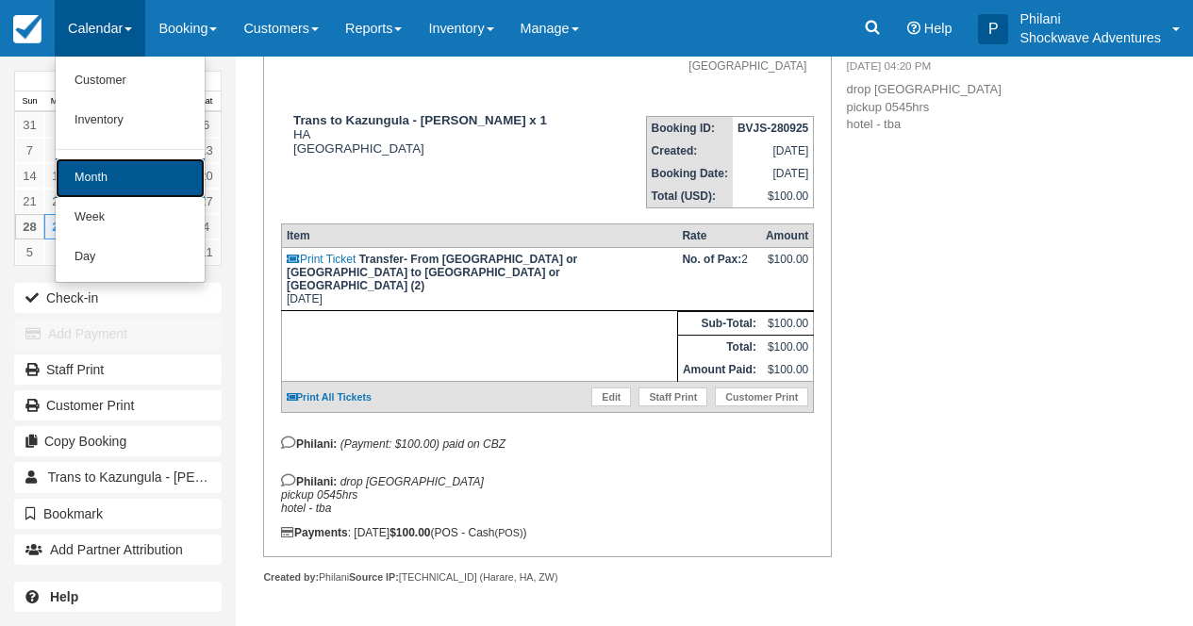
click at [113, 172] on link "Month" at bounding box center [130, 178] width 149 height 40
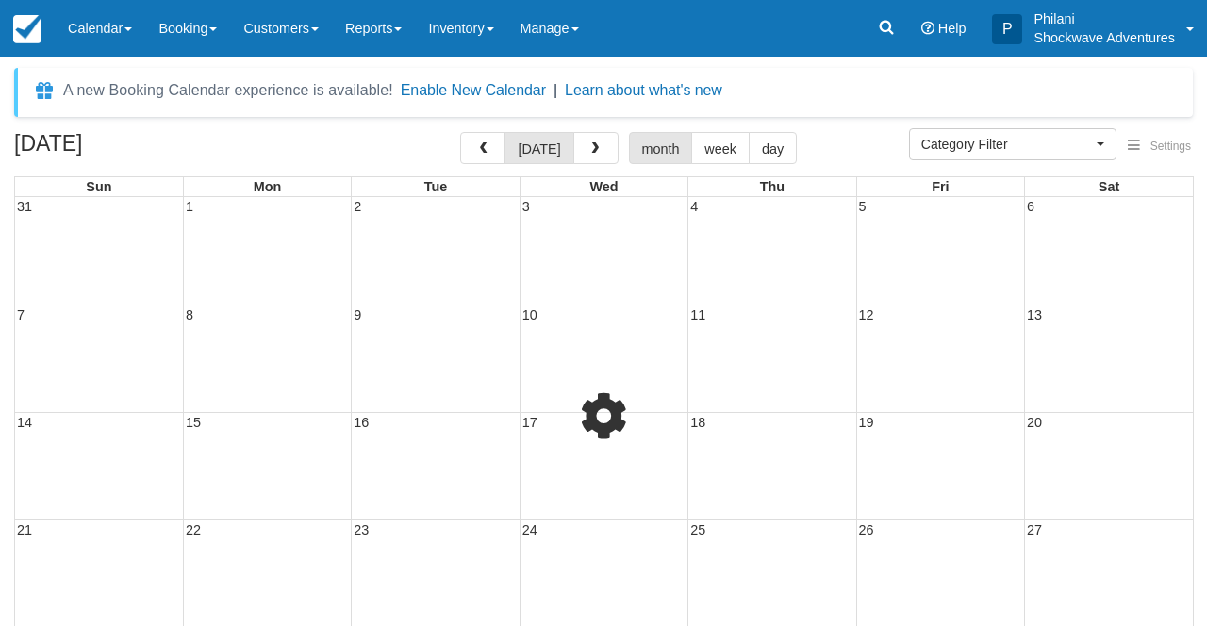
select select
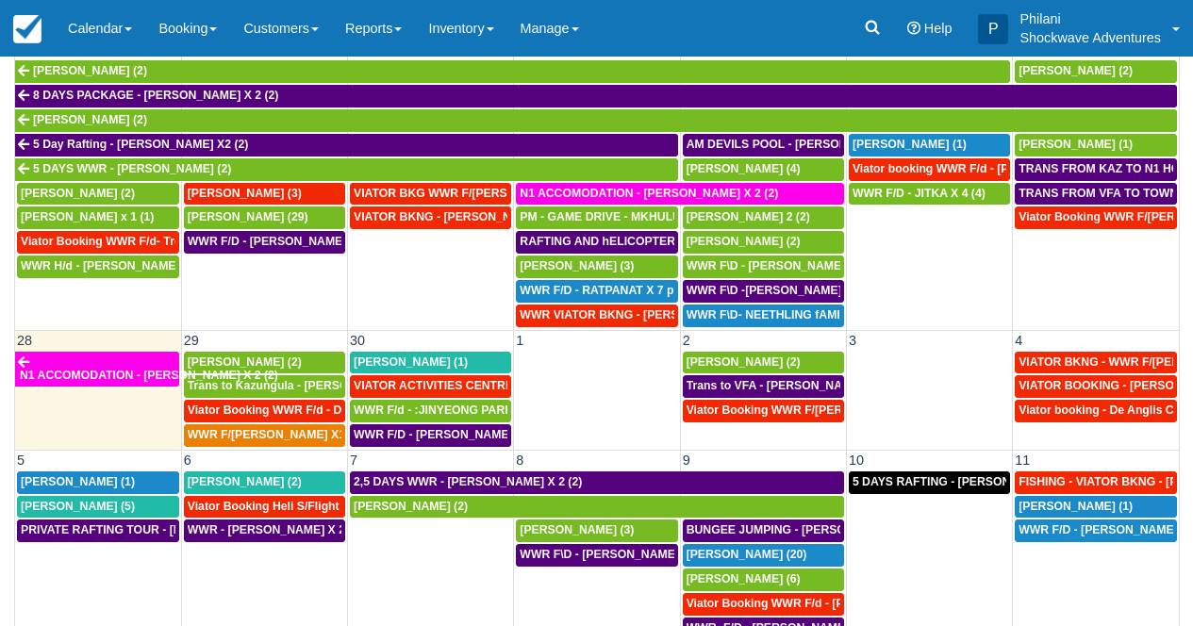
scroll to position [224, 0]
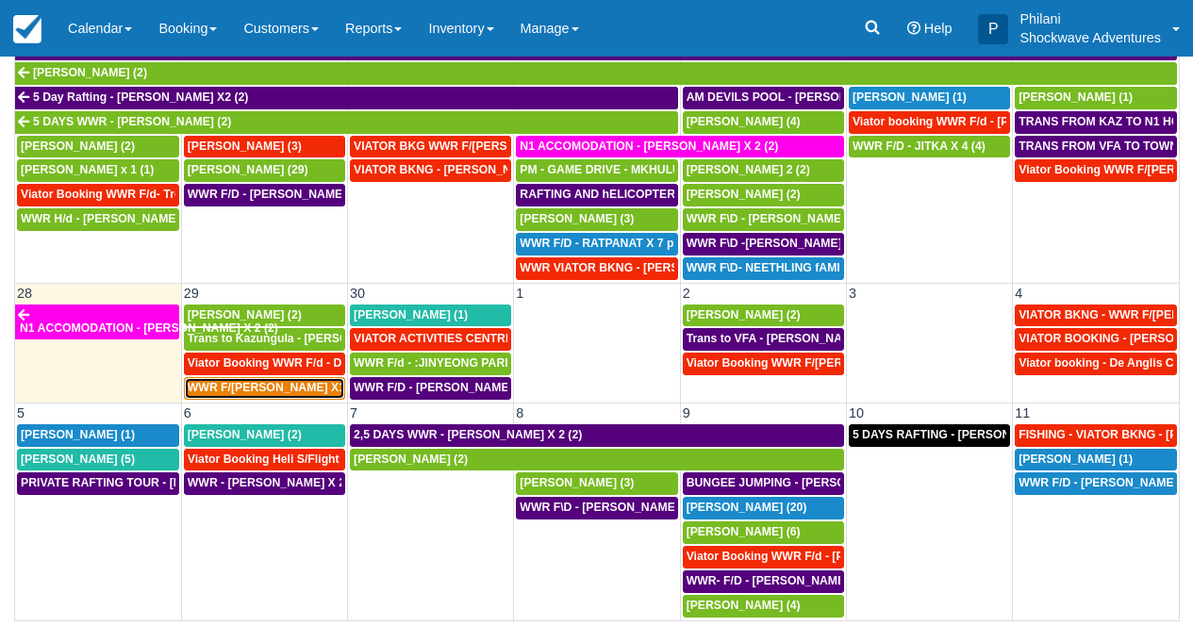
click at [253, 391] on span "WWR F/[PERSON_NAME] X1 (2)" at bounding box center [275, 387] width 175 height 13
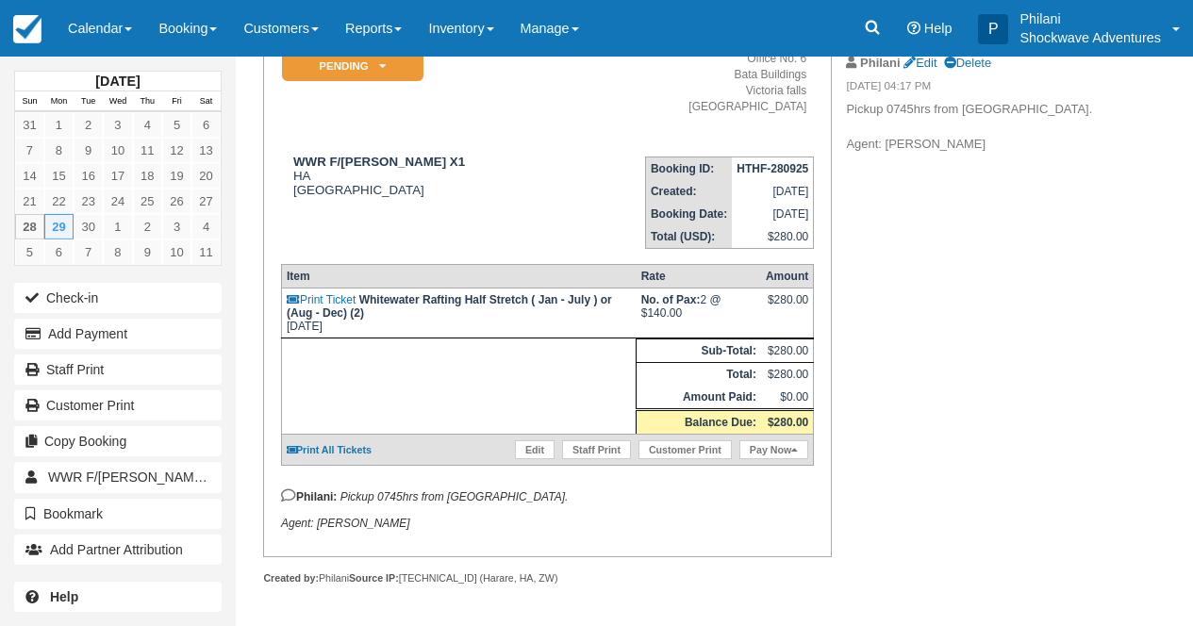
scroll to position [204, 0]
click at [533, 450] on link "Edit" at bounding box center [535, 449] width 40 height 19
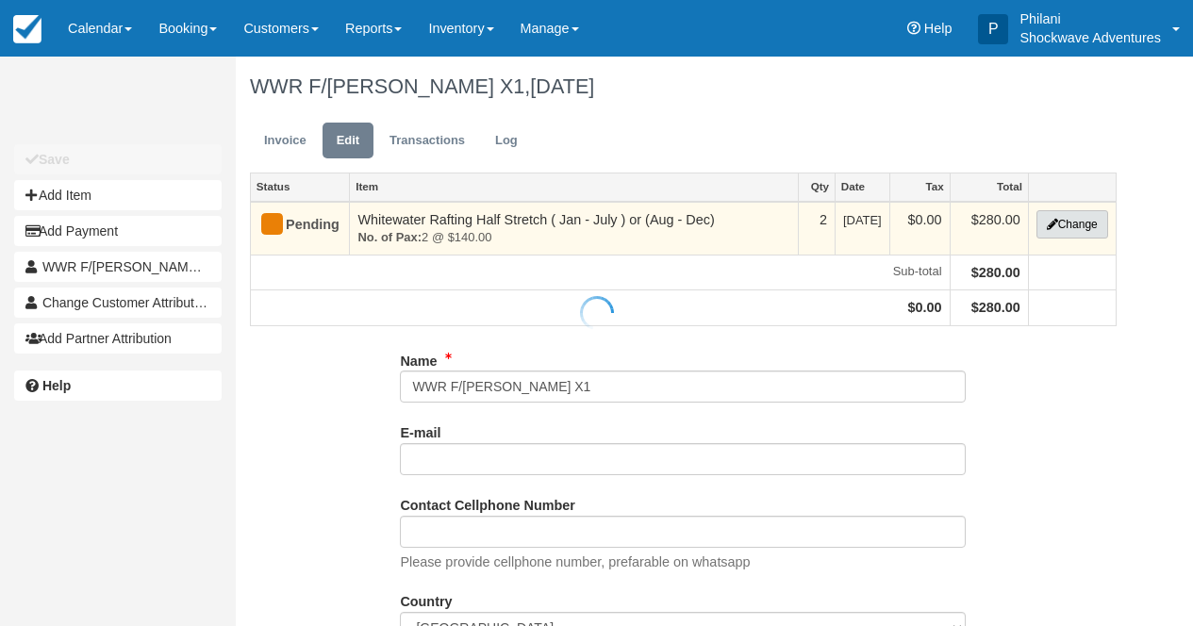
click at [1071, 229] on button "Change" at bounding box center [1072, 224] width 72 height 28
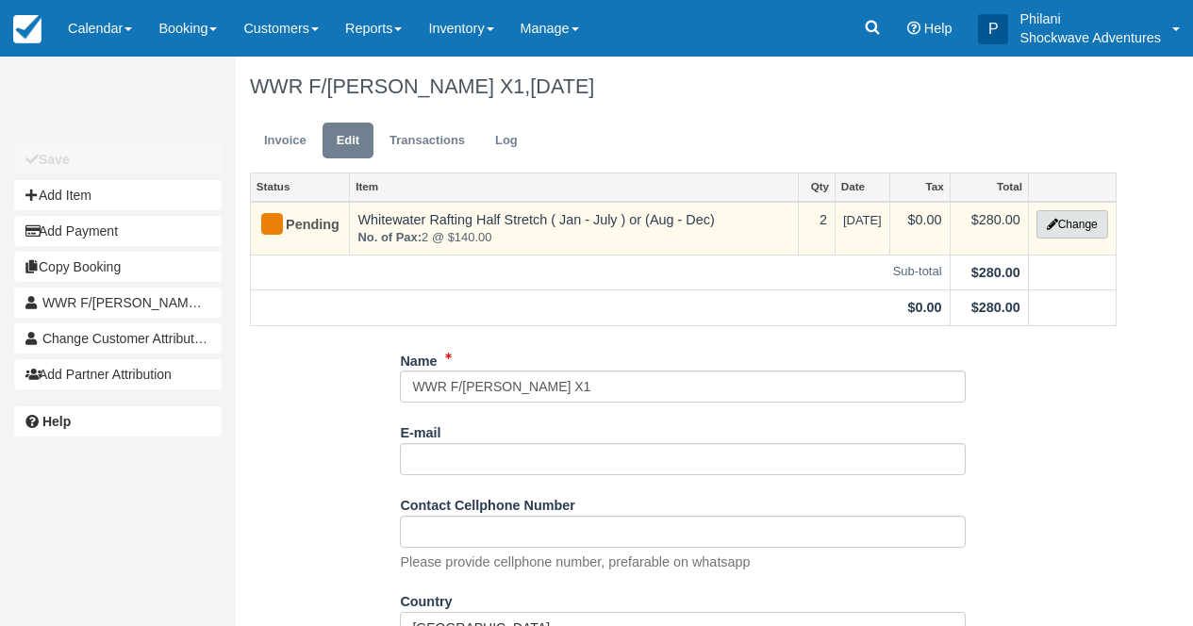
click at [1071, 229] on button "Change" at bounding box center [1072, 224] width 72 height 28
click at [0, 0] on div at bounding box center [0, 0] width 0 height 0
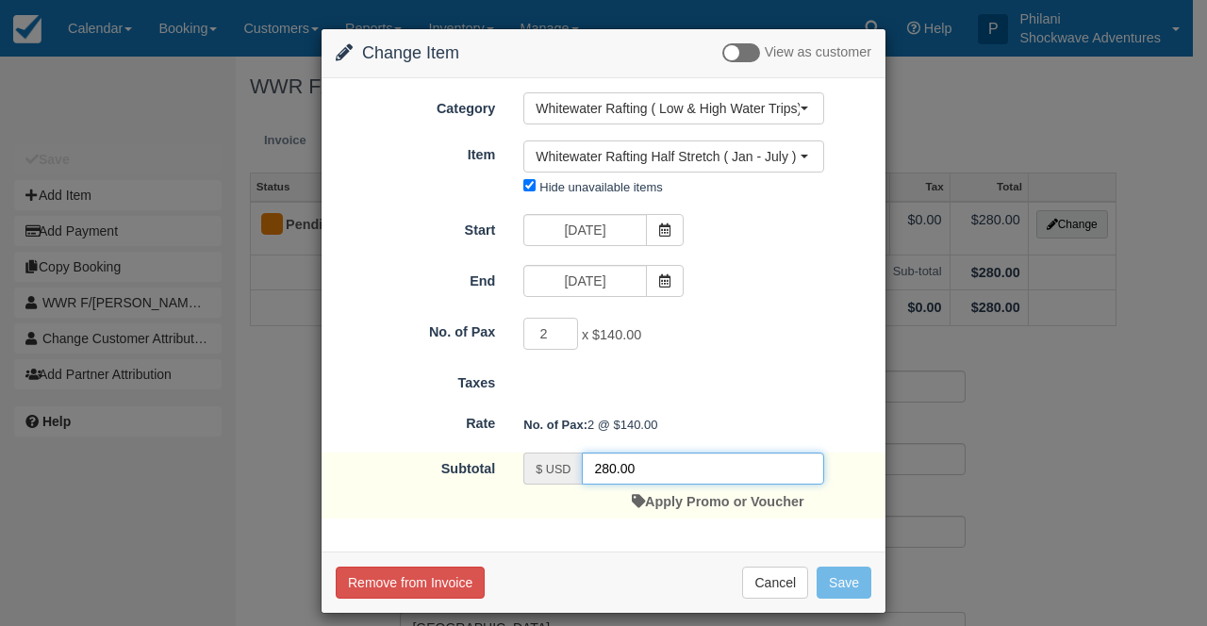
click at [604, 470] on input "280.00" at bounding box center [703, 469] width 242 height 32
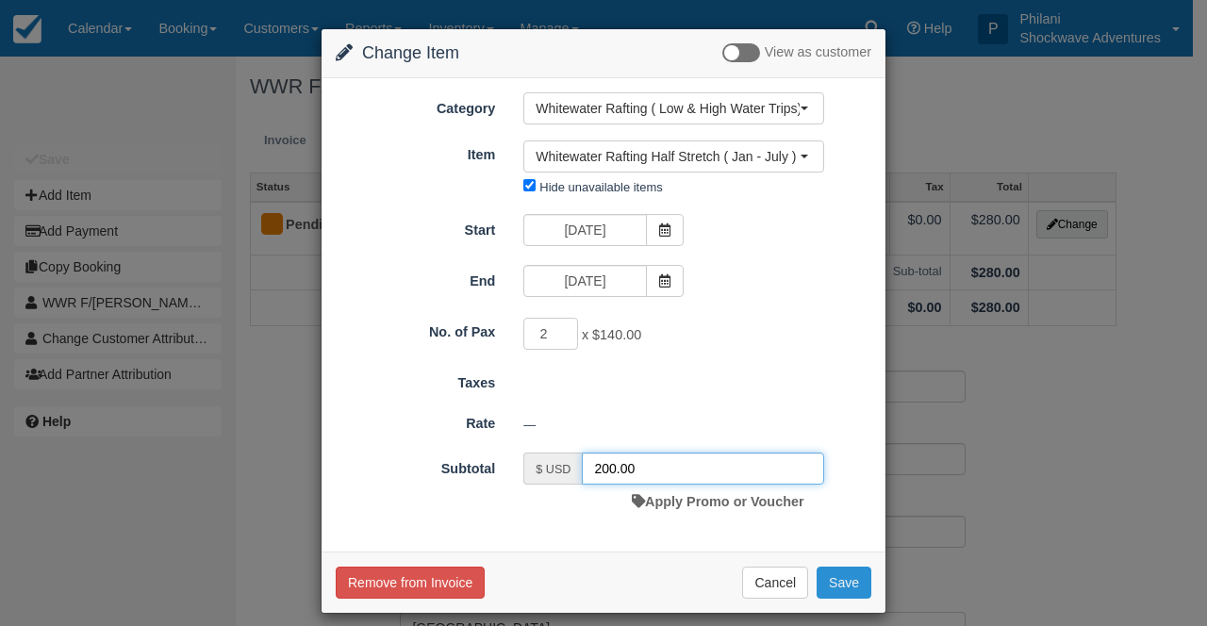
type input "200.00"
click at [826, 594] on button "Save" at bounding box center [844, 583] width 55 height 32
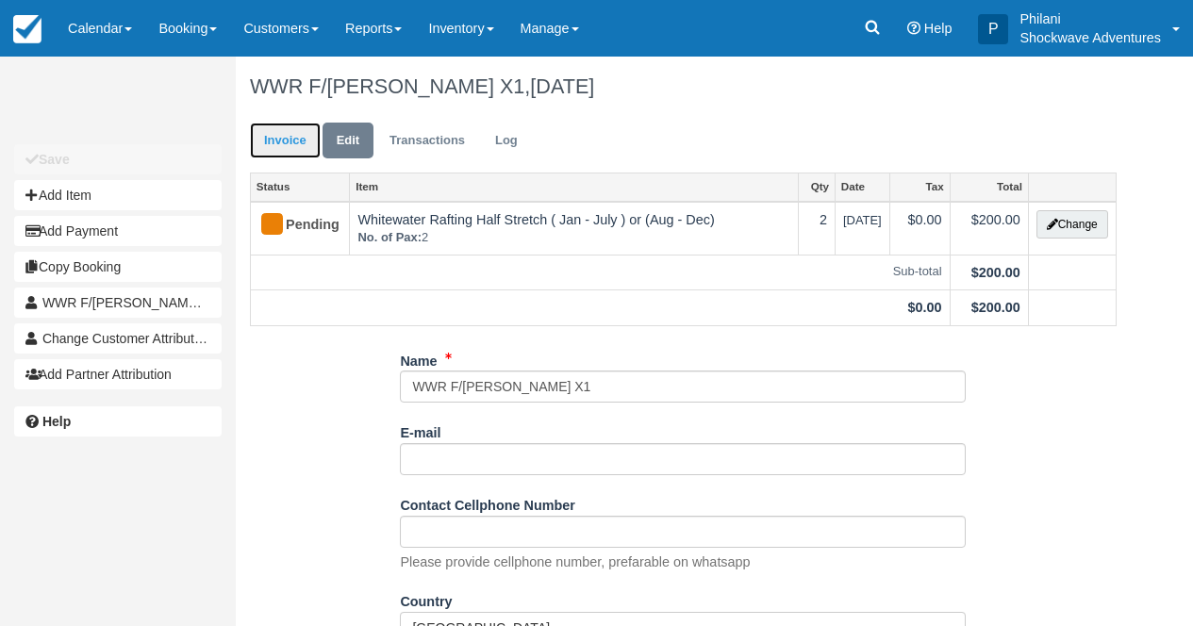
click at [290, 150] on link "Invoice" at bounding box center [285, 141] width 71 height 37
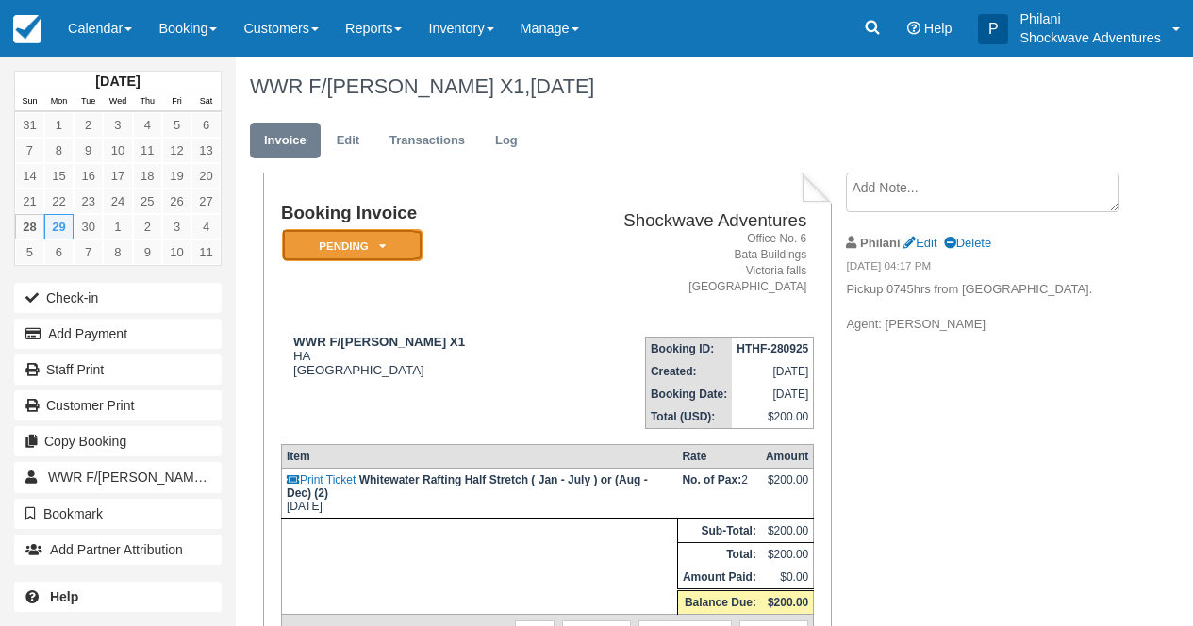
click at [383, 252] on icon at bounding box center [382, 245] width 7 height 11
click at [388, 245] on em "Pending" at bounding box center [352, 245] width 141 height 33
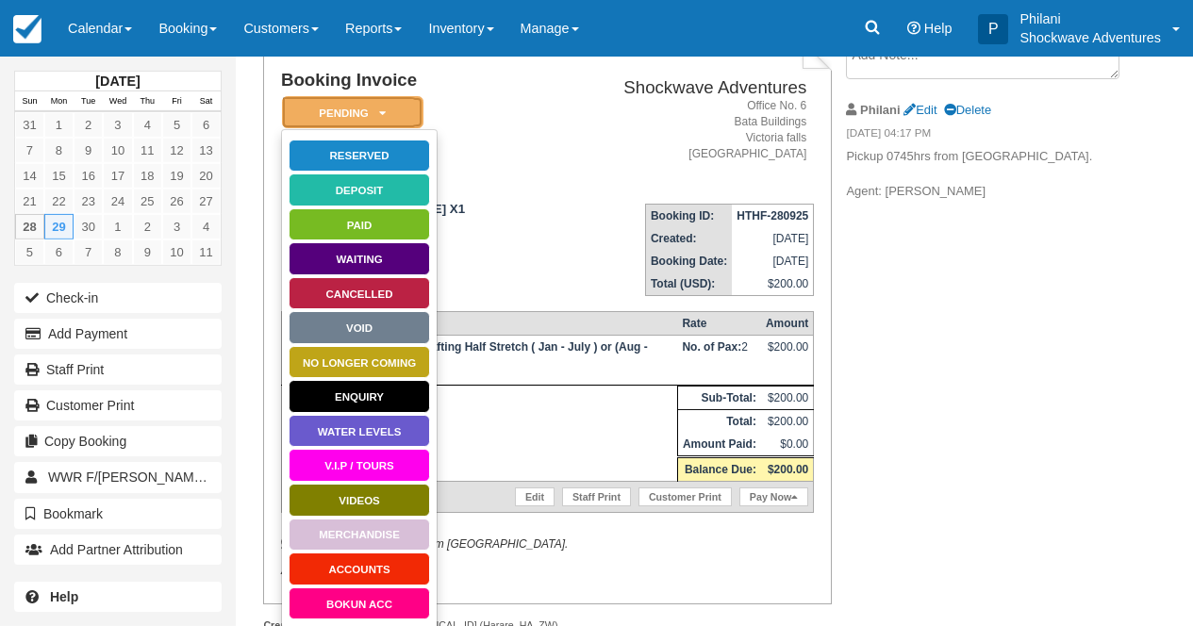
scroll to position [151, 0]
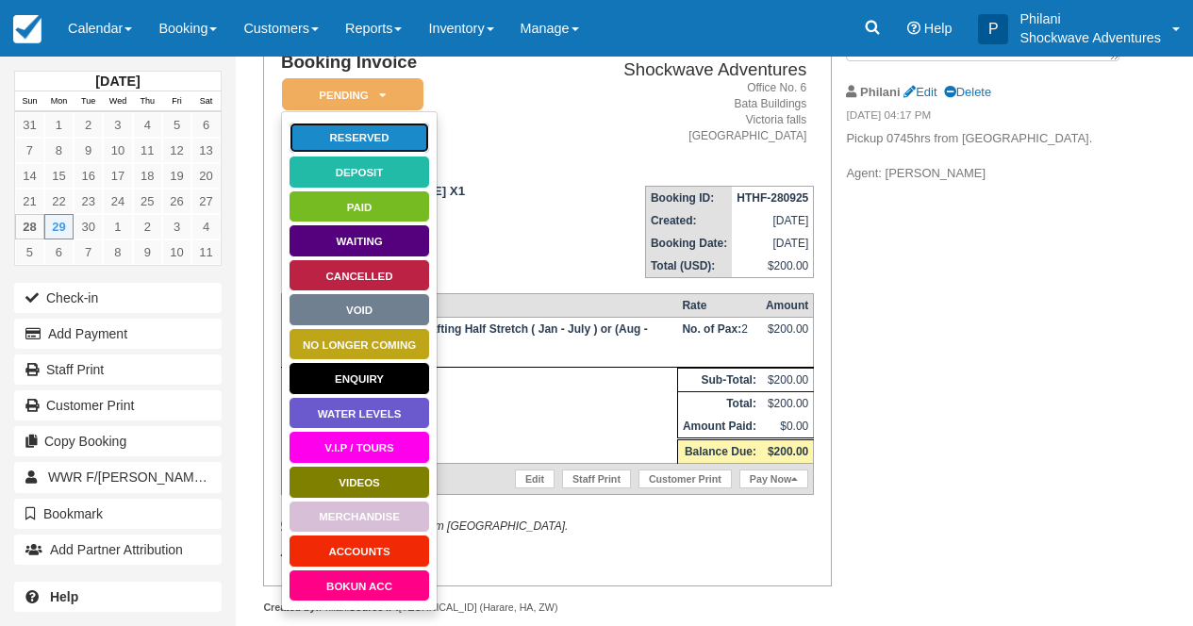
click at [368, 136] on link "Reserved" at bounding box center [359, 138] width 141 height 33
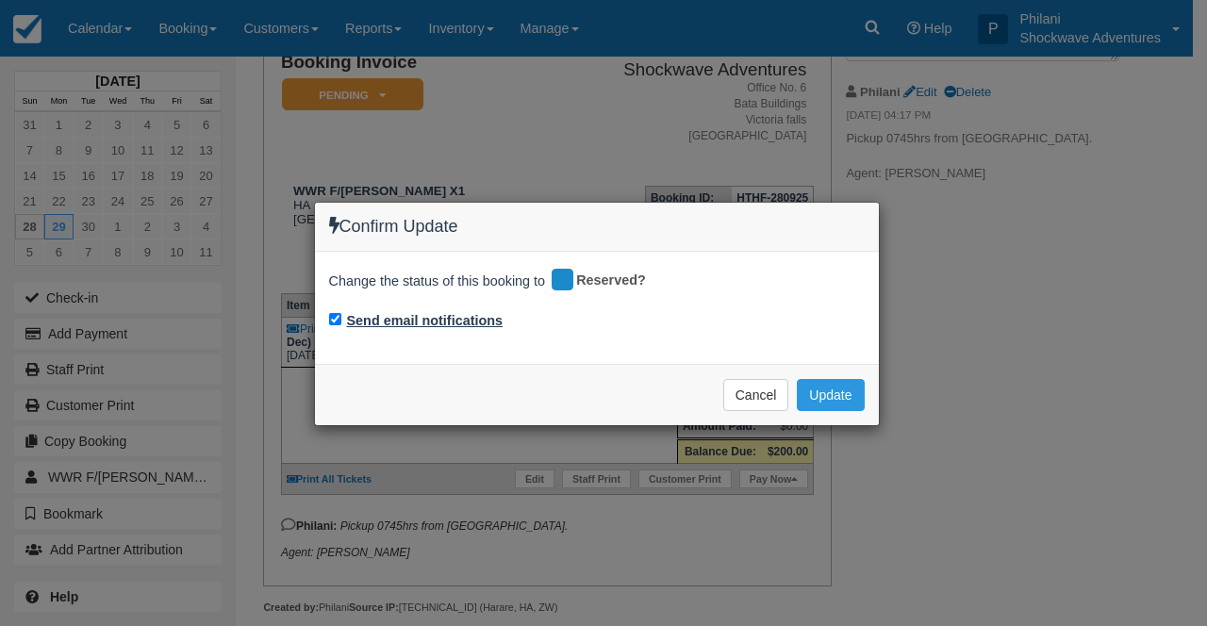
click at [408, 322] on label "Send email notifications" at bounding box center [425, 321] width 157 height 20
click at [341, 322] on input "Send email notifications" at bounding box center [335, 319] width 12 height 12
click at [454, 322] on label "Send email notifications" at bounding box center [425, 321] width 157 height 20
click at [341, 322] on input "Send email notifications" at bounding box center [335, 319] width 12 height 12
click at [461, 321] on label "Send email notifications" at bounding box center [425, 321] width 157 height 20
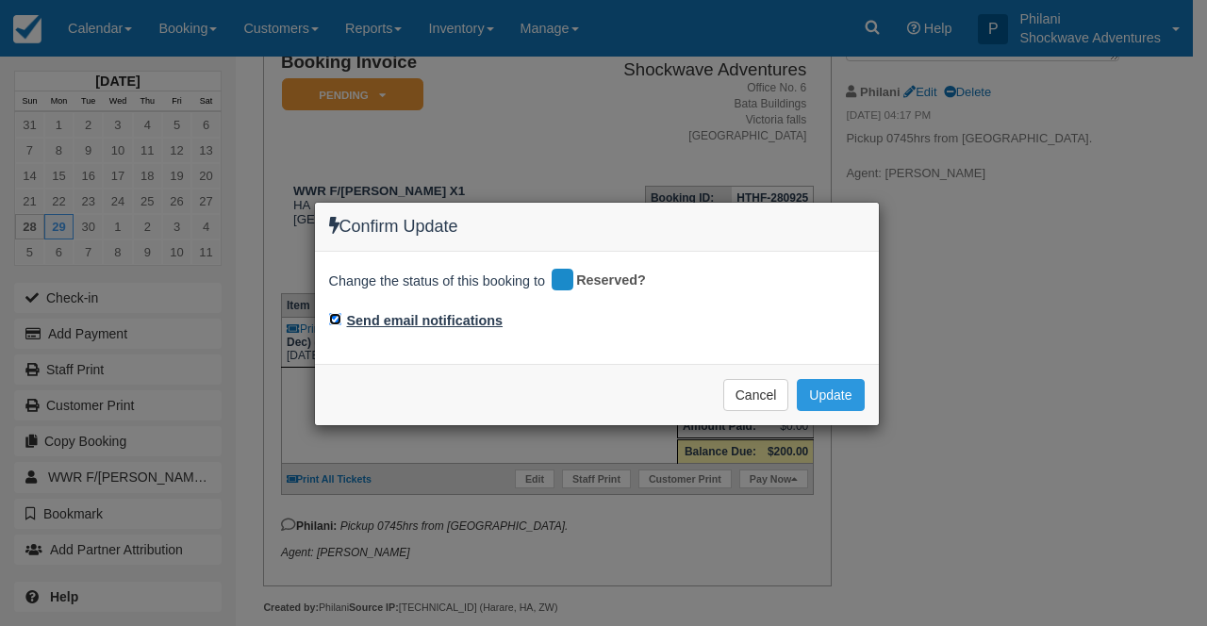
click at [341, 321] on input "Send email notifications" at bounding box center [335, 319] width 12 height 12
checkbox input "false"
click at [837, 401] on button "Update" at bounding box center [830, 395] width 67 height 32
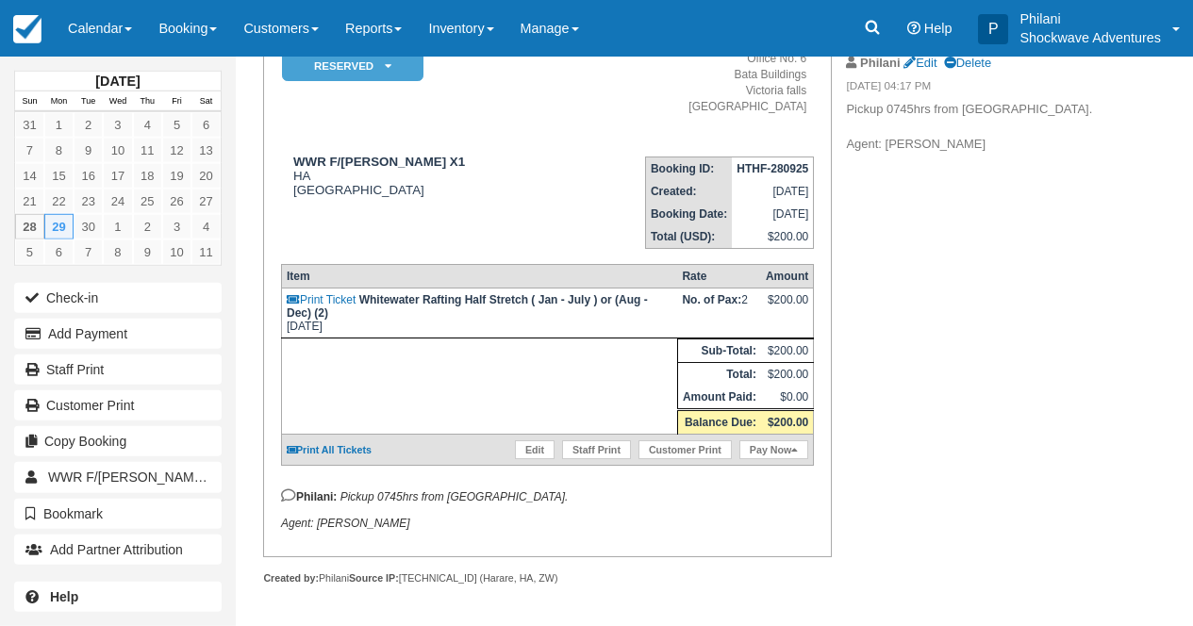
scroll to position [204, 0]
